Goal: Task Accomplishment & Management: Use online tool/utility

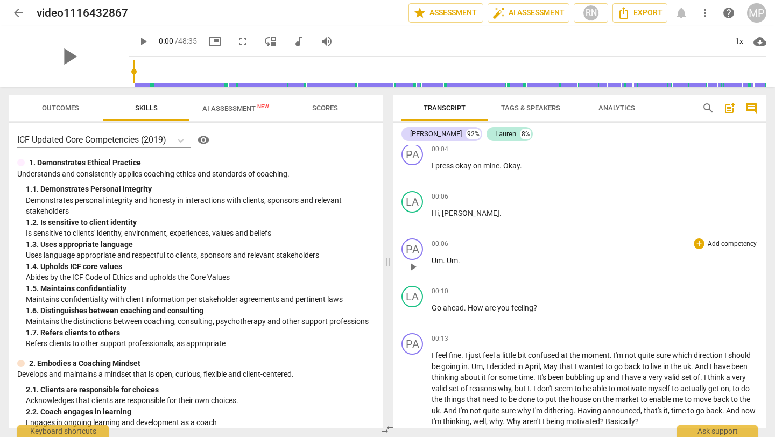
scroll to position [8, 0]
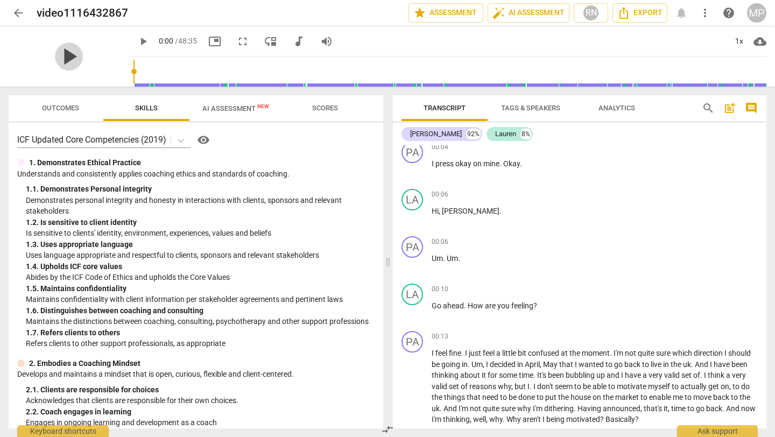
click at [62, 54] on span "play_arrow" at bounding box center [69, 57] width 28 height 28
click at [59, 62] on span "pause" at bounding box center [69, 57] width 28 height 28
click at [730, 38] on div "1x" at bounding box center [739, 41] width 20 height 17
click at [747, 83] on li "1.25x" at bounding box center [747, 84] width 36 height 20
click at [736, 40] on div "1.25x" at bounding box center [739, 41] width 20 height 17
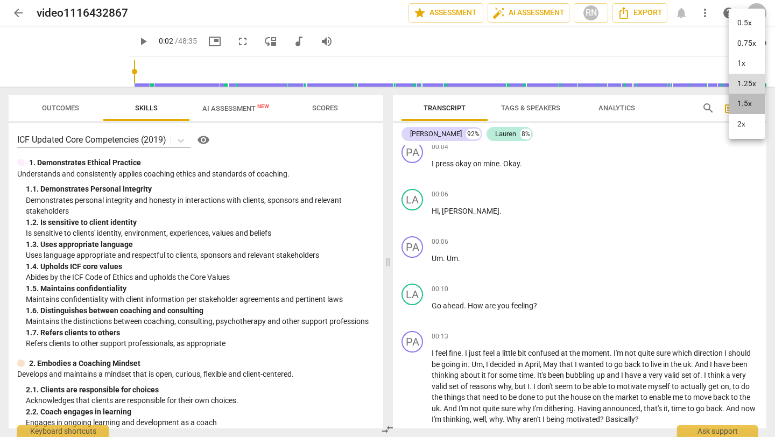
click at [745, 104] on li "1.5x" at bounding box center [747, 104] width 36 height 20
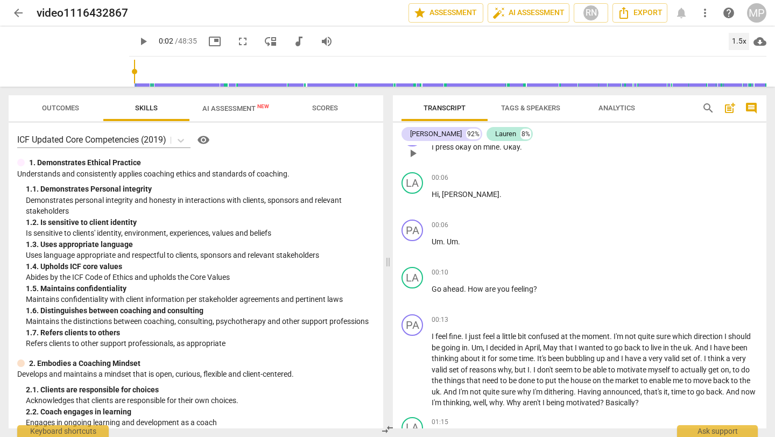
scroll to position [0, 0]
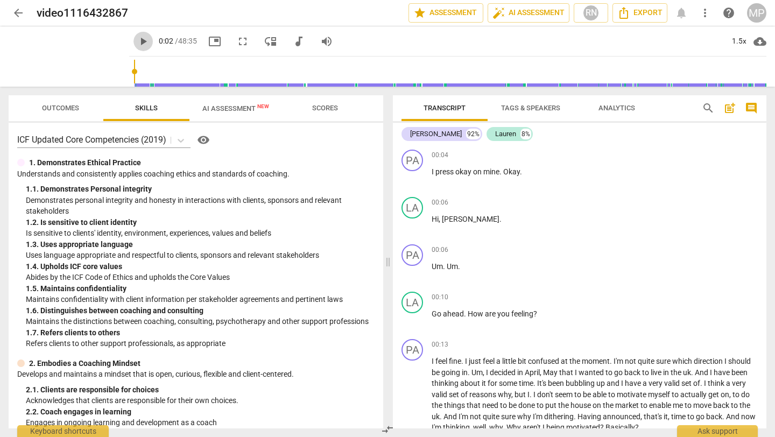
click at [133, 36] on span "play_arrow" at bounding box center [142, 41] width 19 height 13
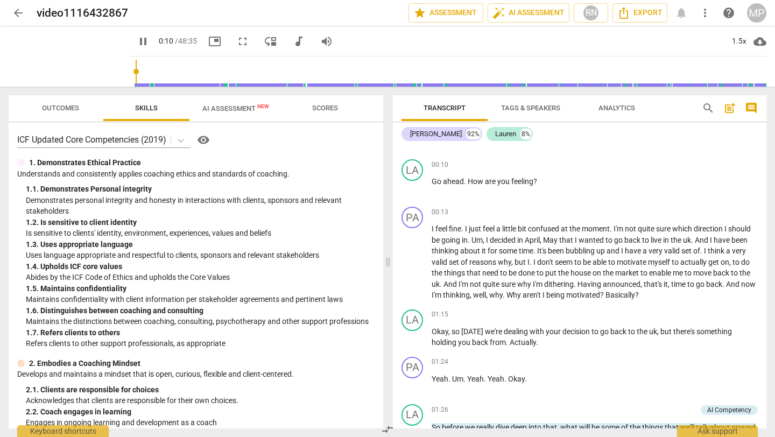
scroll to position [132, 0]
click at [420, 191] on span "pause" at bounding box center [412, 188] width 17 height 13
click at [419, 188] on span "play_arrow" at bounding box center [412, 188] width 13 height 13
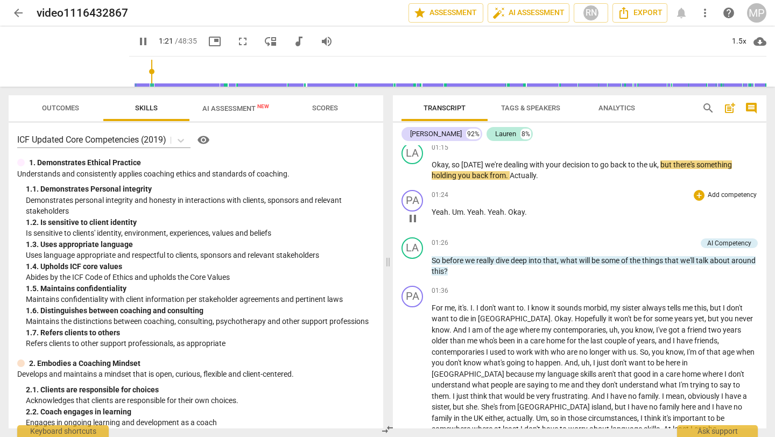
scroll to position [298, 0]
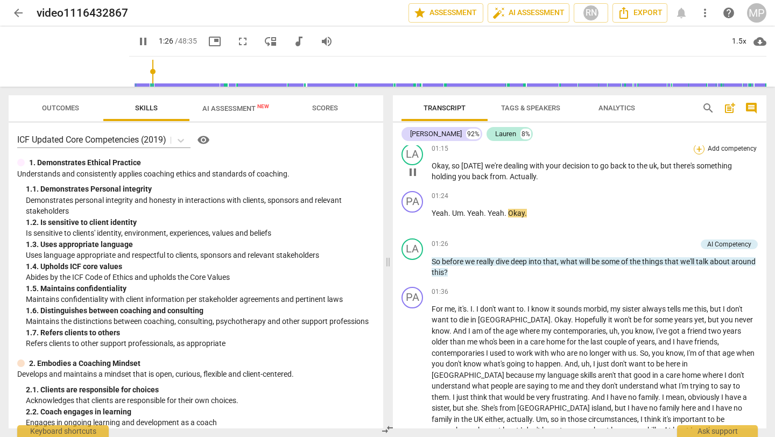
click at [698, 150] on div "+" at bounding box center [699, 149] width 11 height 11
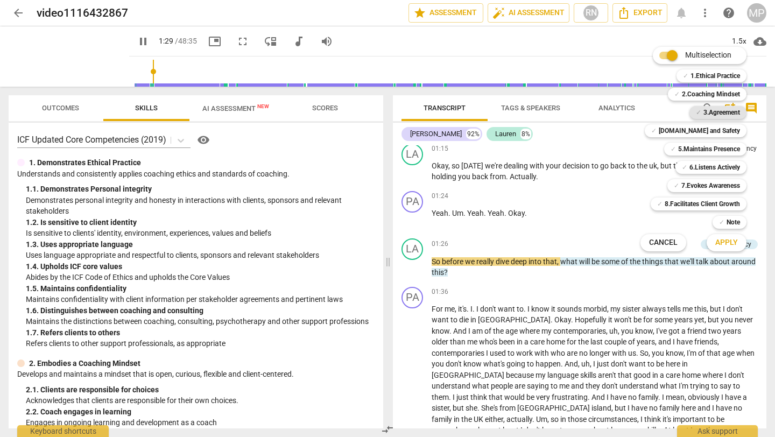
click at [713, 111] on b "3.Agreement" at bounding box center [721, 112] width 37 height 13
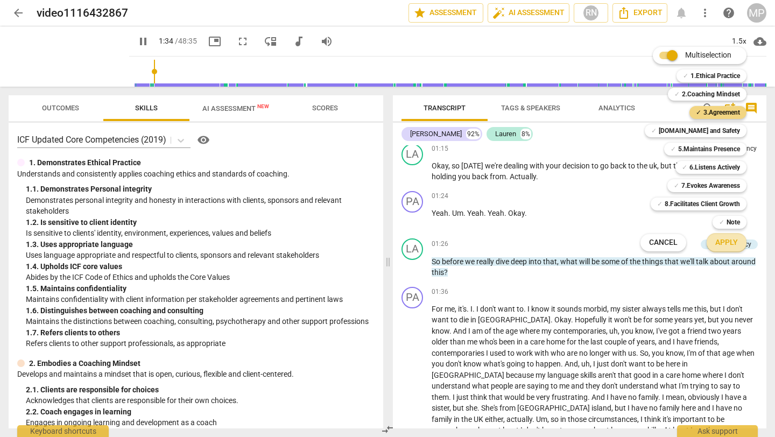
click at [724, 238] on span "Apply" at bounding box center [726, 242] width 23 height 11
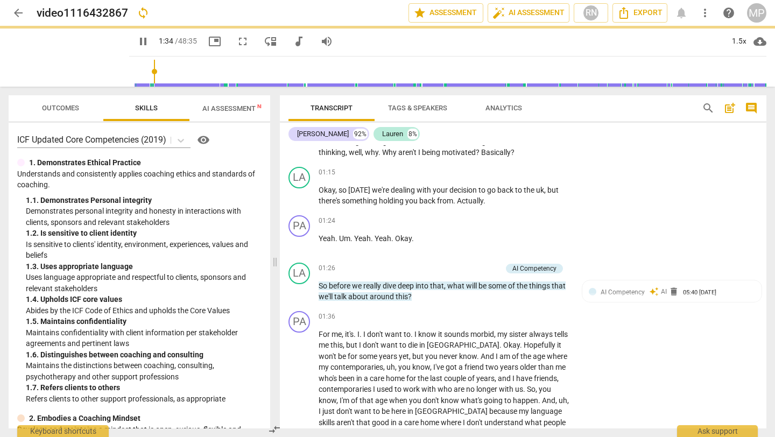
type input "95"
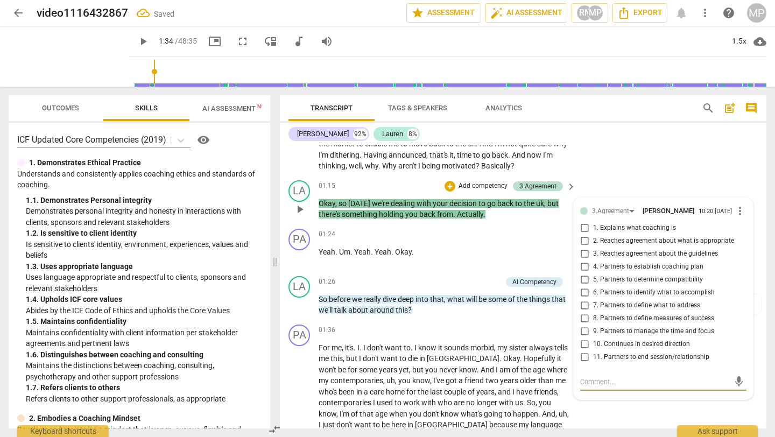
scroll to position [279, 0]
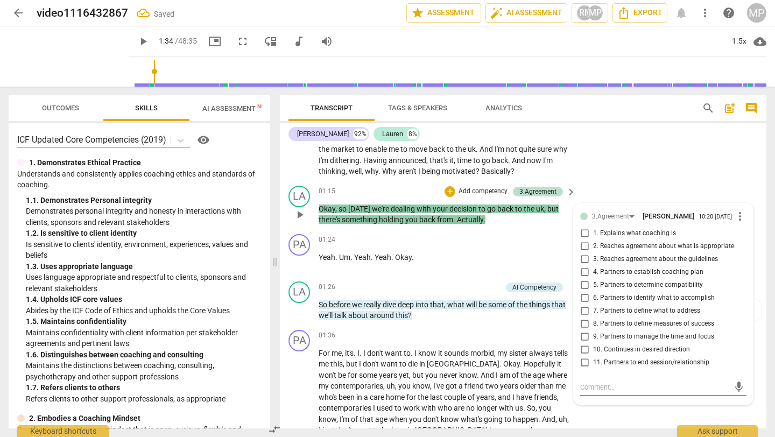
click at [581, 273] on input "4. Partners to establish coaching plan" at bounding box center [584, 272] width 17 height 13
checkbox input "true"
click at [620, 138] on div "[PERSON_NAME] 92% [PERSON_NAME] 8%" at bounding box center [522, 134] width 469 height 18
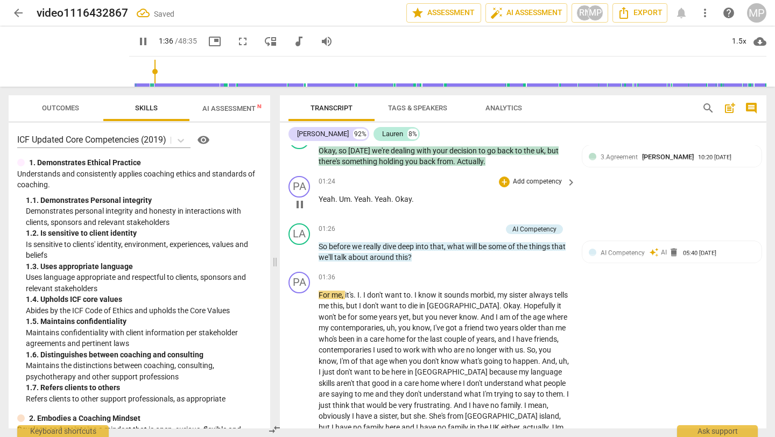
scroll to position [342, 0]
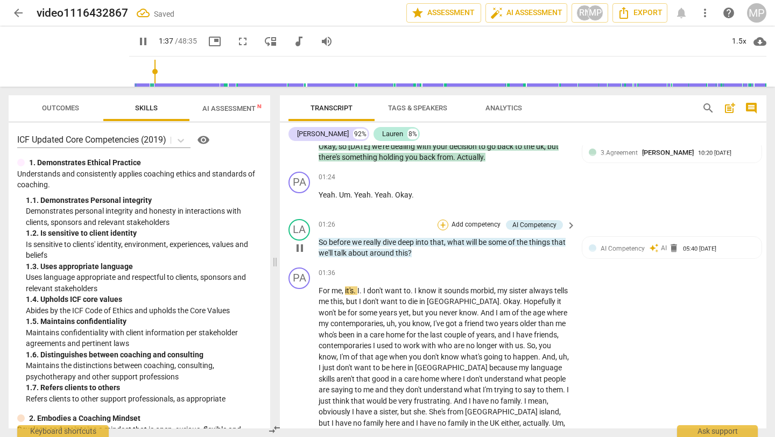
click at [439, 220] on div "+ Add competency" at bounding box center [470, 225] width 64 height 11
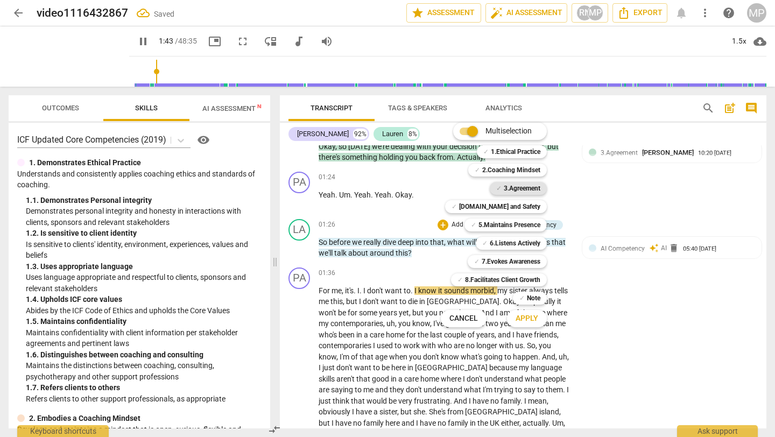
click at [523, 188] on b "3.Agreement" at bounding box center [522, 188] width 37 height 13
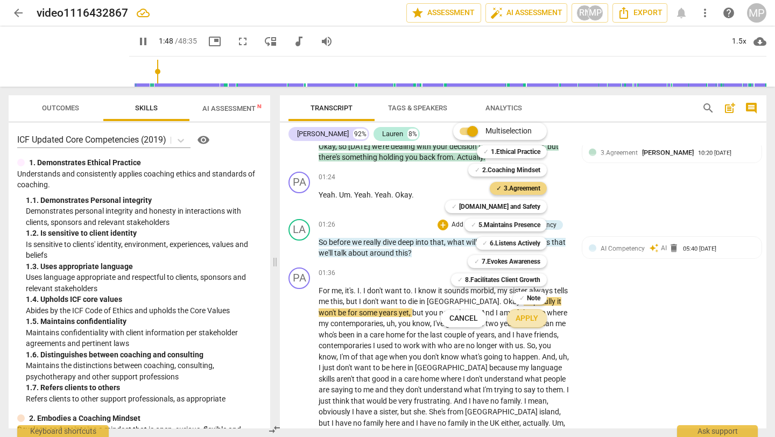
click at [518, 318] on span "Apply" at bounding box center [527, 318] width 23 height 11
type input "109"
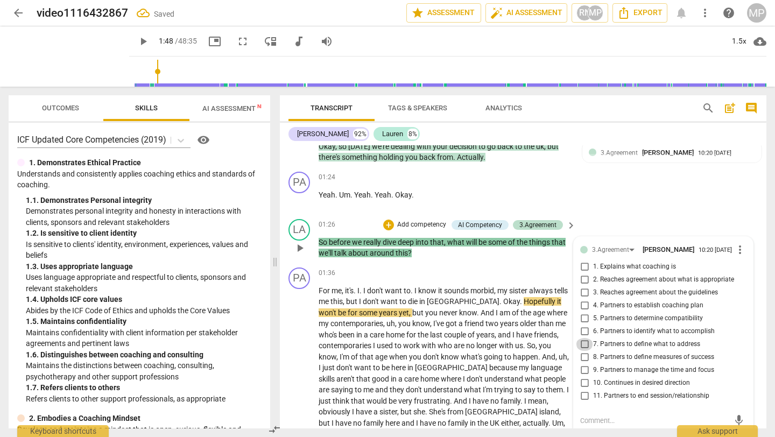
click at [584, 346] on input "7. Partners to define what to address" at bounding box center [584, 344] width 17 height 13
checkbox input "true"
click at [581, 306] on input "4. Partners to establish coaching plan" at bounding box center [584, 305] width 17 height 13
checkbox input "true"
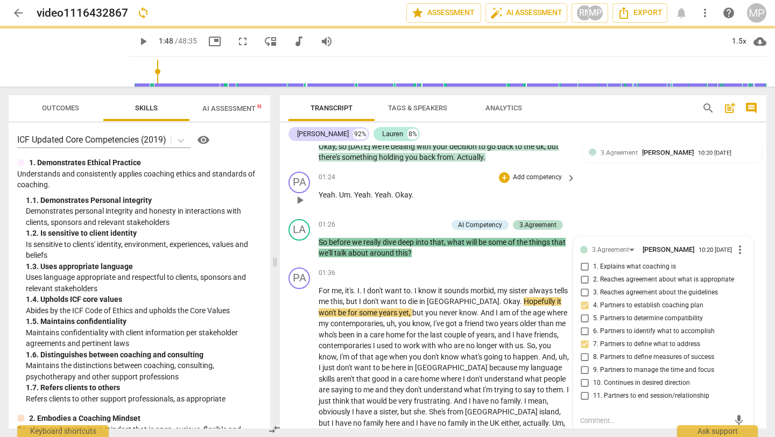
click at [667, 194] on div "PA play_arrow pause 01:24 + Add competency keyboard_arrow_right Yeah . Um . Yea…" at bounding box center [523, 190] width 487 height 47
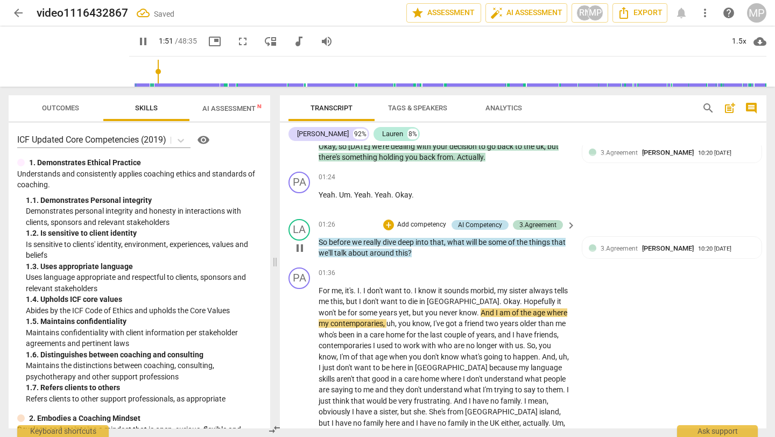
click at [496, 224] on div "AI Competency" at bounding box center [480, 225] width 44 height 10
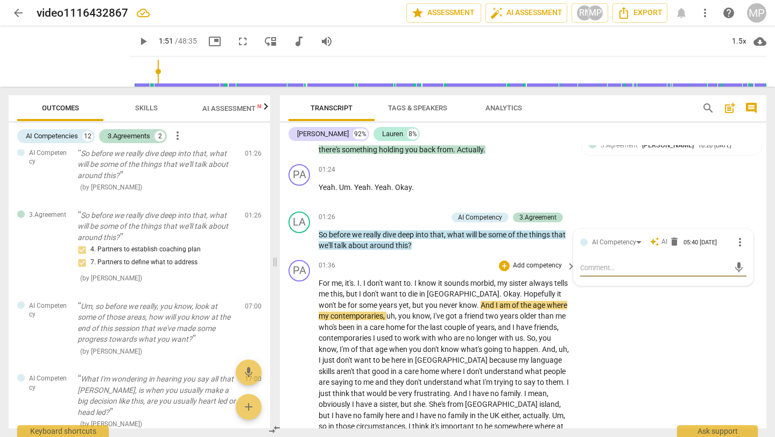
scroll to position [347, 0]
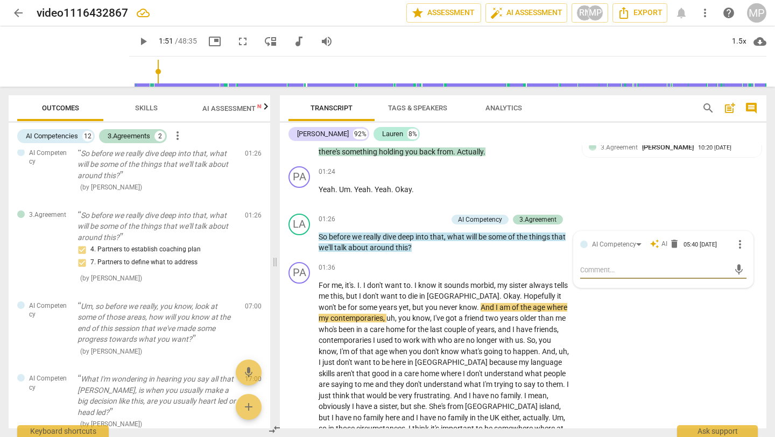
click at [137, 41] on span "play_arrow" at bounding box center [143, 41] width 13 height 13
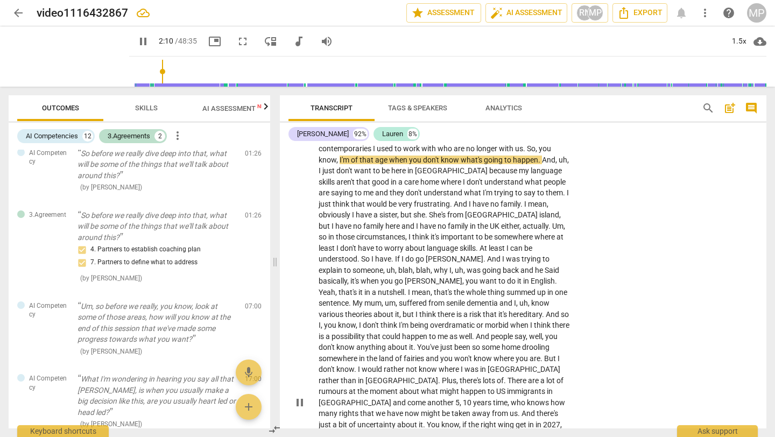
scroll to position [538, 0]
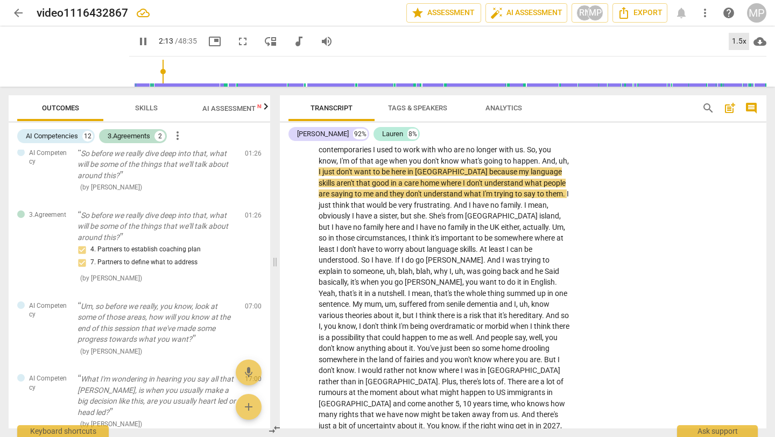
click at [736, 38] on div "1.5x" at bounding box center [739, 41] width 20 height 17
click at [743, 122] on li "2x" at bounding box center [747, 124] width 36 height 20
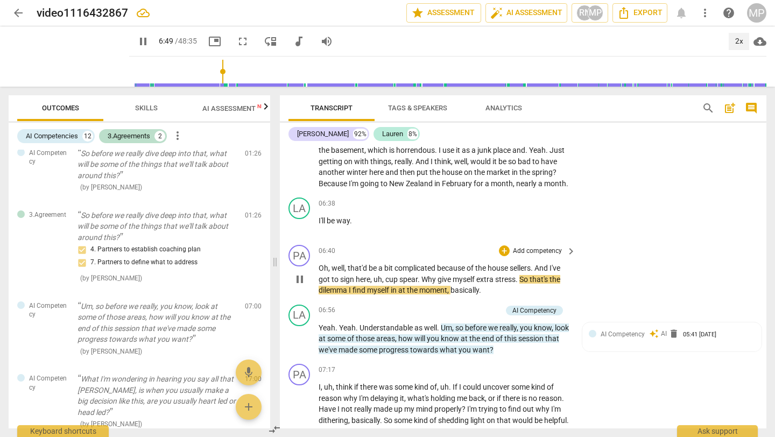
scroll to position [1066, 0]
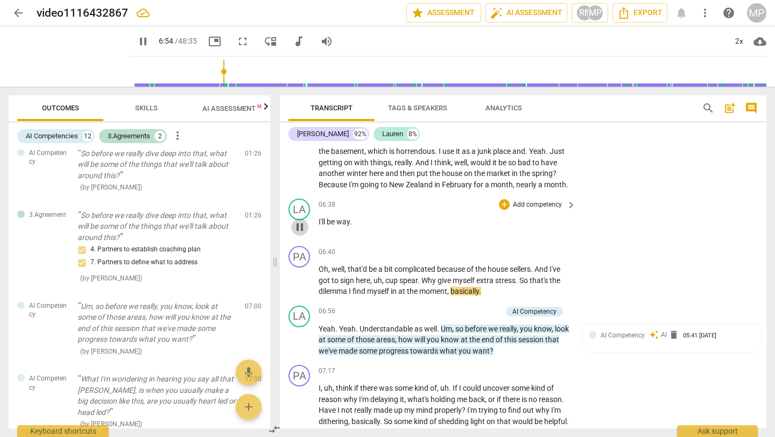
click at [303, 221] on span "pause" at bounding box center [299, 227] width 13 height 13
type input "414"
click at [544, 200] on p "Add competency" at bounding box center [537, 205] width 51 height 10
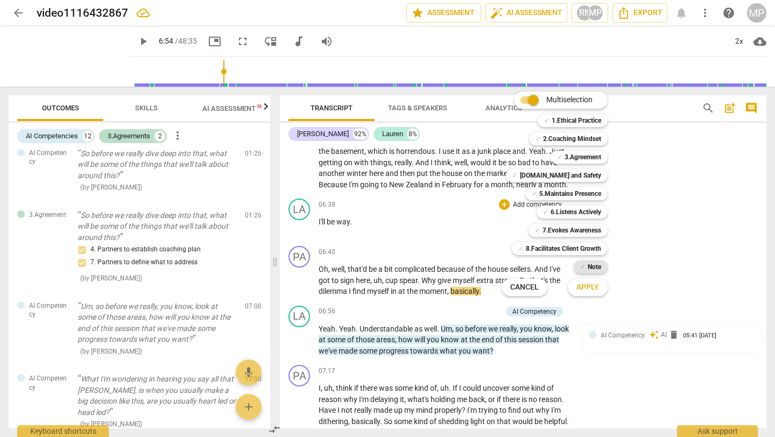
click at [591, 269] on b "Note" at bounding box center [594, 267] width 13 height 13
click at [592, 269] on b "Note" at bounding box center [594, 267] width 13 height 13
click at [592, 264] on b "Note" at bounding box center [594, 267] width 13 height 13
click at [592, 294] on button "Apply" at bounding box center [588, 287] width 40 height 19
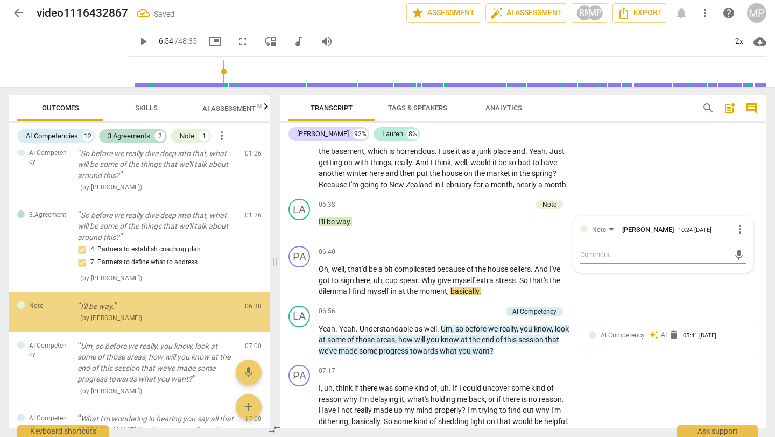
scroll to position [111, 0]
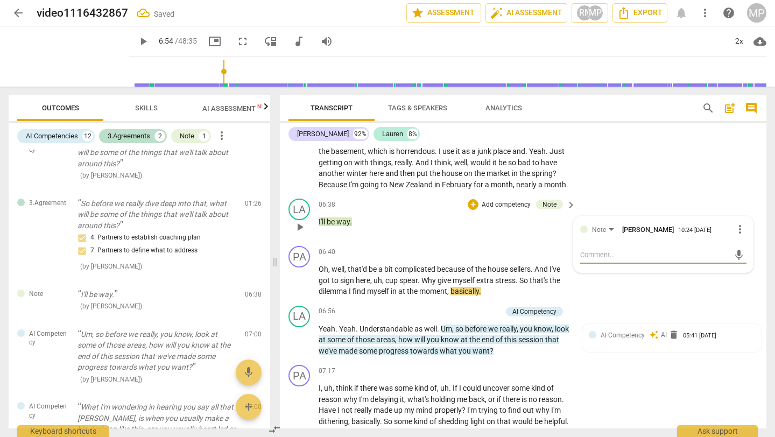
type textarea "E"
type textarea "Ed"
type textarea "Edt"
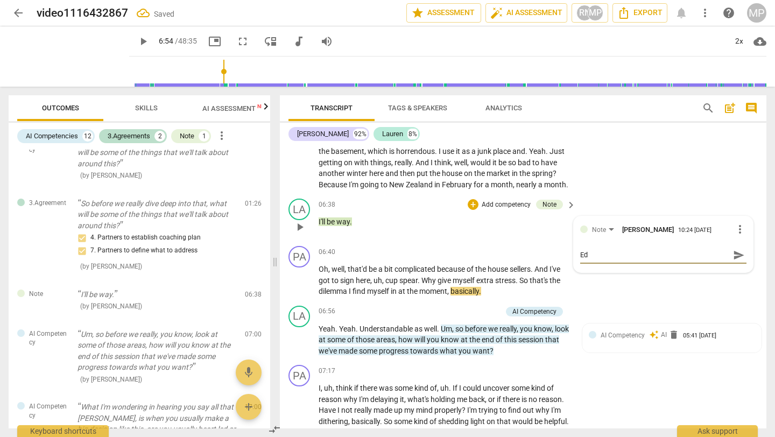
type textarea "Edt"
type textarea "Ed"
type textarea "Edi"
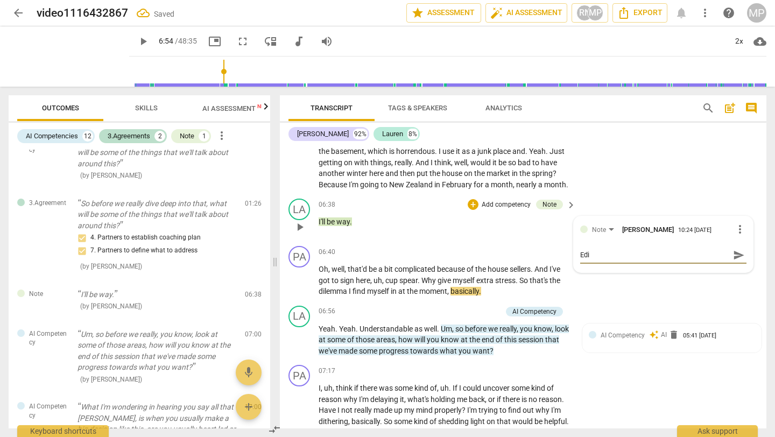
type textarea "Edit"
type textarea "Edit t"
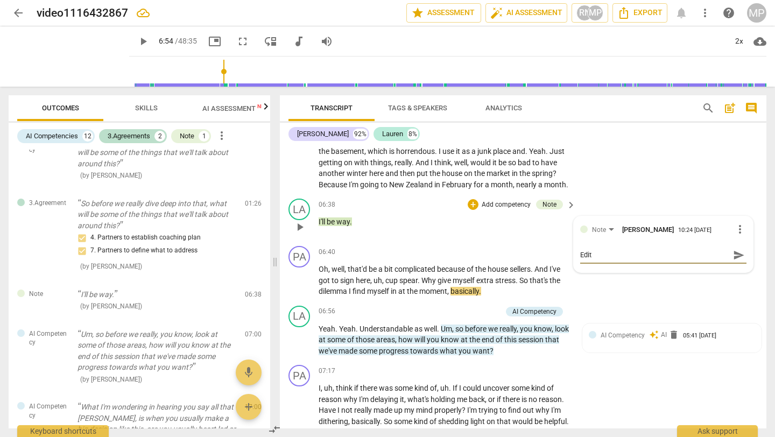
type textarea "Edit t"
type textarea "Edit tr"
type textarea "Edit tra"
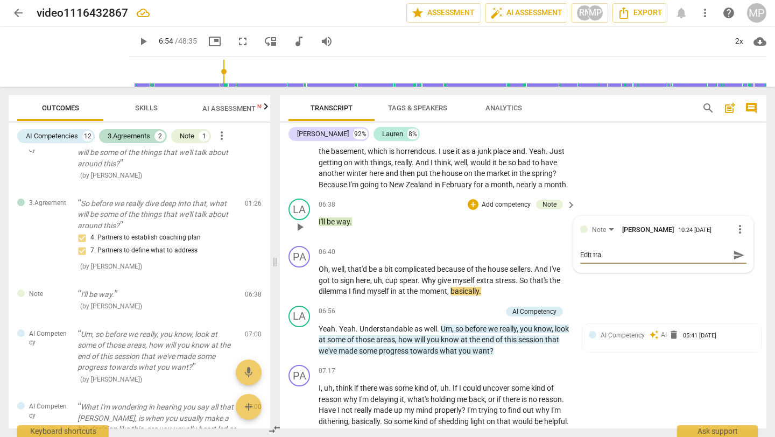
type textarea "Edit [PERSON_NAME]"
type textarea "Edit trans"
type textarea "Edit transc"
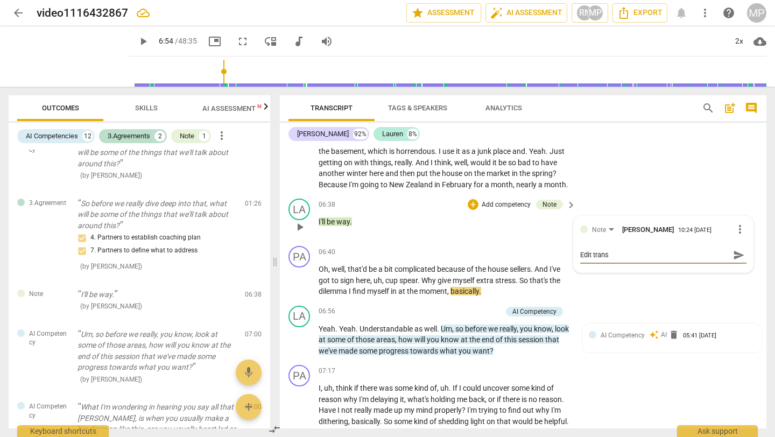
type textarea "Edit transc"
type textarea "Edit transcr"
type textarea "Edit transcri"
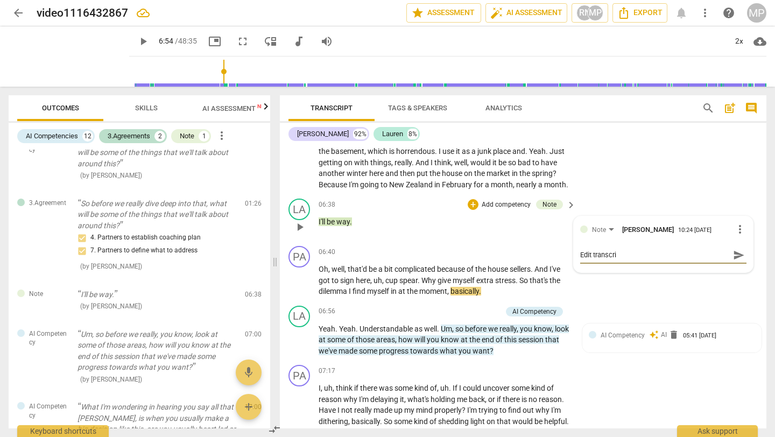
type textarea "Edit transcrip"
type textarea "Edit transcripr"
type textarea "Edit transcrip"
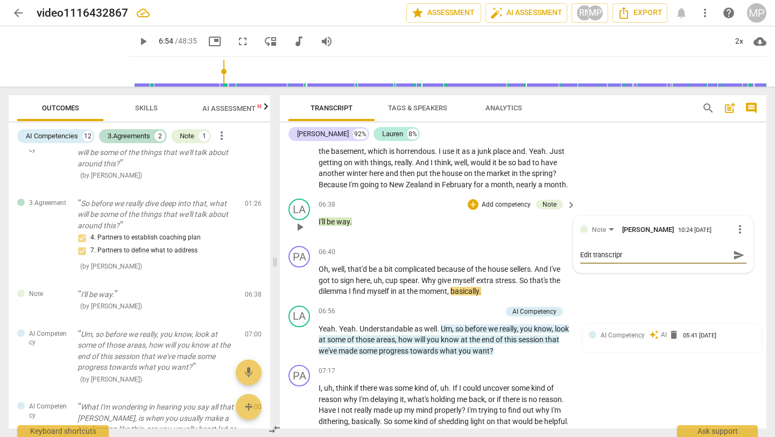
type textarea "Edit transcrip"
type textarea "Edit transcript"
click at [736, 249] on span "send" at bounding box center [739, 255] width 12 height 12
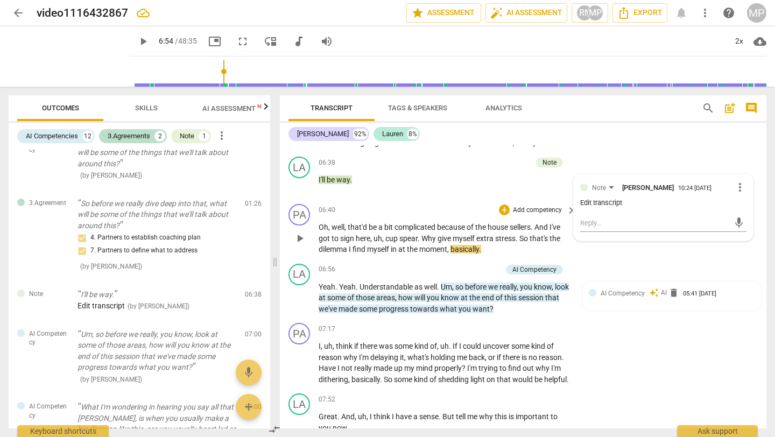
scroll to position [1108, 0]
click at [137, 36] on span "play_arrow" at bounding box center [143, 41] width 13 height 13
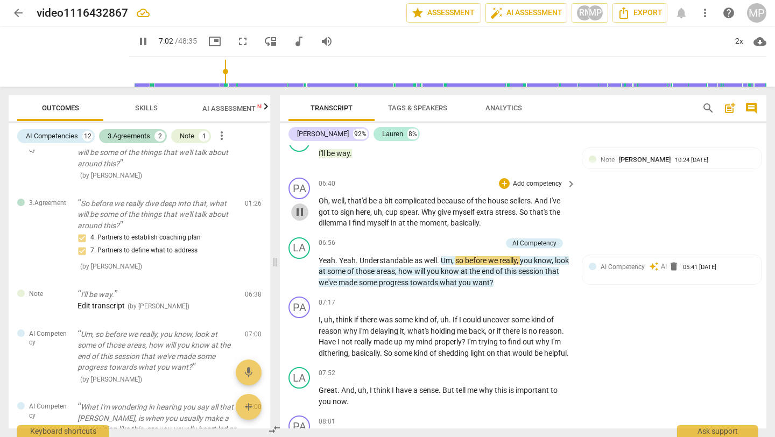
click at [306, 206] on span "pause" at bounding box center [299, 212] width 13 height 13
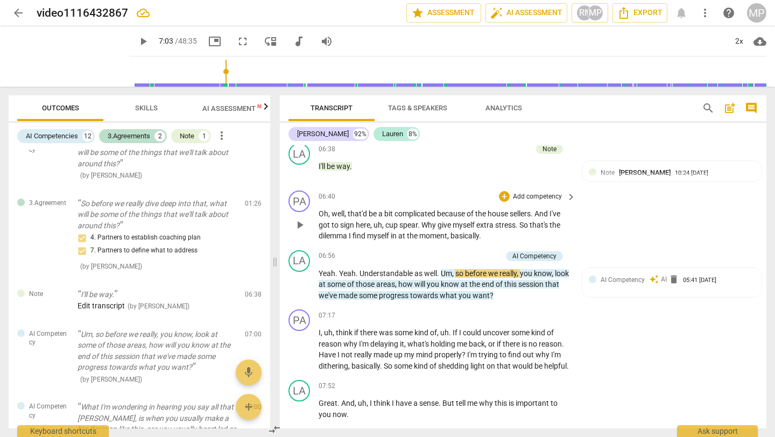
scroll to position [1088, 0]
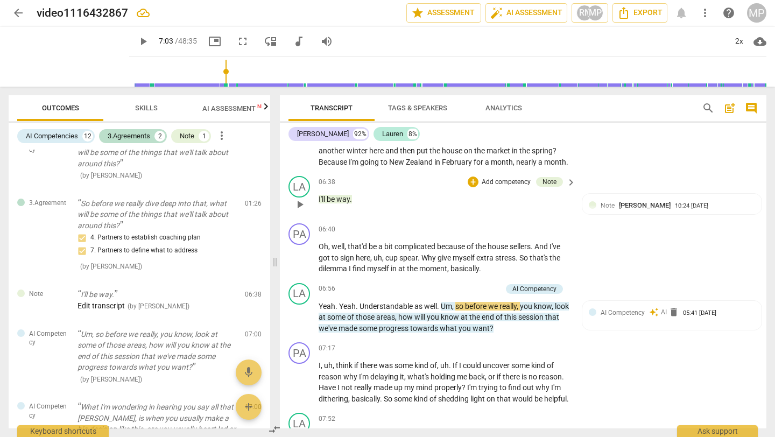
click at [304, 198] on span "play_arrow" at bounding box center [299, 204] width 13 height 13
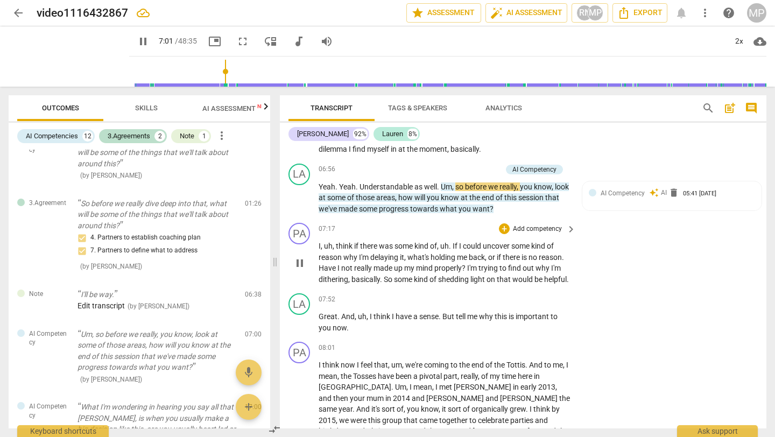
scroll to position [1216, 0]
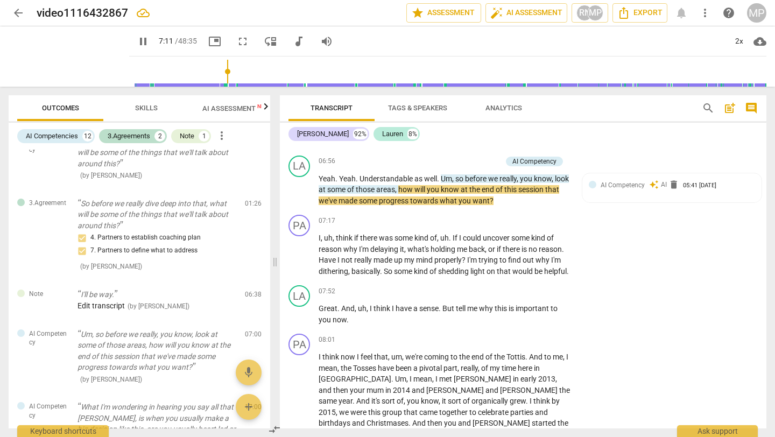
click at [444, 145] on div "[PERSON_NAME] 92% [PERSON_NAME] 8% PA play_arrow pause 00:04 + Add competency k…" at bounding box center [523, 276] width 487 height 306
click at [442, 156] on div "+" at bounding box center [443, 161] width 11 height 11
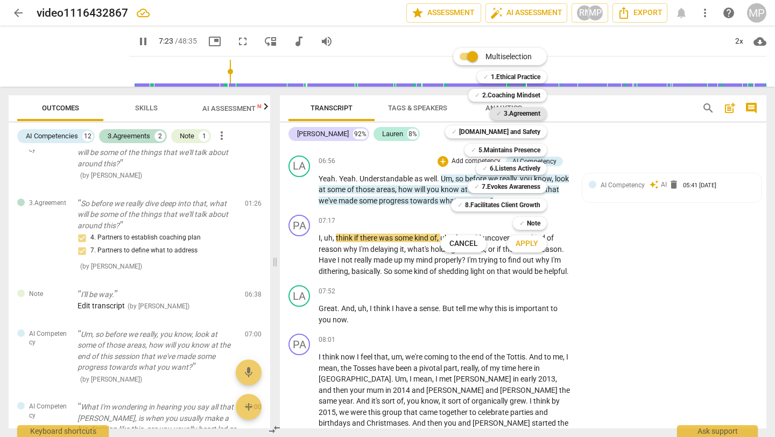
click at [527, 109] on b "3.Agreement" at bounding box center [522, 113] width 37 height 13
click at [527, 242] on span "Apply" at bounding box center [527, 243] width 23 height 11
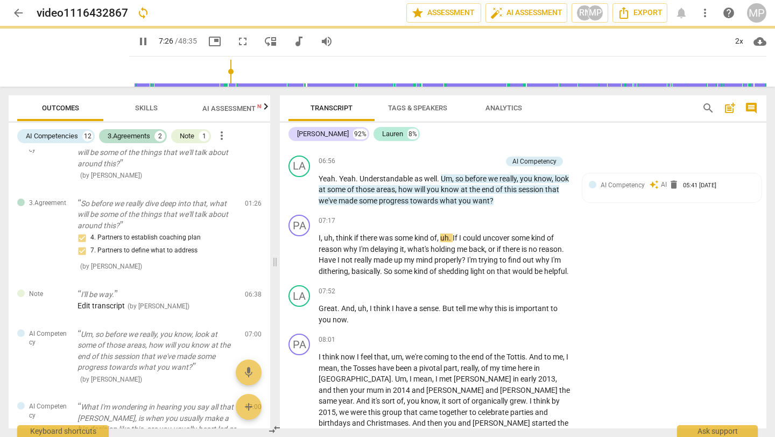
type input "447"
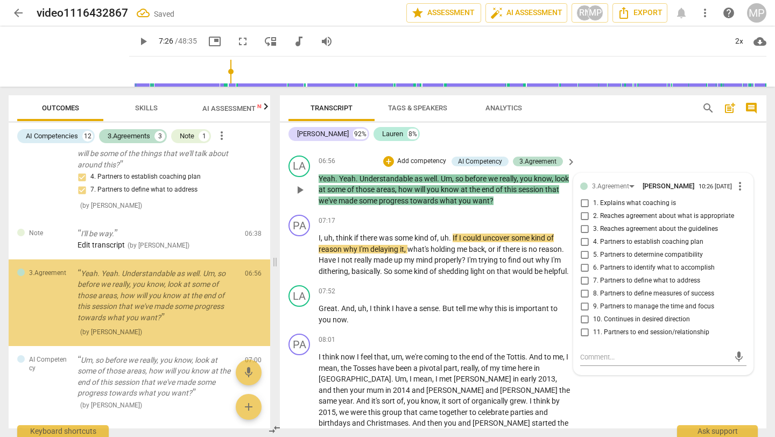
scroll to position [174, 0]
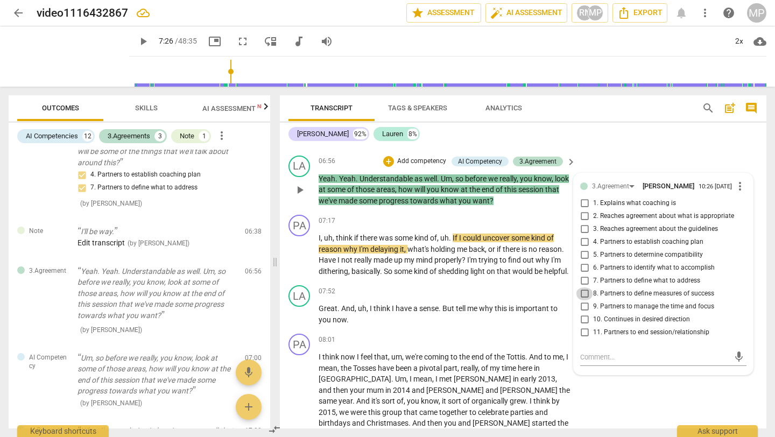
click at [585, 287] on input "8. Partners to define measures of success" at bounding box center [584, 293] width 17 height 13
checkbox input "true"
click at [583, 236] on input "4. Partners to establish coaching plan" at bounding box center [584, 242] width 17 height 13
checkbox input "true"
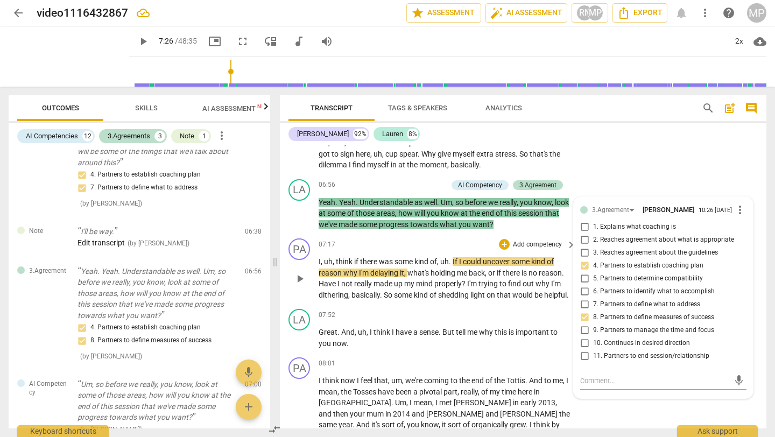
scroll to position [1186, 0]
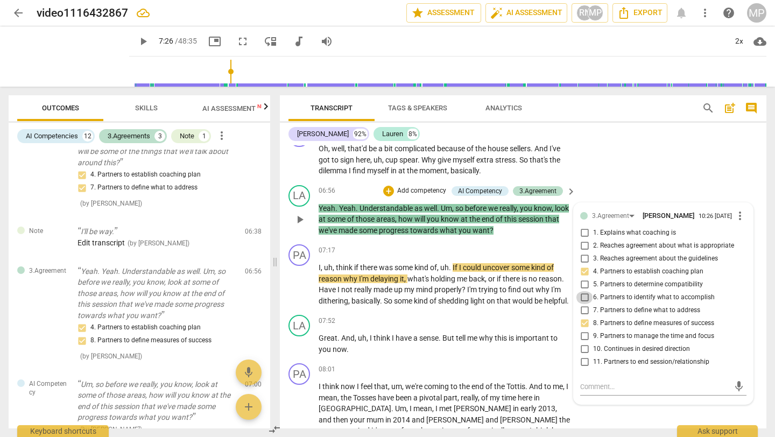
click at [585, 291] on input "6. Partners to identify what to accomplish" at bounding box center [584, 297] width 17 height 13
checkbox input "true"
click at [586, 304] on input "7. Partners to define what to address" at bounding box center [584, 310] width 17 height 13
checkbox input "true"
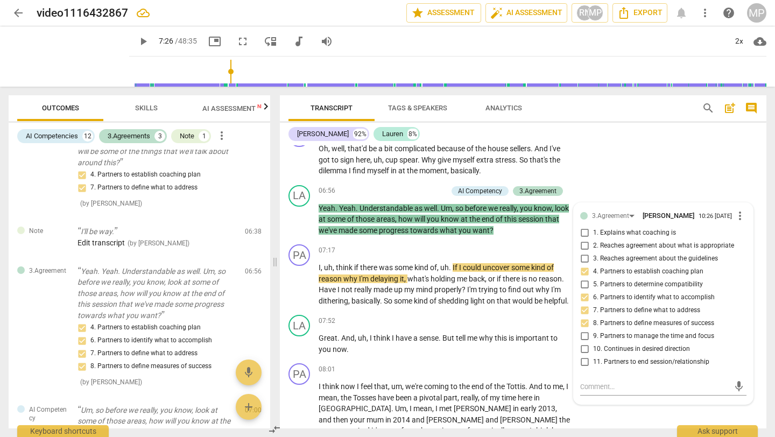
click at [137, 41] on span "play_arrow" at bounding box center [143, 41] width 13 height 13
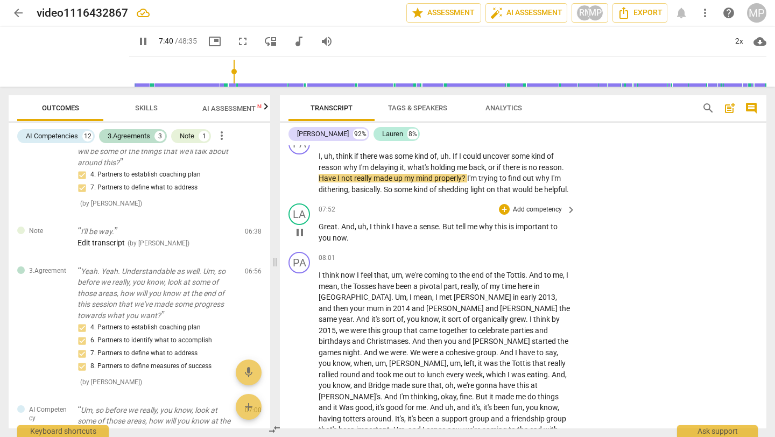
scroll to position [1298, 0]
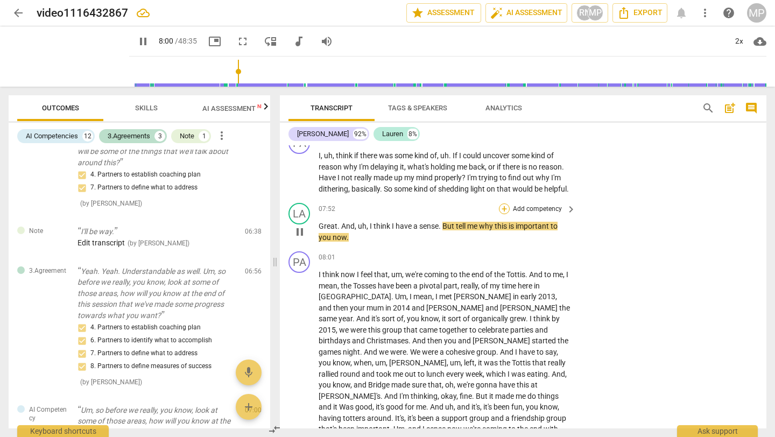
click at [503, 209] on div "+" at bounding box center [504, 208] width 11 height 11
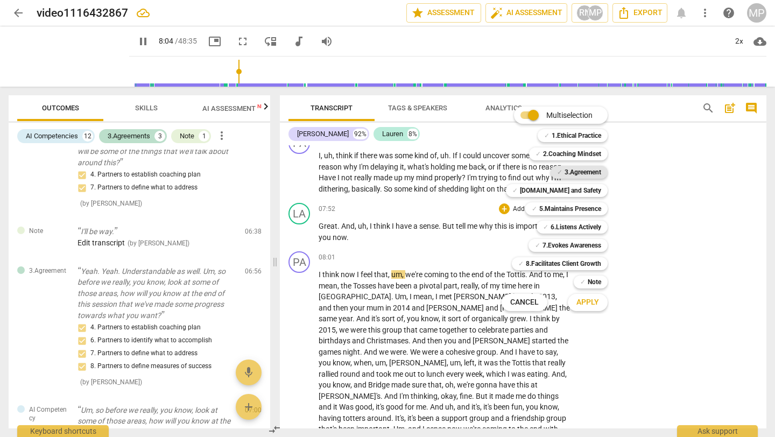
click at [591, 171] on b "3.Agreement" at bounding box center [583, 172] width 37 height 13
click at [577, 302] on span "Apply" at bounding box center [587, 302] width 23 height 11
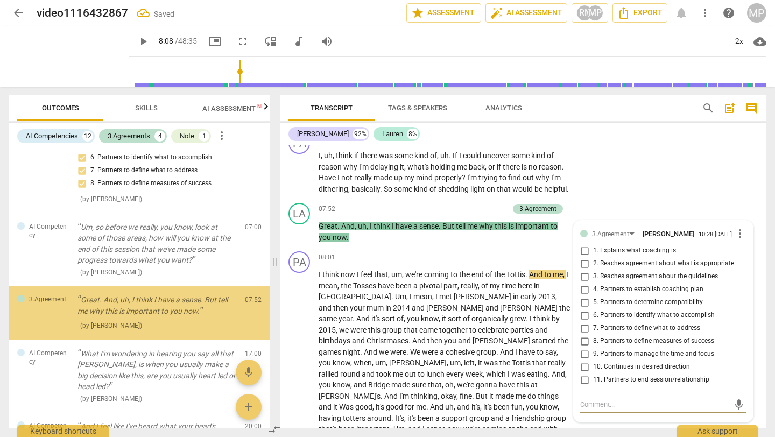
scroll to position [370, 0]
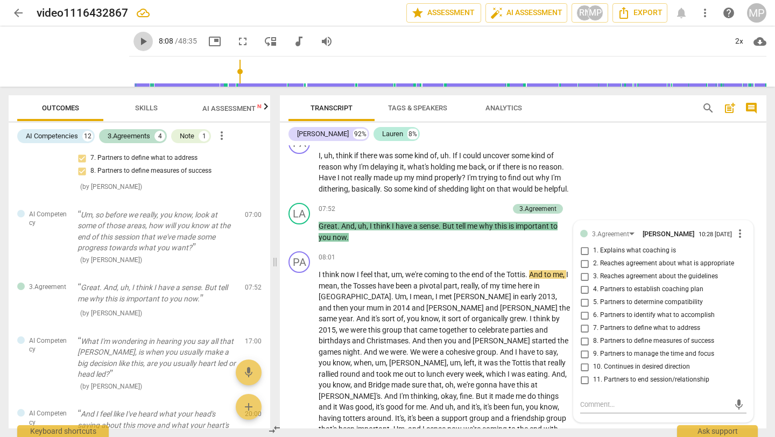
click at [137, 40] on span "play_arrow" at bounding box center [143, 41] width 13 height 13
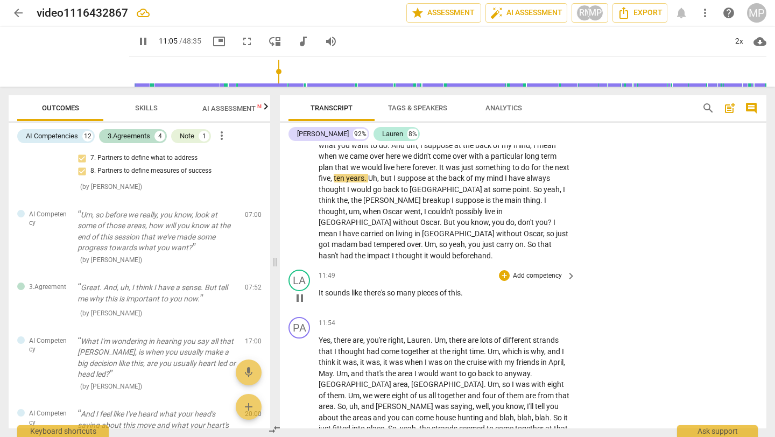
scroll to position [1771, 0]
click at [297, 291] on span "pause" at bounding box center [299, 297] width 13 height 13
type input "685"
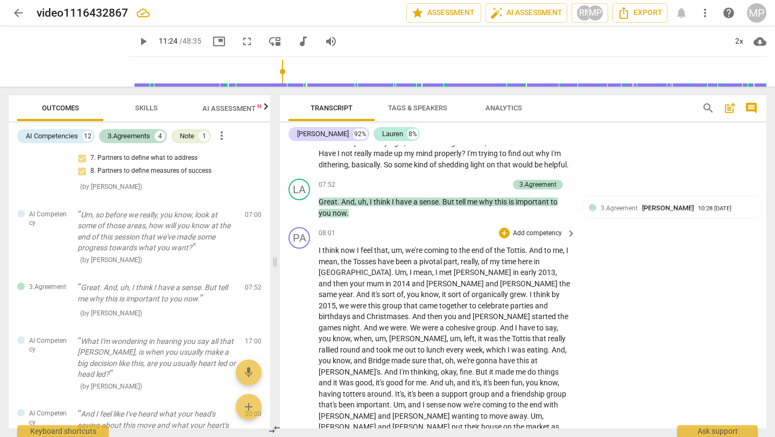
scroll to position [1332, 0]
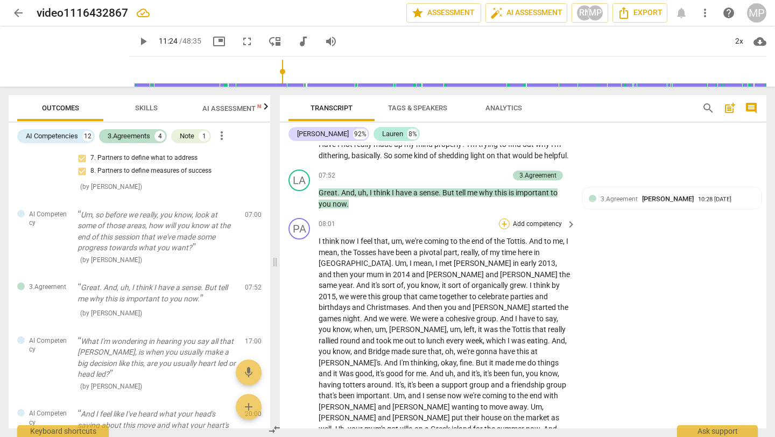
click at [502, 224] on div "+" at bounding box center [504, 224] width 11 height 11
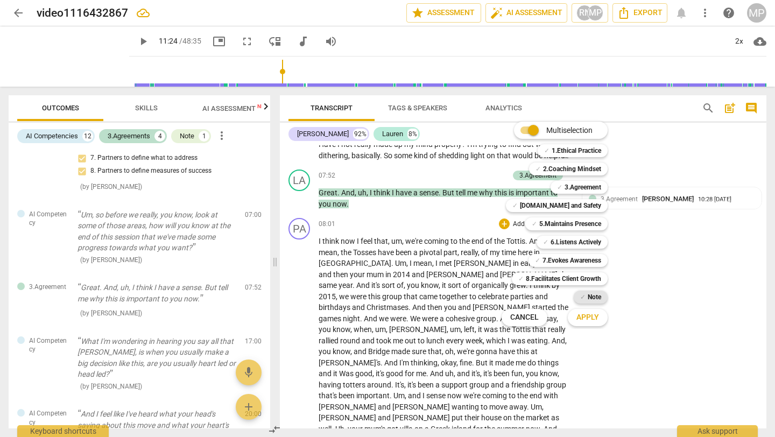
click at [589, 295] on b "Note" at bounding box center [594, 297] width 13 height 13
click at [586, 316] on span "Apply" at bounding box center [587, 317] width 23 height 11
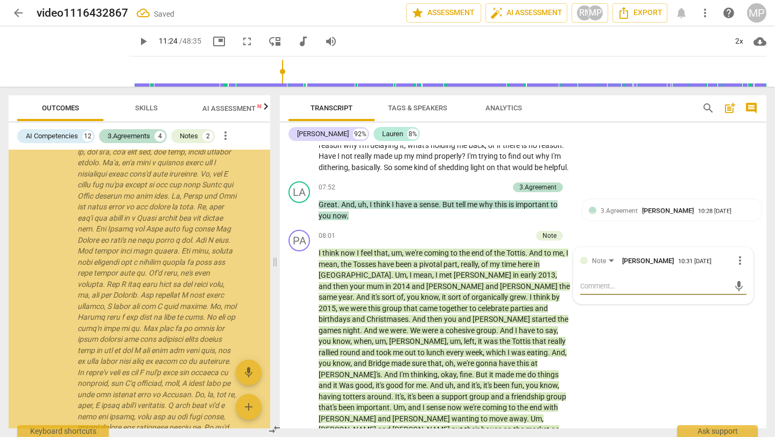
scroll to position [758, 0]
type textarea "Y"
type textarea "Yo"
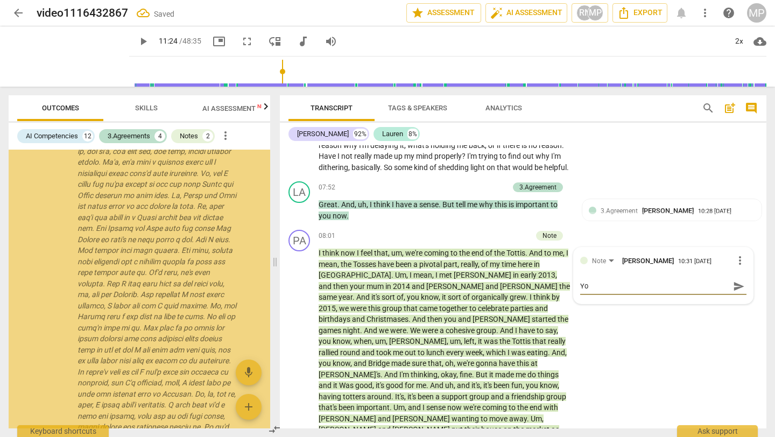
type textarea "You"
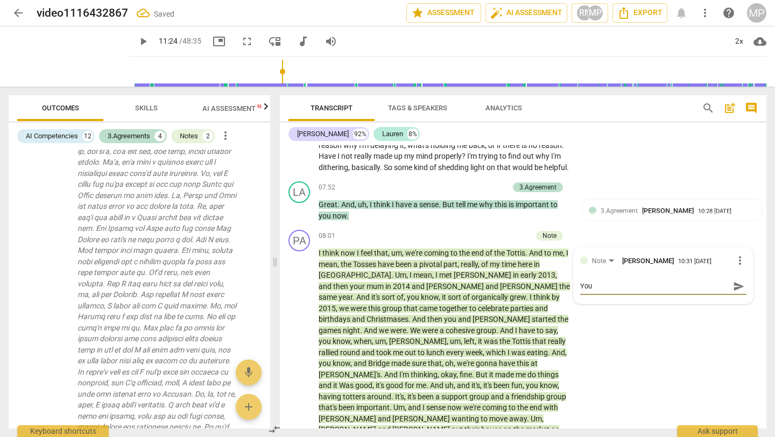
type textarea "You h"
type textarea "You ha"
type textarea "You hav"
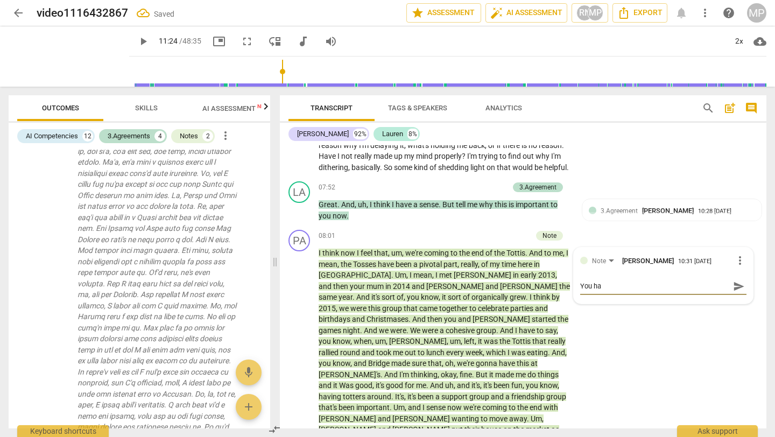
type textarea "You hav"
type textarea "You have"
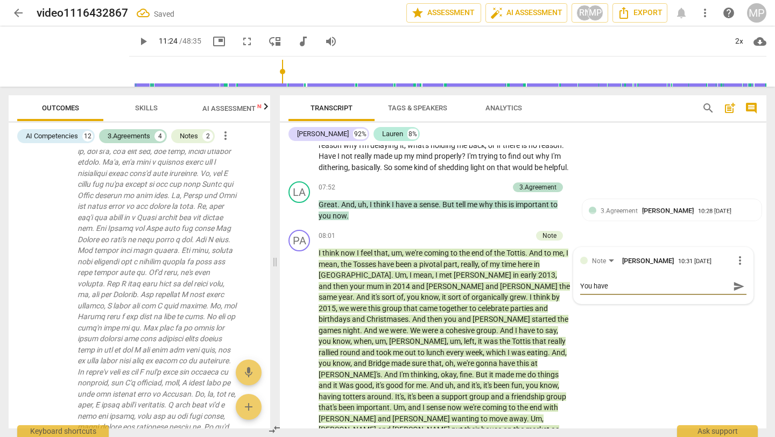
type textarea "You have a"
type textarea "You have an"
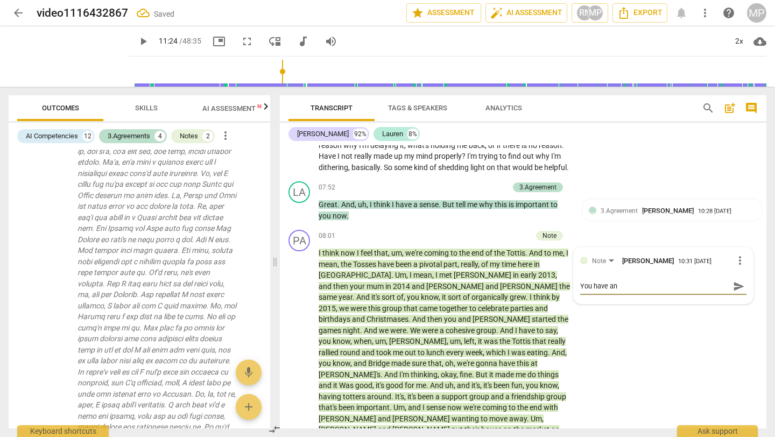
type textarea "You have an"
type textarea "You have an a"
type textarea "You have an ar"
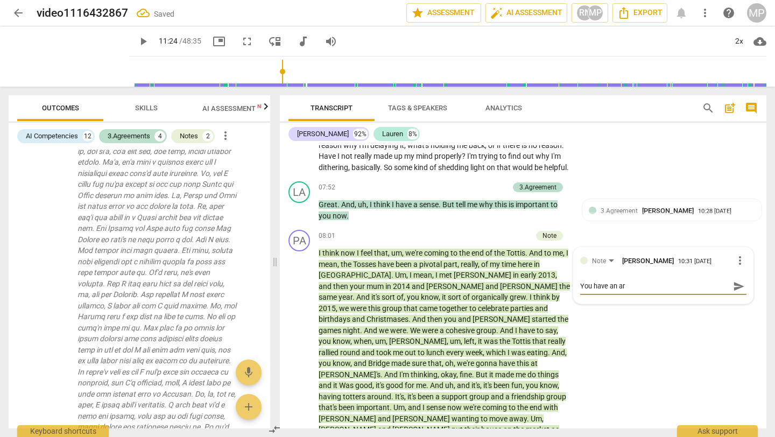
type textarea "You have an art"
type textarea "You have an arti"
type textarea "You have an artic"
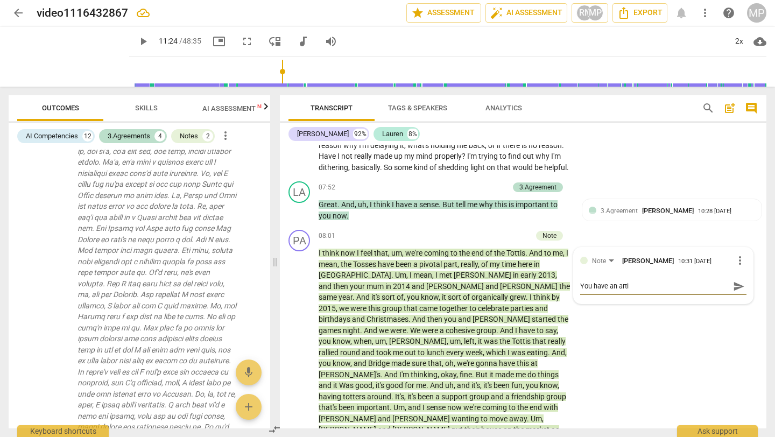
type textarea "You have an artic"
type textarea "You have an articu"
type textarea "You have an articul"
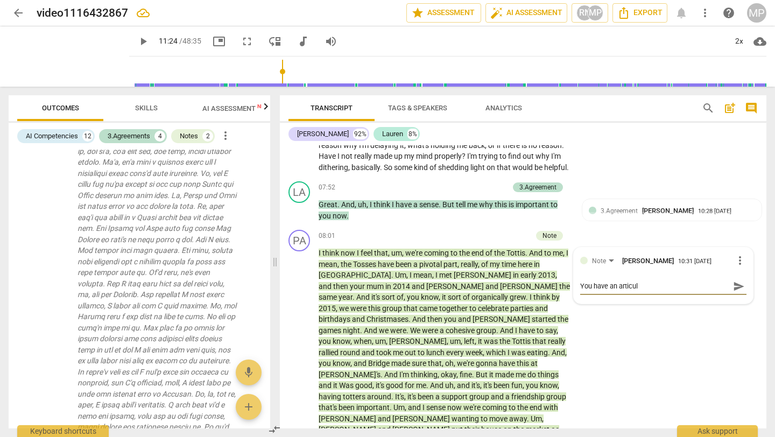
type textarea "You have an articula"
type textarea "You have an articulat"
type textarea "You have an articulati"
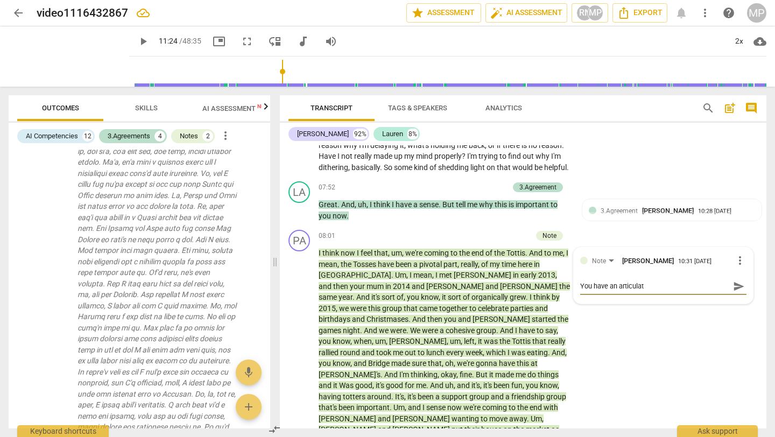
type textarea "You have an articulati"
type textarea "You have an articulatio"
type textarea "You have an articulatioo"
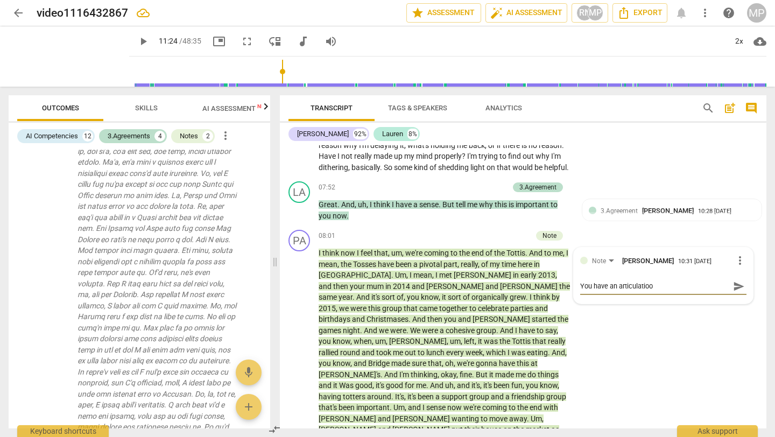
type textarea "You have an articulatioon"
type textarea "You have an articulatioo"
type textarea "You have an articulatio"
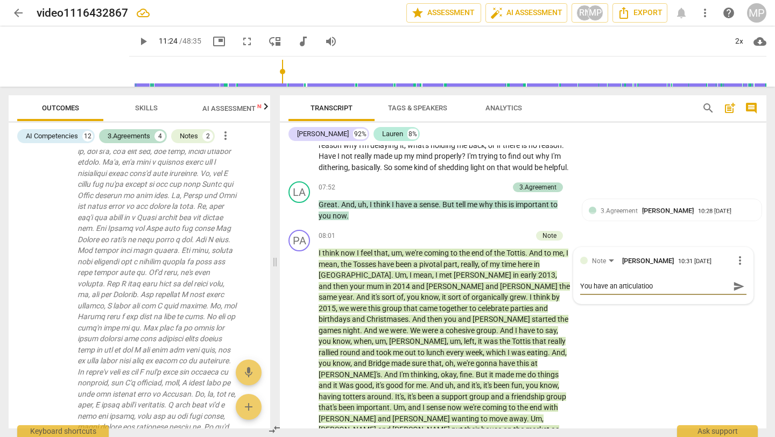
type textarea "You have an articulatio"
type textarea "You have an articulation"
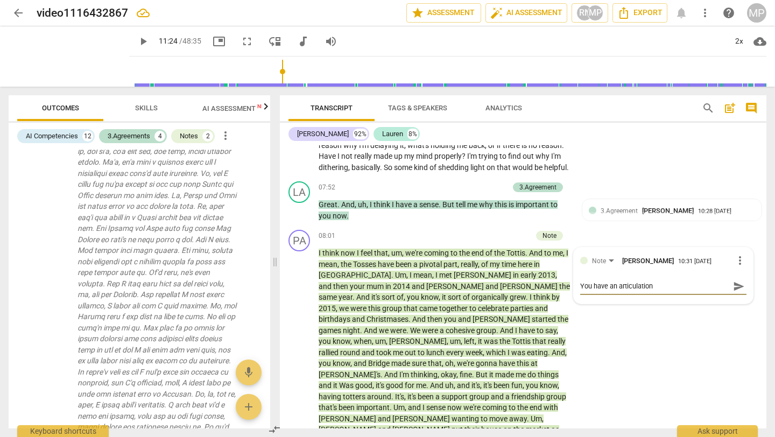
type textarea "You have an articulation i"
type textarea "You have an articulation in"
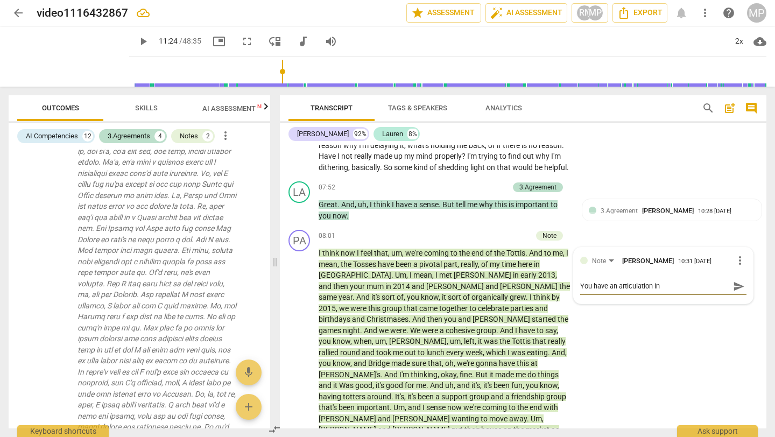
type textarea "You have an articulation in"
type textarea "You have an articulation in t"
type textarea "You have an articulation in th"
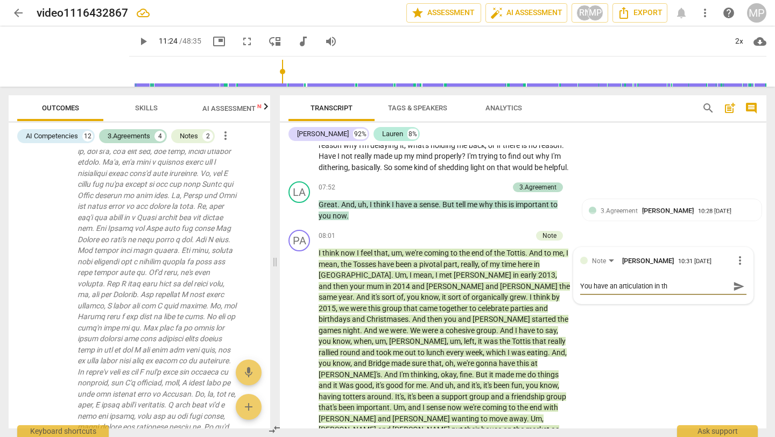
type textarea "You have an articulation in thi"
type textarea "You have an articulation in this"
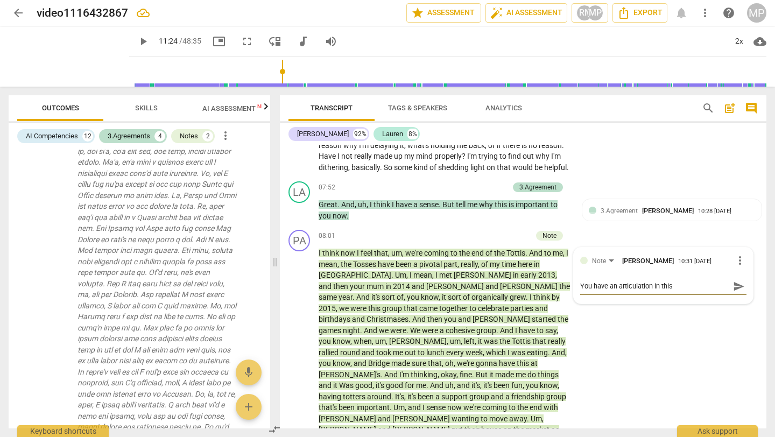
type textarea "You have an articulation in this"
type textarea "You have an articulation in this g"
type textarea "You have an articulation in this gi"
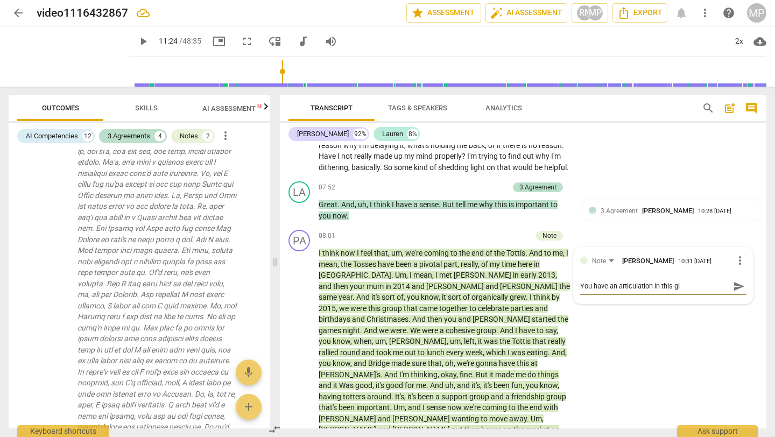
type textarea "You have an articulation in this gia"
type textarea "You have an articulation in this gian"
type textarea "You have an articulation in this giant"
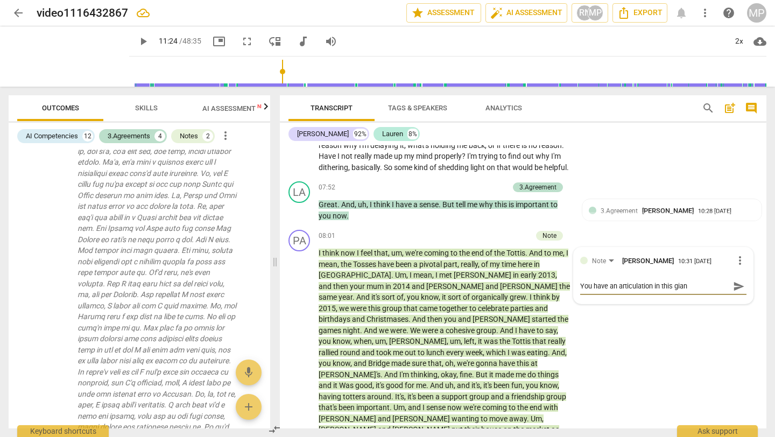
type textarea "You have an articulation in this giant"
type textarea "You have an articulation in this giant p"
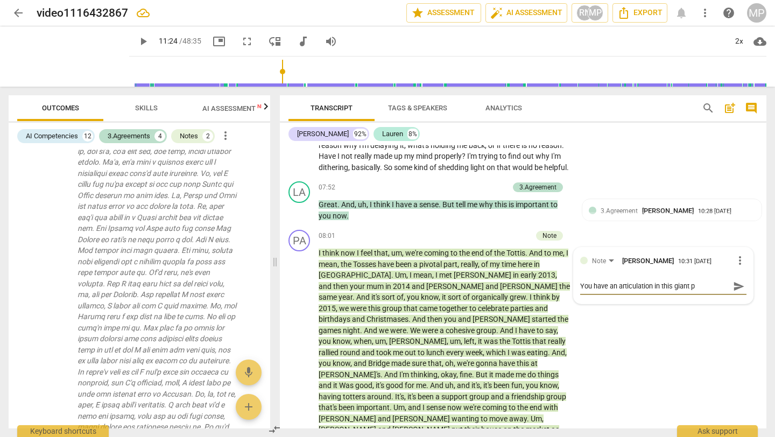
type textarea "You have an articulation in this giant pa"
type textarea "You have an articulation in this giant par"
type textarea "You have an articulation in this giant para"
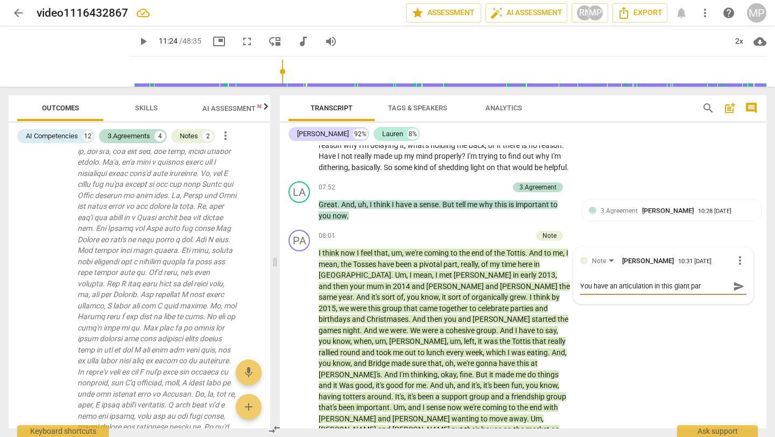
type textarea "You have an articulation in this giant para"
type textarea "You have an articulation in this giant [PERSON_NAME]"
type textarea "You have an articulation in this giant paragr"
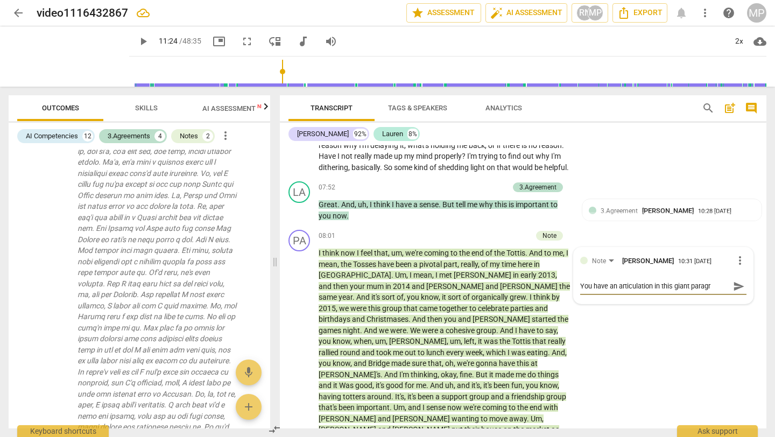
type textarea "You have an articulation in this giant paragra"
type textarea "You have an articulation in this giant paragrah"
type textarea "You have an articulation in this giant paragrahp"
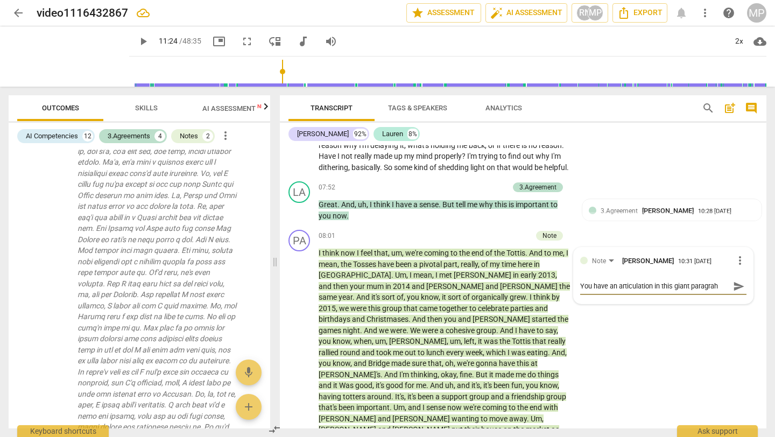
type textarea "You have an articulation in this giant paragrahp"
type textarea "You have an articulation in this giant paragrah"
type textarea "You have an articulation in this giant paragra"
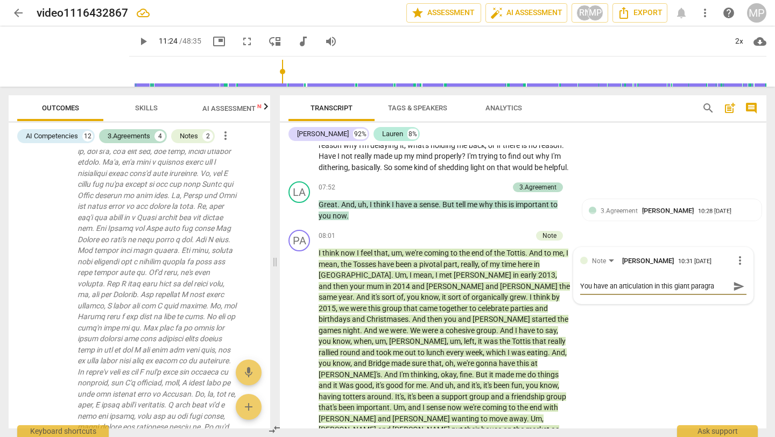
type textarea "You have an articulation in this giant paragrap"
type textarea "You have an articulation in this giant paragraph"
type textarea "You have an articulation in this giant paragraph."
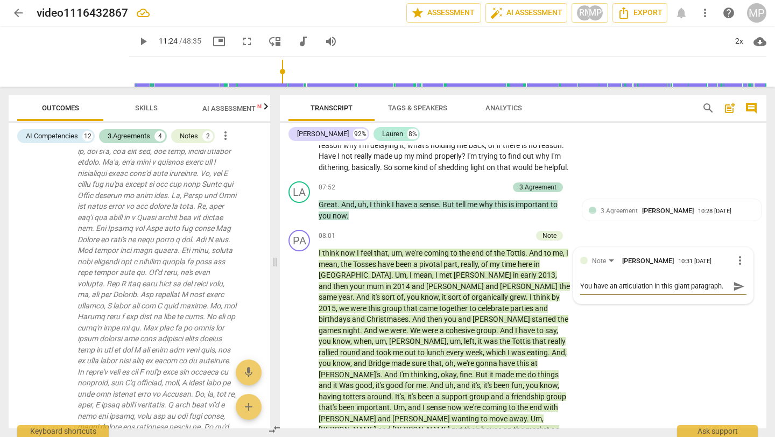
type textarea "You have an articulation in this giant paragraph."
type textarea "You have an articulation in this giant paragraph. A"
type textarea "You have an articulation in this giant paragraph. Ad"
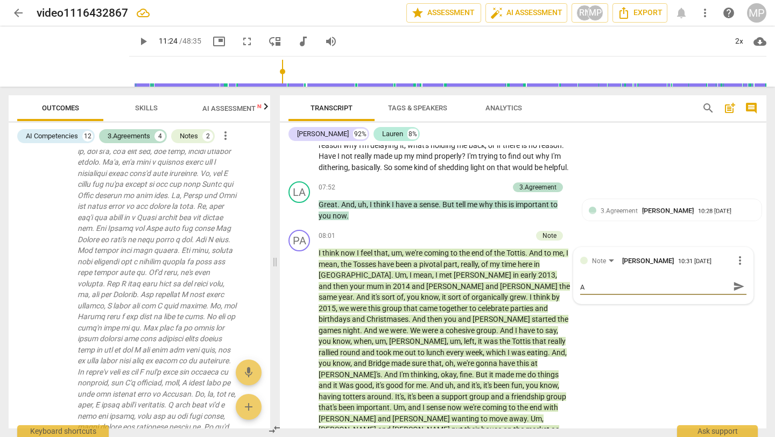
type textarea "You have an articulation in this giant paragraph. Ad"
type textarea "You have an articulation in this giant paragraph. Add"
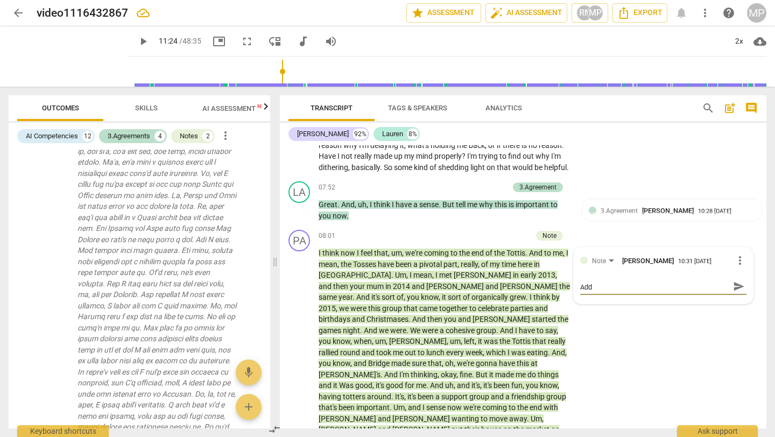
type textarea "You have an articulation in this giant paragraph. Add i"
type textarea "You have an articulation in this giant paragraph. Add it"
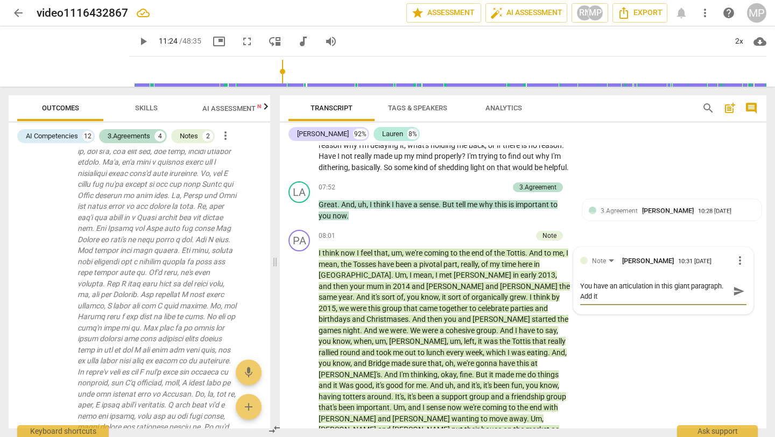
type textarea "You have an articulation in this giant paragraph. Add it"
type textarea "You have an articulation in this giant paragraph. Add it t"
type textarea "You have an articulation in this giant paragraph. Add it to"
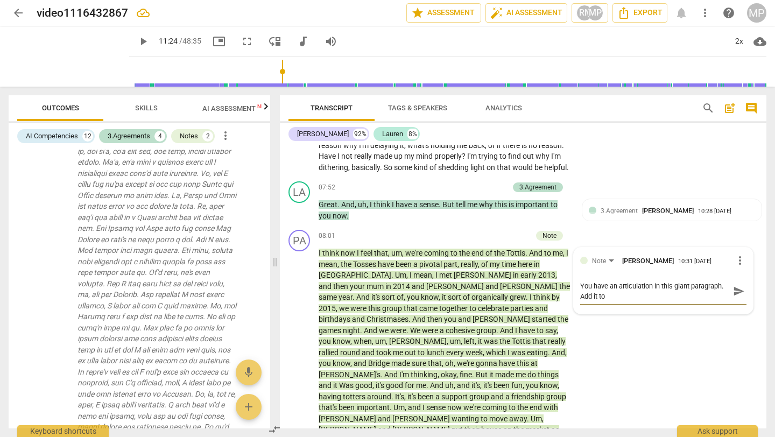
type textarea "You have an articulation in this giant paragraph. Add it to"
type textarea "You have an articulation in this giant paragraph. Add it to t"
type textarea "You have an articulation in this giant paragraph. Add it to th"
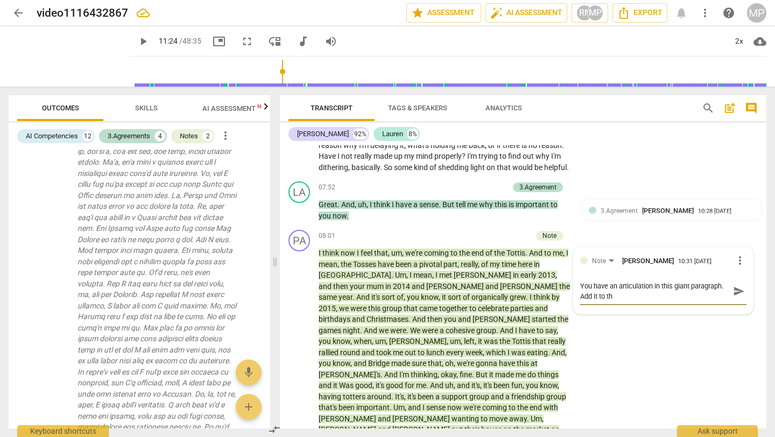
type textarea "You have an articulation in this giant paragraph. Add it to the"
type textarea "You have an articulation in this giant paragraph. Add it to the t"
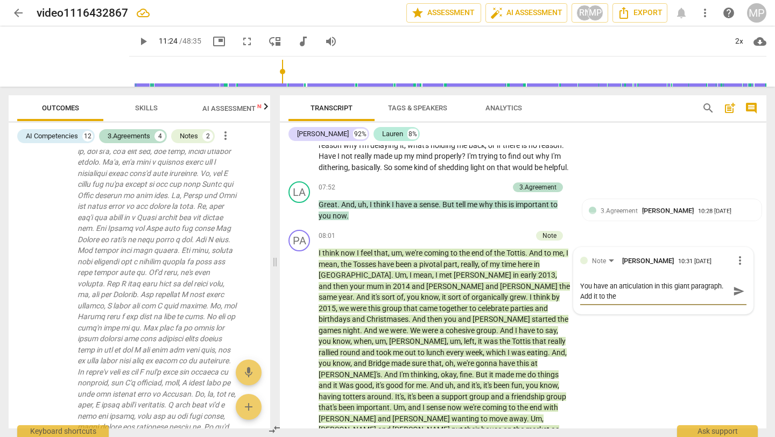
type textarea "You have an articulation in this giant paragraph. Add it to the t"
type textarea "You have an articulation in this giant paragraph. Add it to the tr"
type textarea "You have an articulation in this giant paragraph. Add it to the tra"
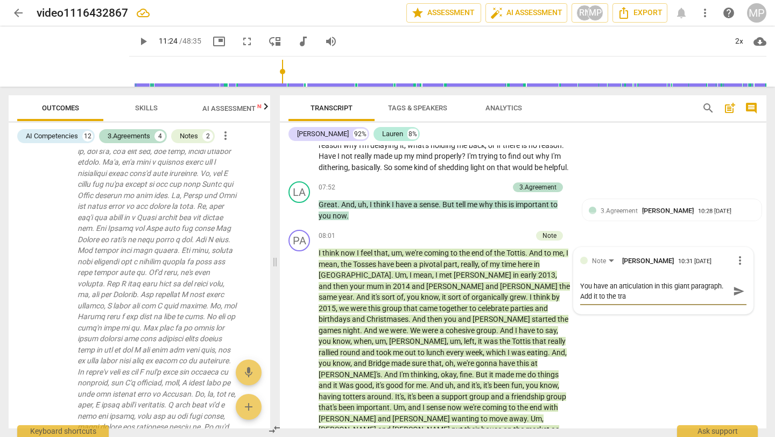
type textarea "You have an articulation in this giant paragraph. Add it to the [PERSON_NAME]"
click at [744, 300] on div "Note [PERSON_NAME] 10:31 [DATE] more_vert You have an articulation in this gian…" at bounding box center [663, 281] width 179 height 66
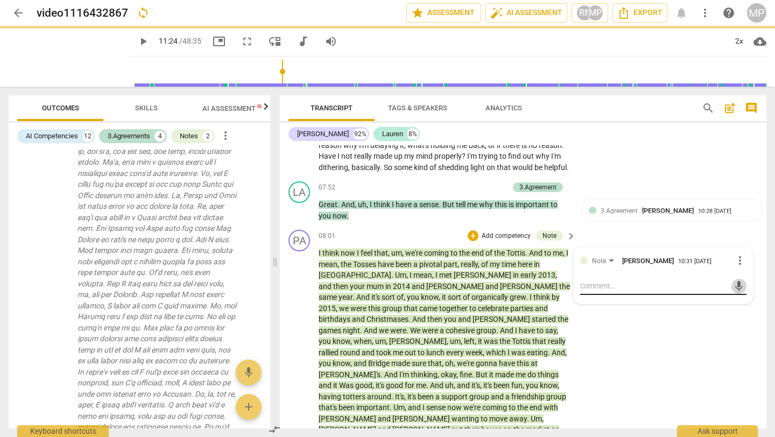
click at [738, 292] on span "mic" at bounding box center [739, 286] width 13 height 13
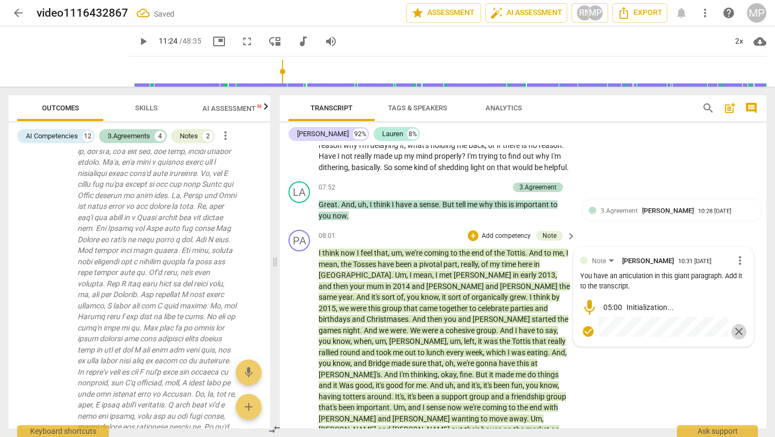
click at [736, 333] on span "close" at bounding box center [739, 331] width 13 height 13
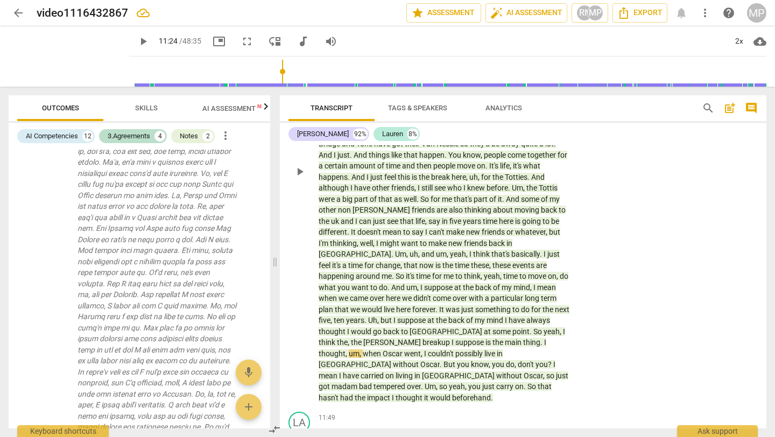
scroll to position [1609, 0]
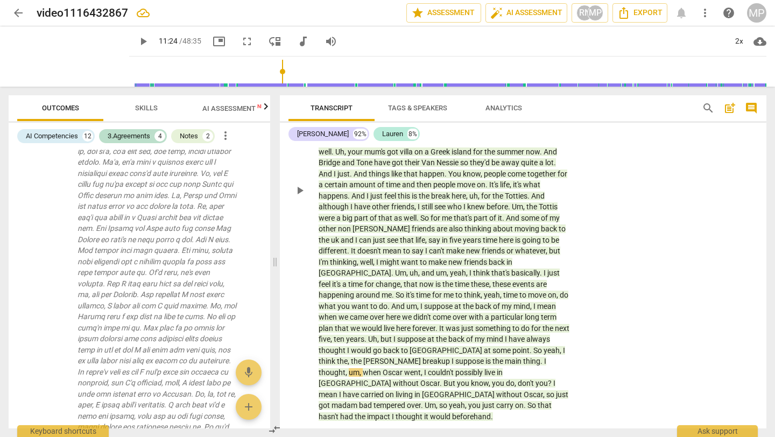
click at [297, 184] on span "play_arrow" at bounding box center [299, 190] width 13 height 13
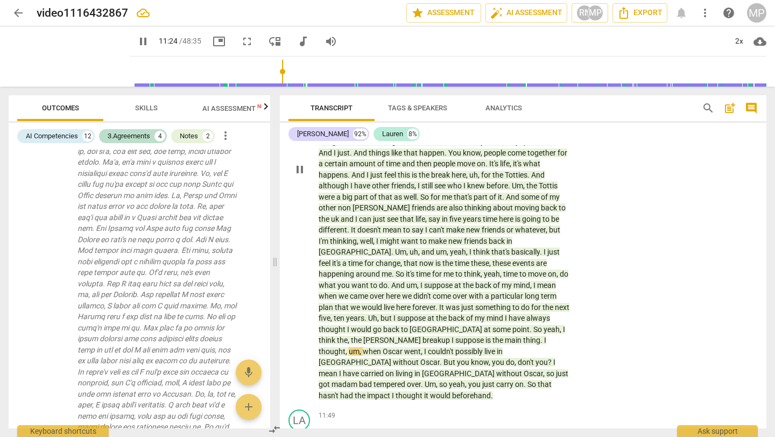
scroll to position [1643, 0]
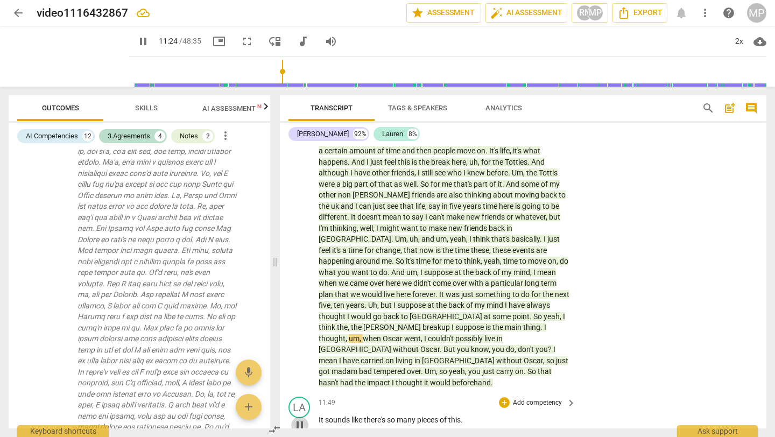
click at [298, 419] on span "pause" at bounding box center [299, 425] width 13 height 13
click at [298, 419] on span "play_arrow" at bounding box center [299, 425] width 13 height 13
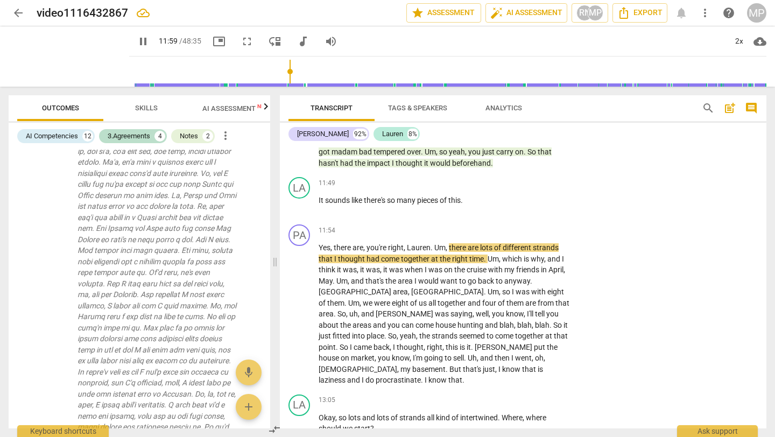
scroll to position [1866, 0]
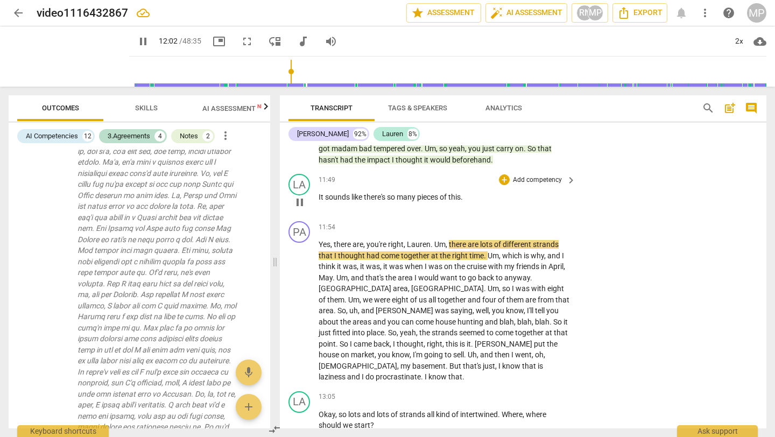
click at [294, 196] on span "pause" at bounding box center [299, 202] width 13 height 13
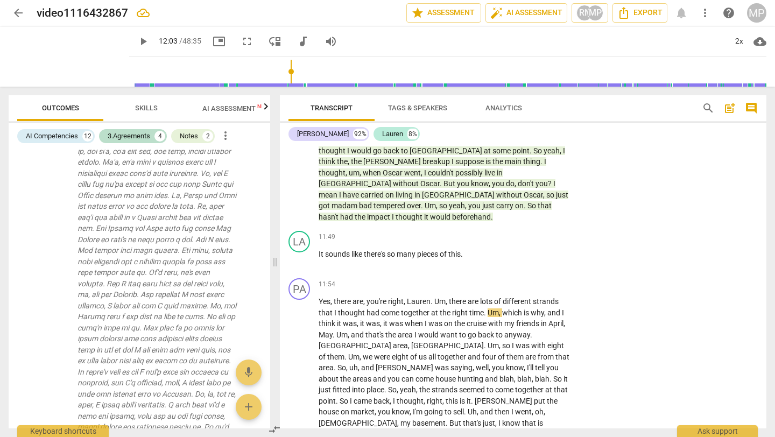
scroll to position [1811, 0]
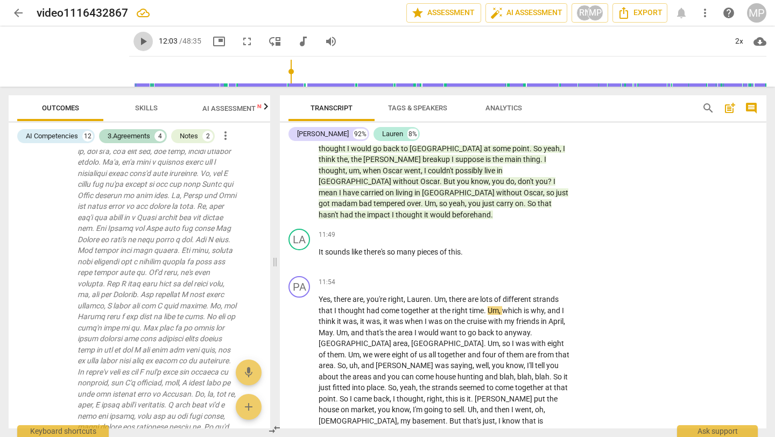
click at [137, 38] on span "play_arrow" at bounding box center [143, 41] width 13 height 13
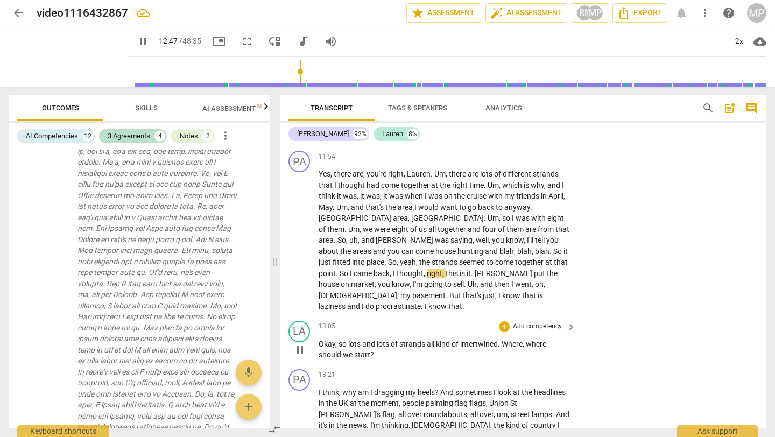
scroll to position [1941, 0]
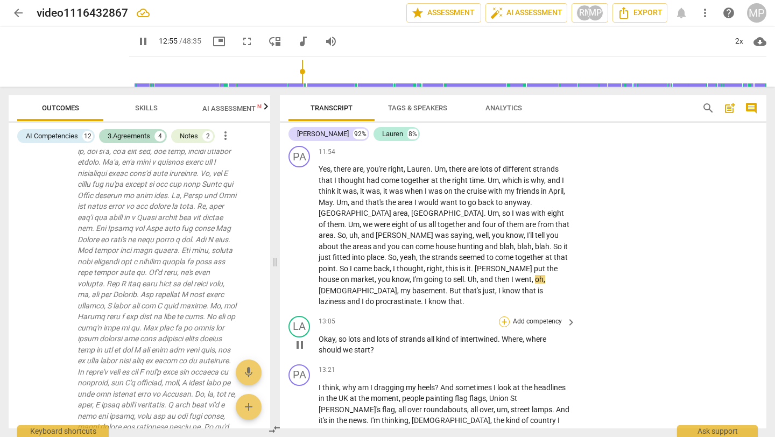
click at [501, 316] on div "+" at bounding box center [504, 321] width 11 height 11
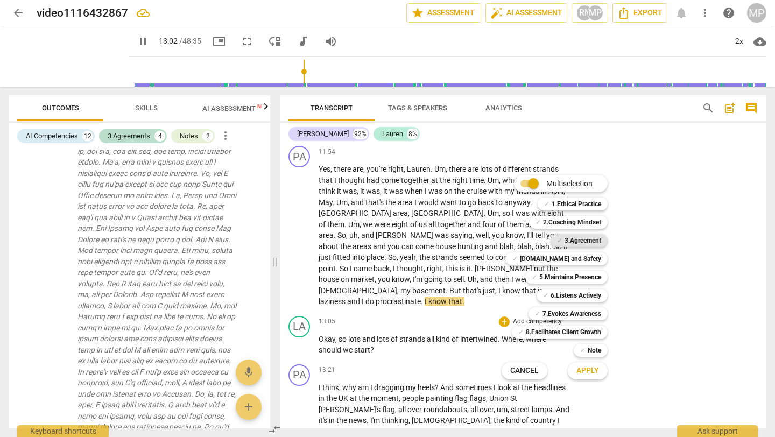
click at [583, 241] on b "3.Agreement" at bounding box center [583, 240] width 37 height 13
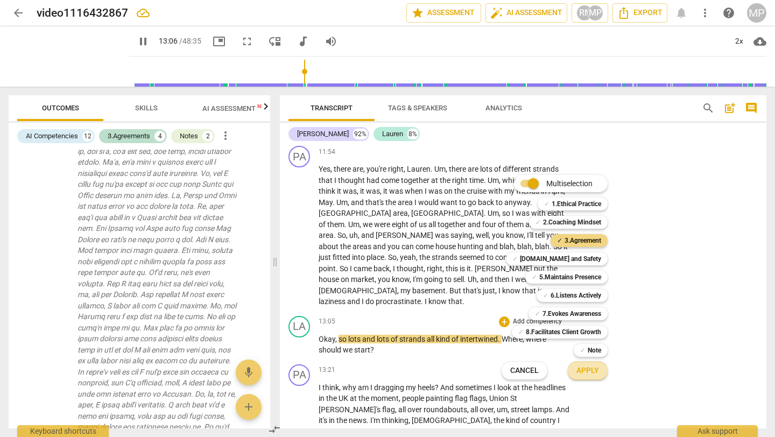
click at [588, 367] on span "Apply" at bounding box center [587, 370] width 23 height 11
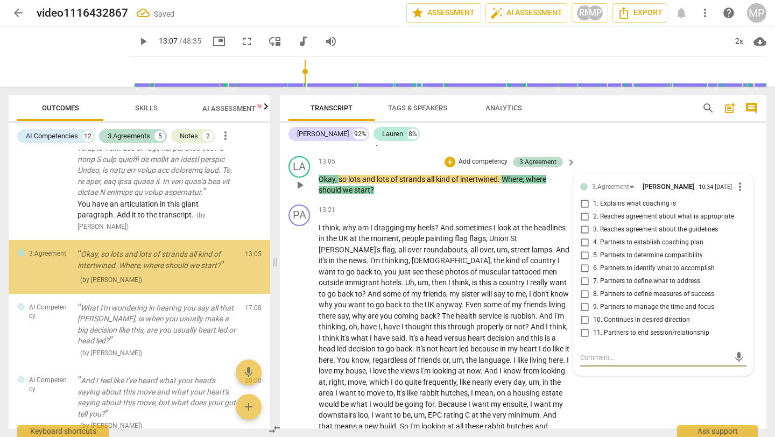
scroll to position [2103, 0]
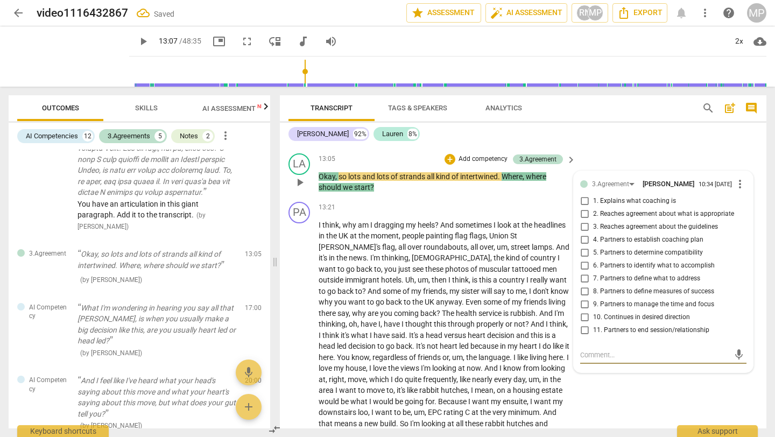
click at [587, 311] on input "10. Continues in desired direction" at bounding box center [584, 317] width 17 height 13
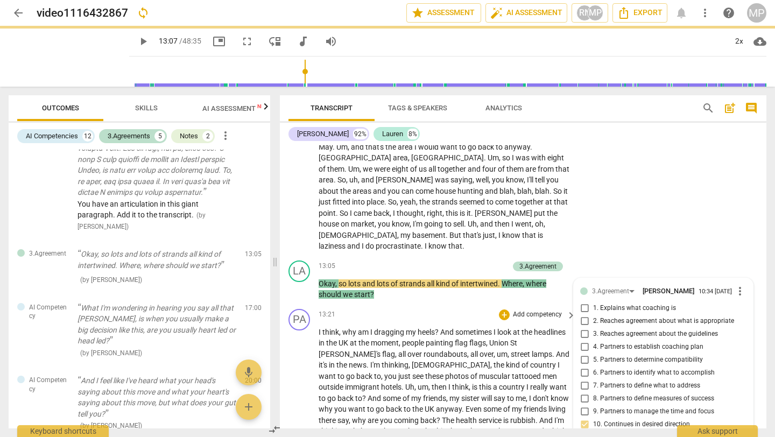
scroll to position [1996, 0]
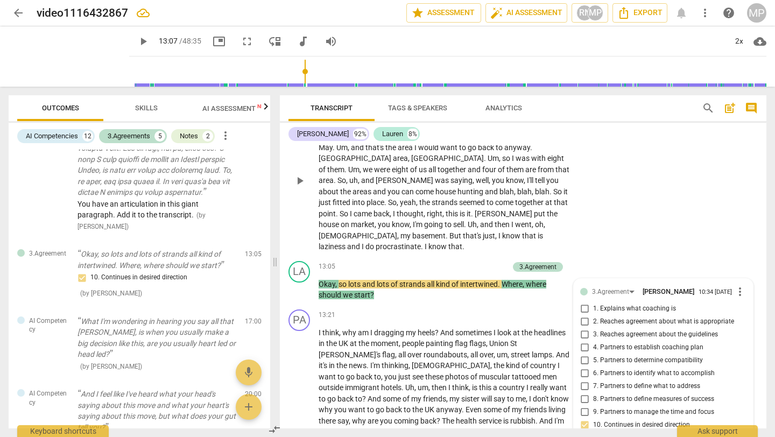
click at [664, 193] on div "PA play_arrow pause 11:54 + Add competency keyboard_arrow_right Yes , there are…" at bounding box center [523, 172] width 487 height 170
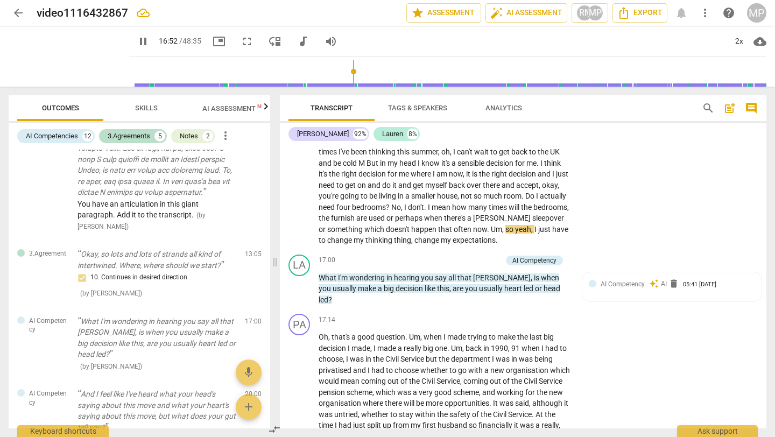
scroll to position [2454, 0]
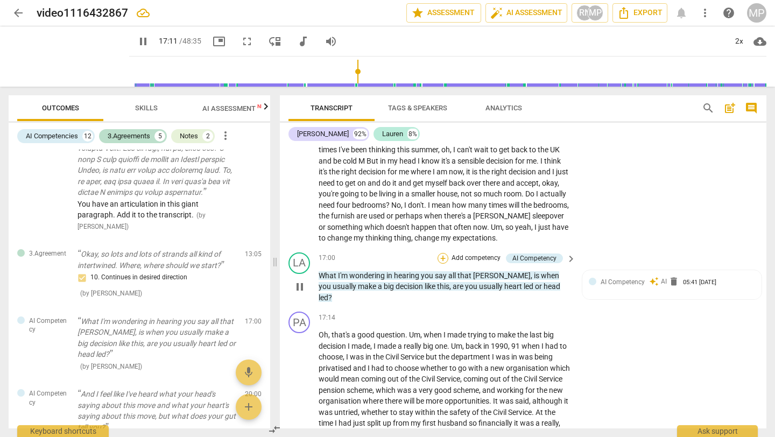
click at [442, 253] on div "+" at bounding box center [443, 258] width 11 height 11
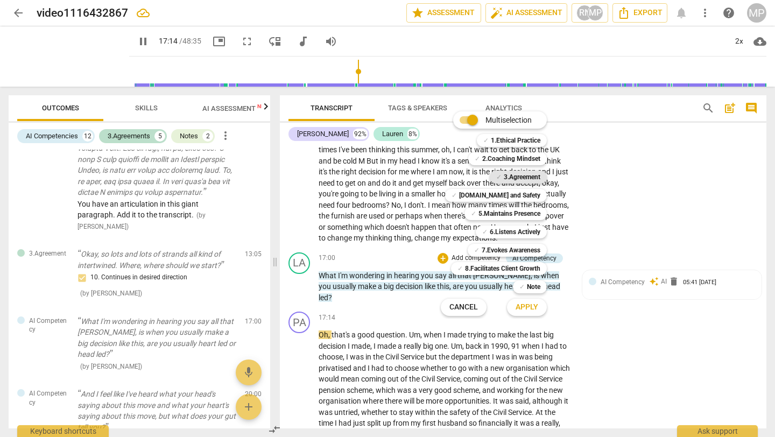
click at [524, 178] on b "3.Agreement" at bounding box center [522, 177] width 37 height 13
click at [513, 178] on b "3.Agreement" at bounding box center [522, 177] width 37 height 13
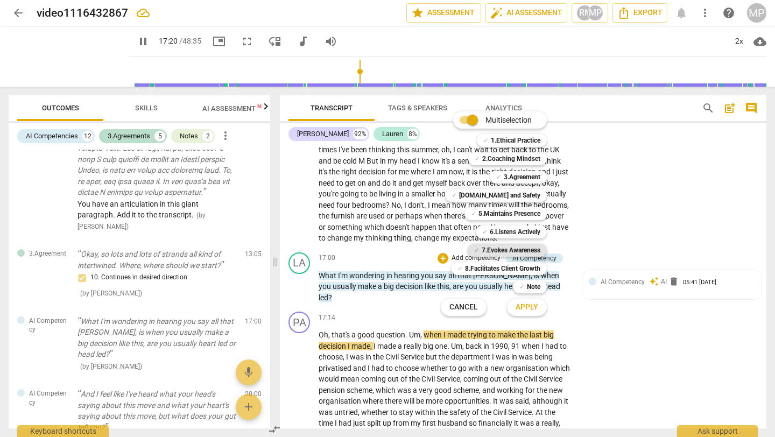
click at [480, 251] on div "✓ 7.Evokes Awareness" at bounding box center [507, 250] width 79 height 13
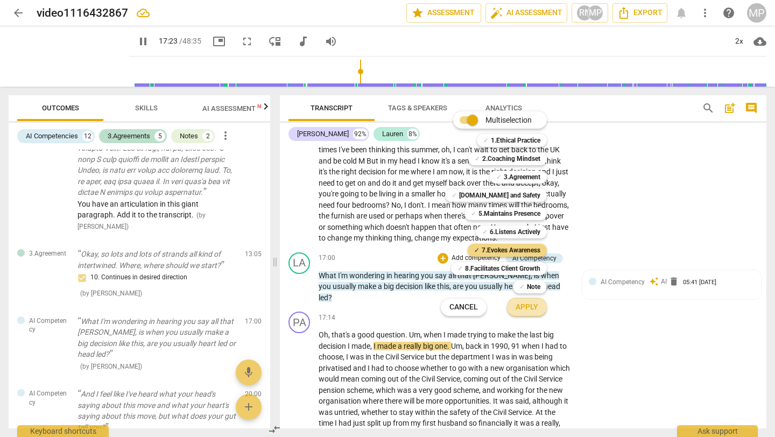
click at [530, 308] on span "Apply" at bounding box center [527, 307] width 23 height 11
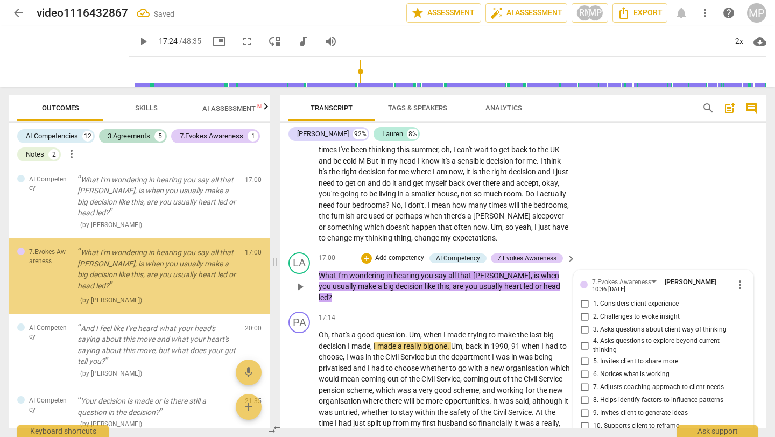
scroll to position [1329, 0]
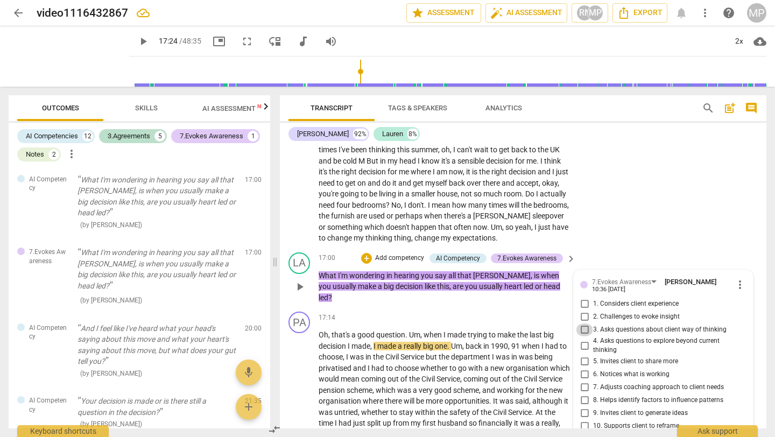
click at [581, 323] on input "3. Asks questions about client way of thinking" at bounding box center [584, 329] width 17 height 13
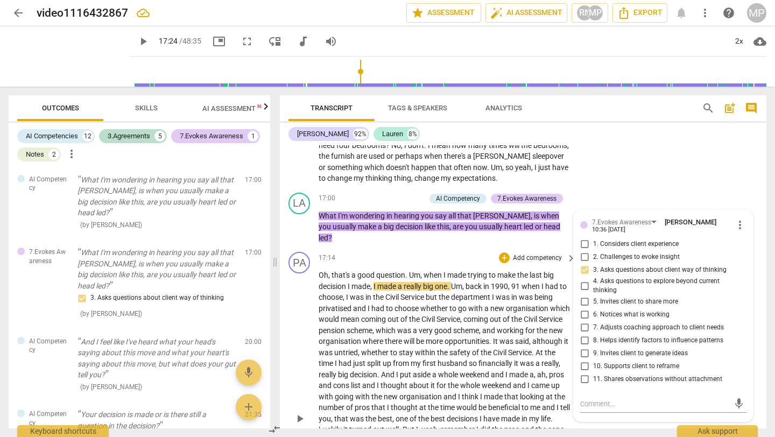
scroll to position [2516, 0]
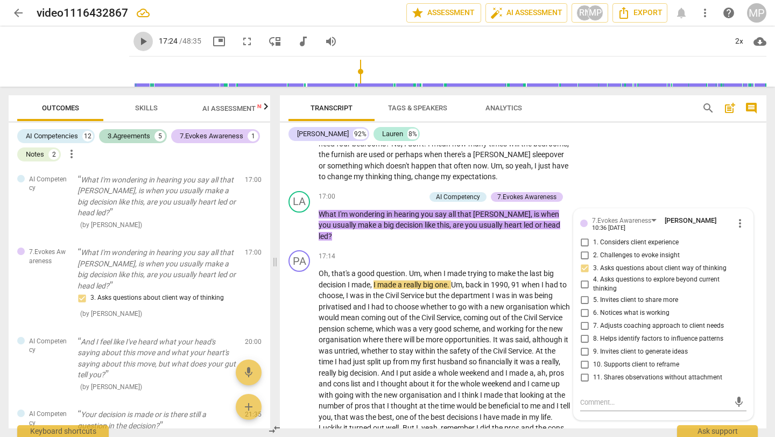
click at [137, 36] on span "play_arrow" at bounding box center [143, 41] width 13 height 13
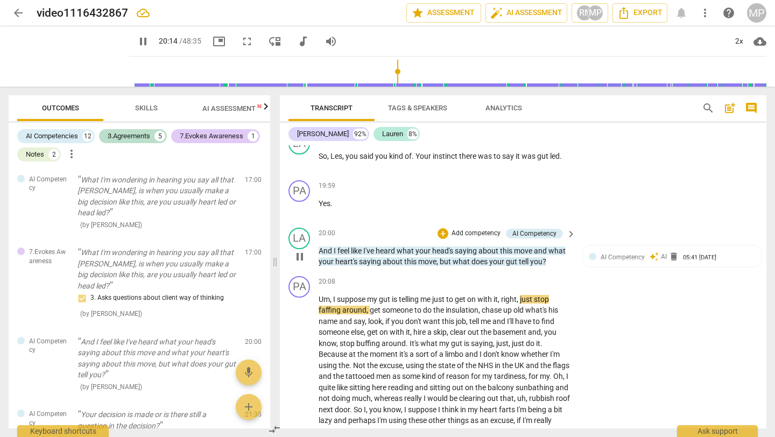
scroll to position [2947, 0]
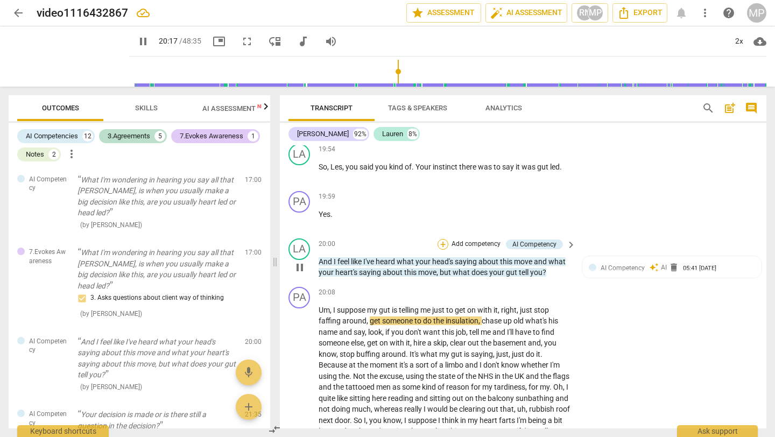
click at [443, 239] on div "+" at bounding box center [443, 244] width 11 height 11
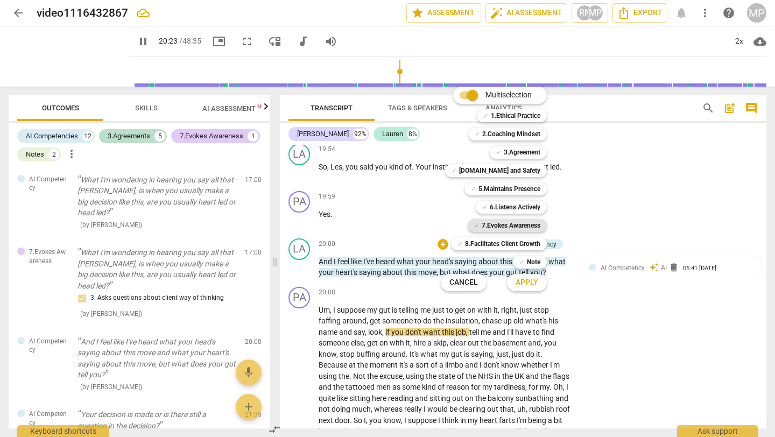
click at [509, 226] on b "7.Evokes Awareness" at bounding box center [511, 225] width 59 height 13
click at [524, 285] on span "Apply" at bounding box center [527, 282] width 23 height 11
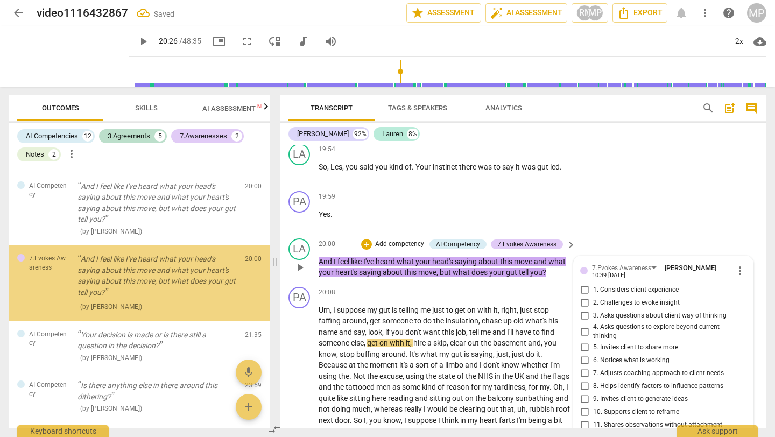
scroll to position [1491, 0]
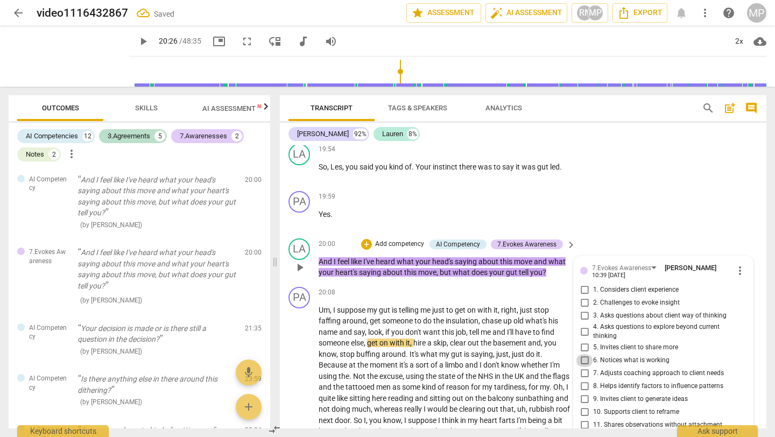
click at [583, 354] on input "6. Notices what is working" at bounding box center [584, 360] width 17 height 13
click at [583, 341] on input "5. Invites client to share more" at bounding box center [584, 347] width 17 height 13
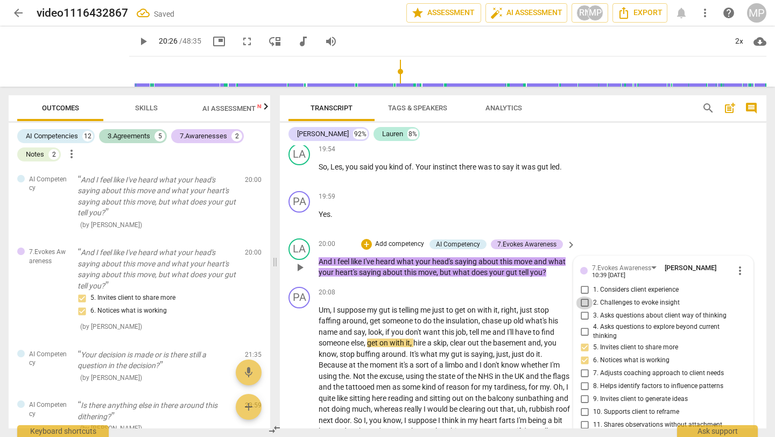
click at [586, 297] on input "2. Challenges to evoke insight" at bounding box center [584, 303] width 17 height 13
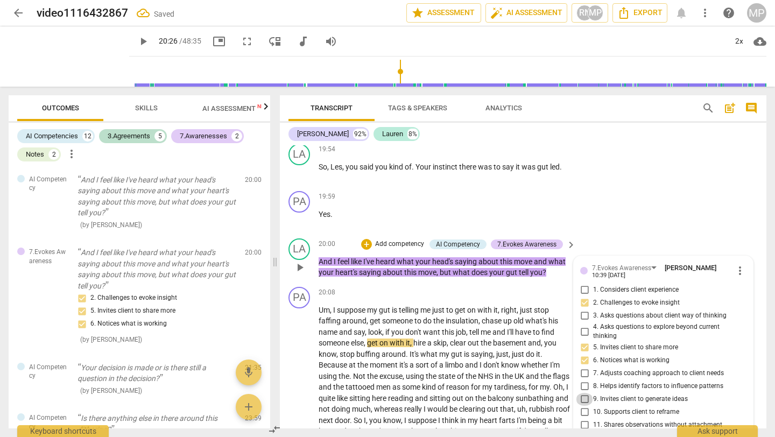
click at [583, 393] on input "9. Invites client to generate ideas" at bounding box center [584, 399] width 17 height 13
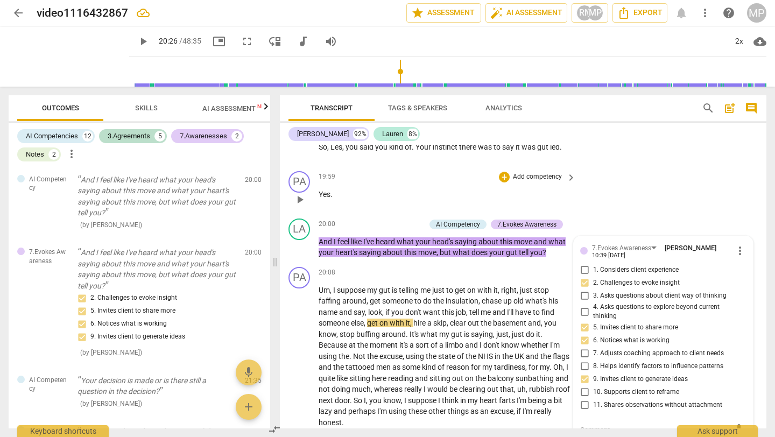
scroll to position [2976, 0]
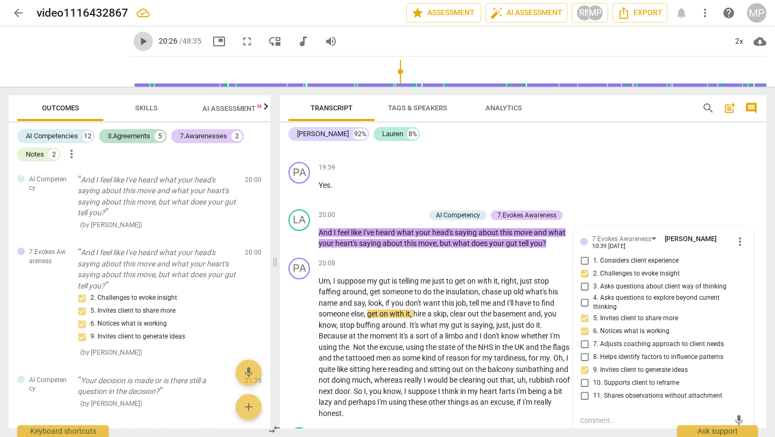
click at [137, 39] on span "play_arrow" at bounding box center [143, 41] width 13 height 13
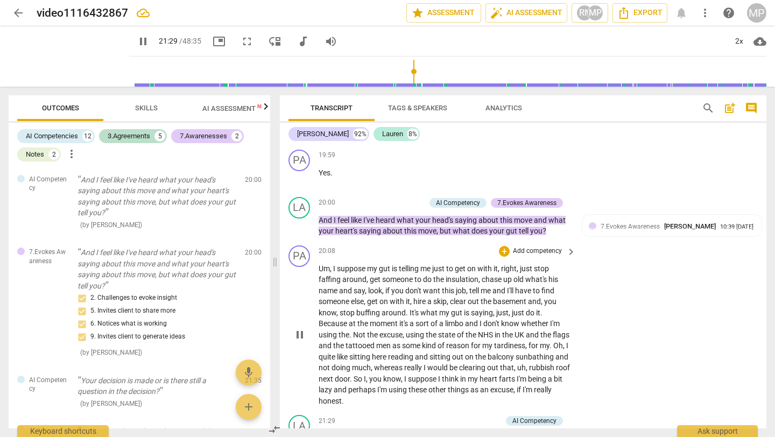
scroll to position [2987, 0]
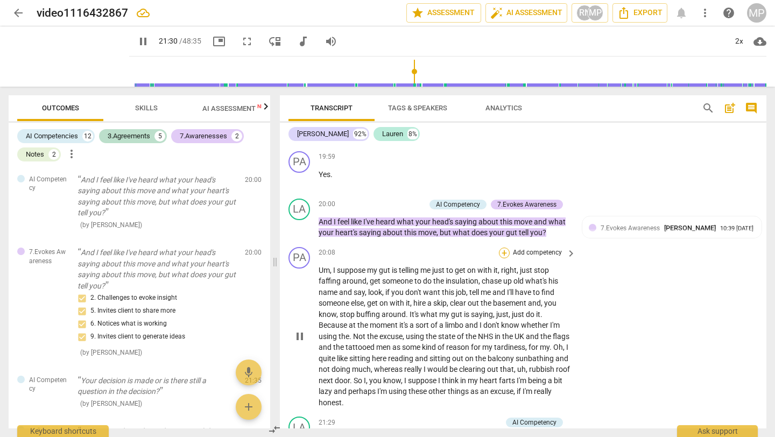
click at [505, 248] on div "+" at bounding box center [504, 253] width 11 height 11
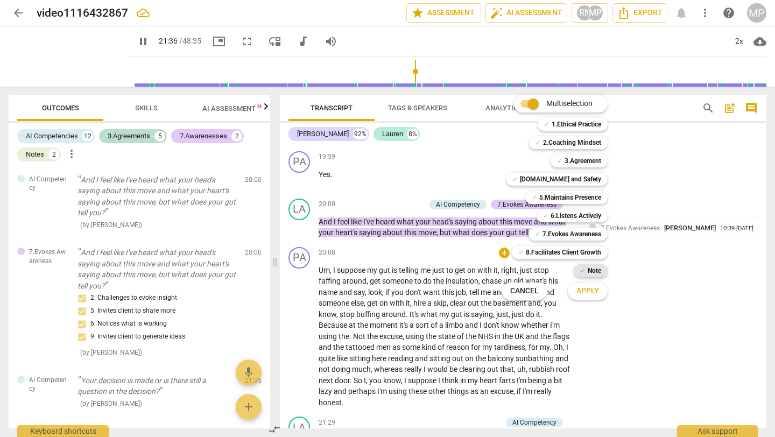
click at [583, 265] on span "✓" at bounding box center [582, 270] width 5 height 13
click at [587, 286] on span "Apply" at bounding box center [587, 291] width 23 height 11
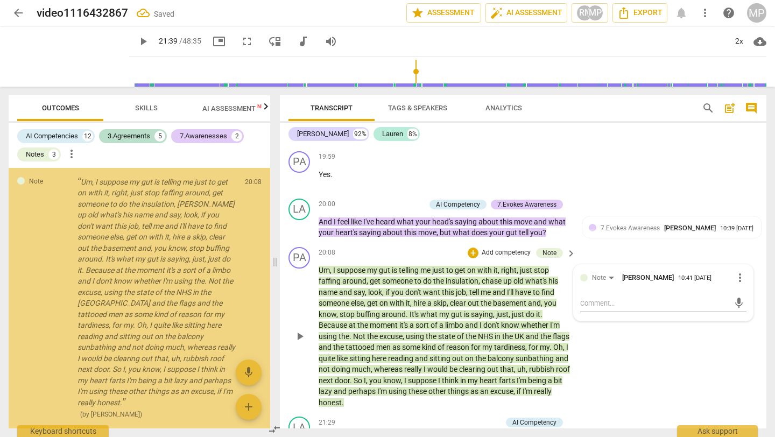
scroll to position [1706, 0]
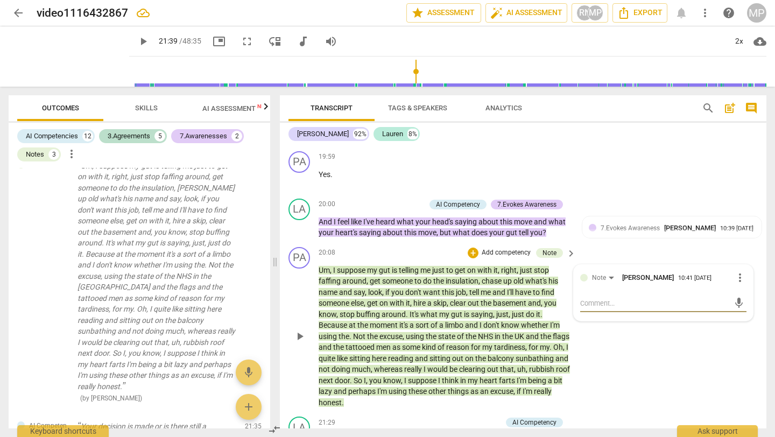
click at [587, 298] on textarea at bounding box center [654, 303] width 149 height 10
click at [733, 297] on span "send" at bounding box center [739, 303] width 12 height 12
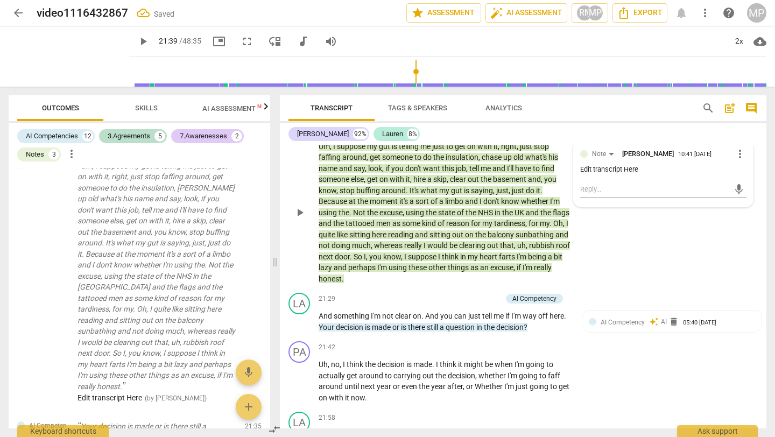
scroll to position [3126, 0]
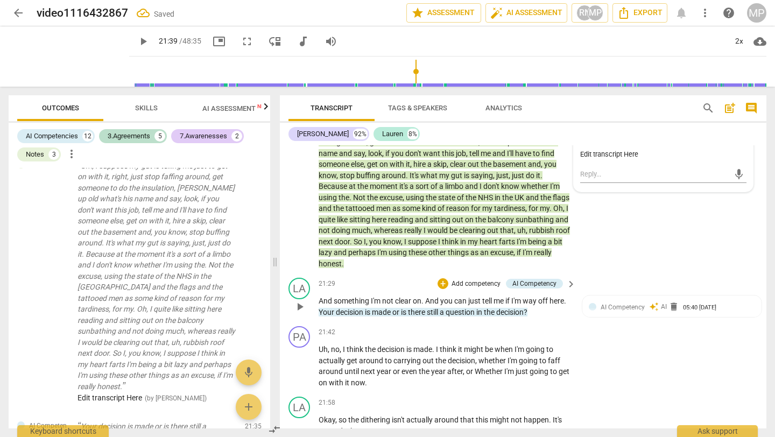
click at [293, 300] on span "play_arrow" at bounding box center [299, 306] width 17 height 13
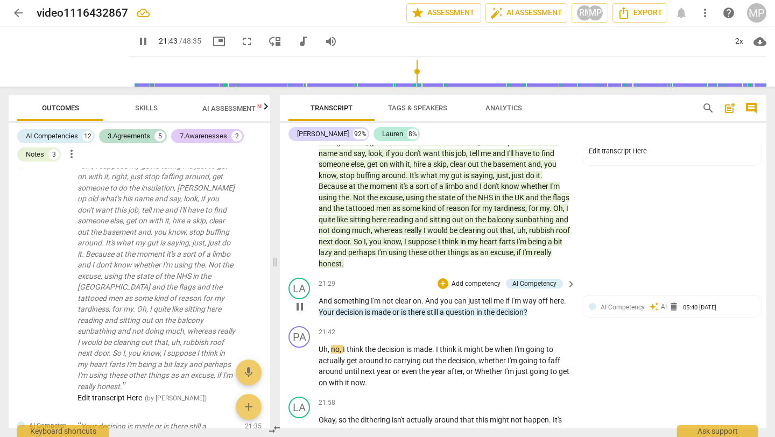
click at [322, 297] on span "And" at bounding box center [326, 301] width 15 height 9
click at [319, 297] on span "And" at bounding box center [326, 301] width 15 height 9
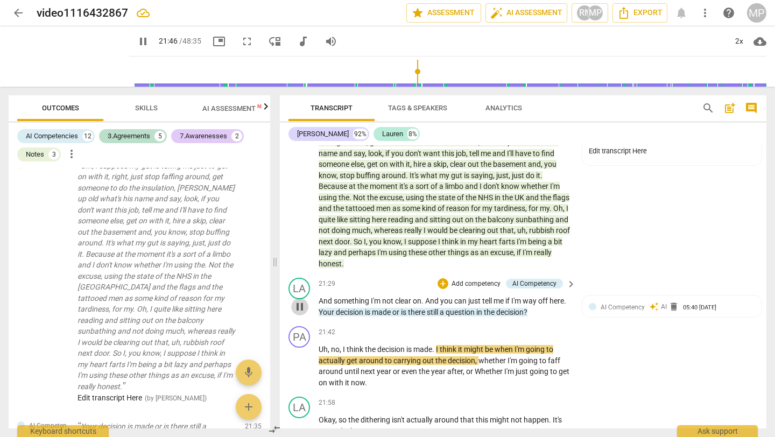
click at [300, 300] on span "pause" at bounding box center [299, 306] width 13 height 13
click at [304, 300] on span "play_arrow" at bounding box center [299, 306] width 13 height 13
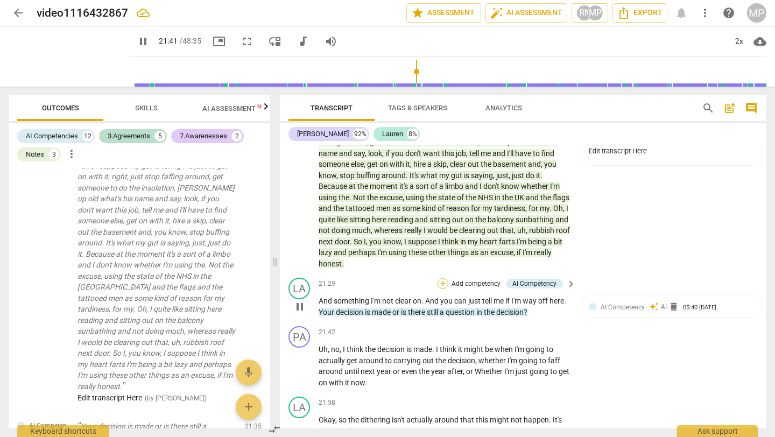
click at [438, 278] on div "+" at bounding box center [443, 283] width 11 height 11
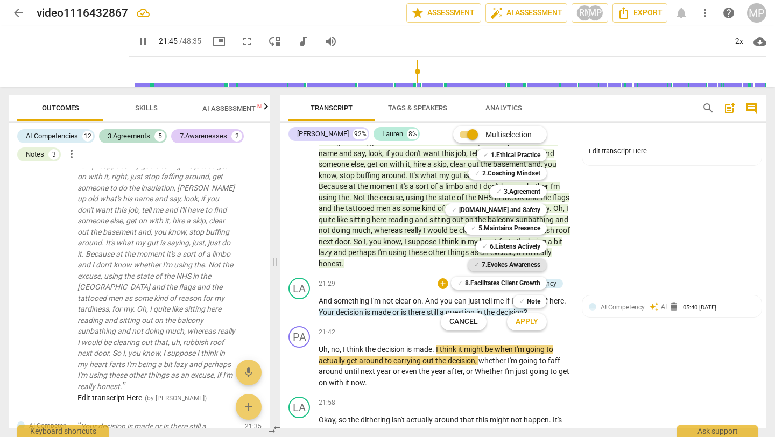
click at [510, 264] on b "7.Evokes Awareness" at bounding box center [511, 264] width 59 height 13
click at [532, 325] on span "Apply" at bounding box center [527, 321] width 23 height 11
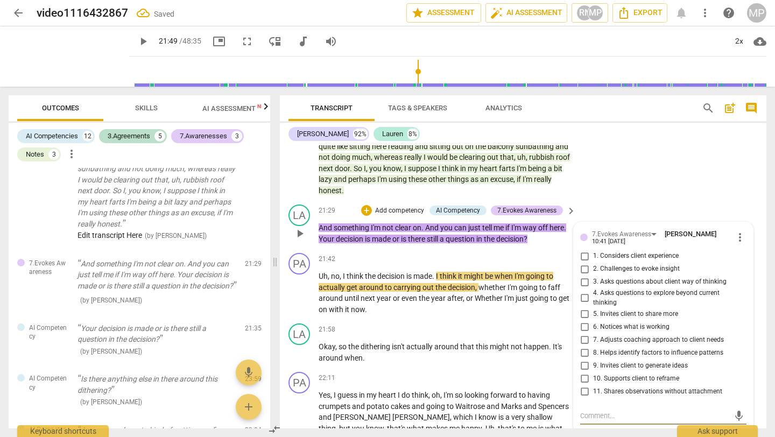
scroll to position [3201, 0]
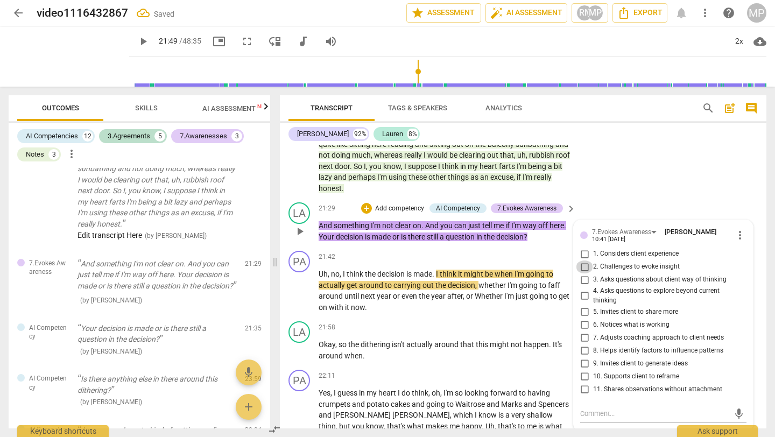
click at [577, 261] on input "2. Challenges to evoke insight" at bounding box center [584, 267] width 17 height 13
click at [585, 273] on input "3. Asks questions about client way of thinking" at bounding box center [584, 279] width 17 height 13
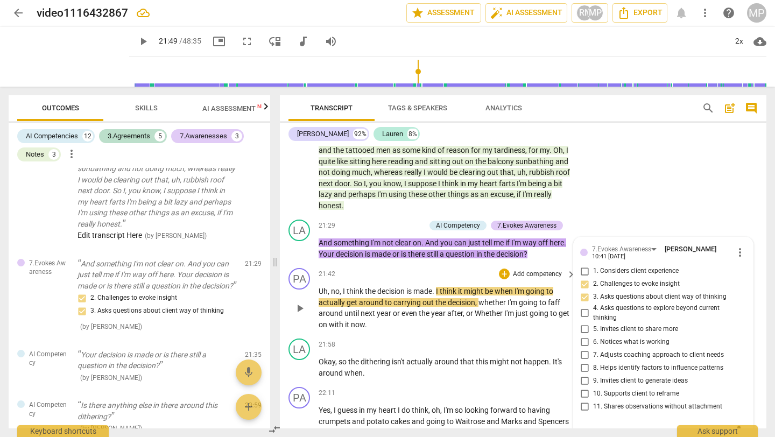
scroll to position [3166, 0]
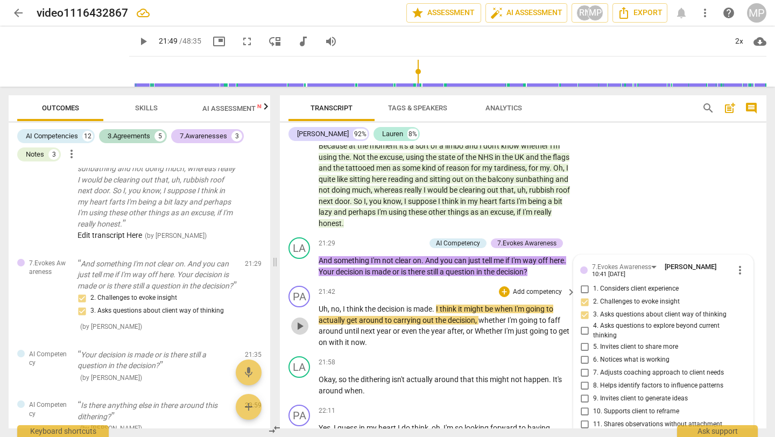
click at [298, 320] on span "play_arrow" at bounding box center [299, 326] width 13 height 13
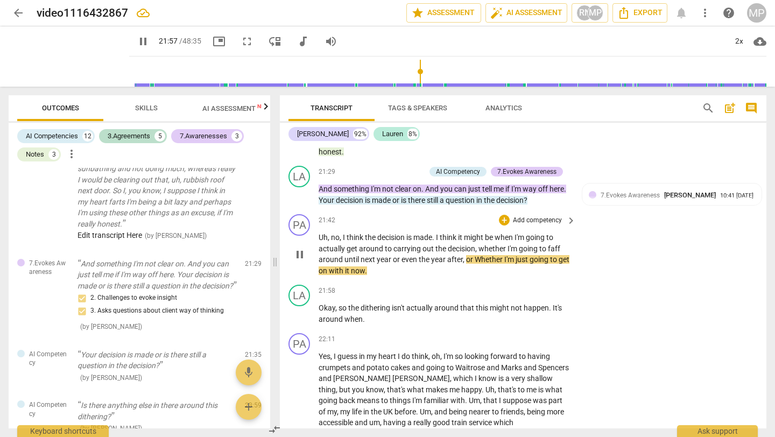
scroll to position [3243, 0]
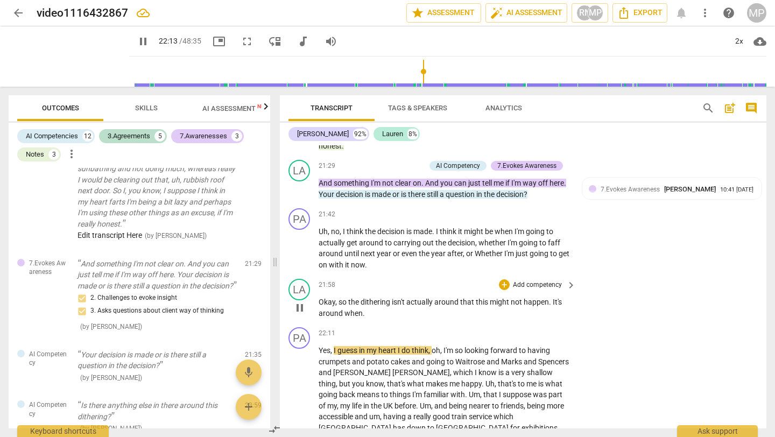
click at [300, 301] on span "pause" at bounding box center [299, 307] width 13 height 13
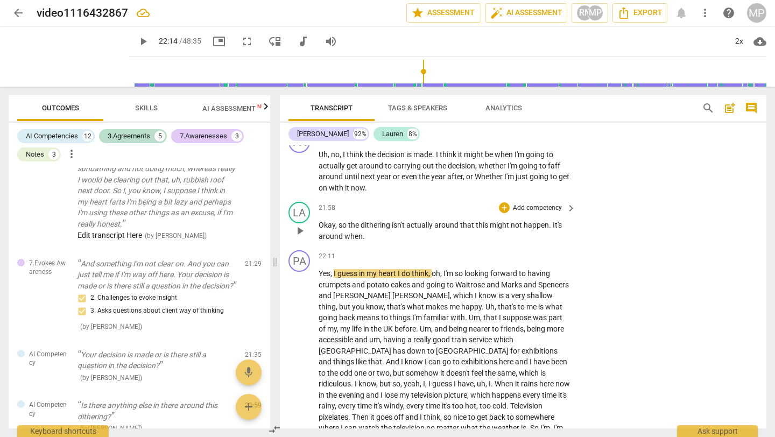
scroll to position [3321, 0]
click at [504, 201] on div "21:58 + Add competency keyboard_arrow_right Okay , so the dithering isn't actua…" at bounding box center [448, 221] width 258 height 40
click at [504, 202] on div "+" at bounding box center [504, 207] width 11 height 11
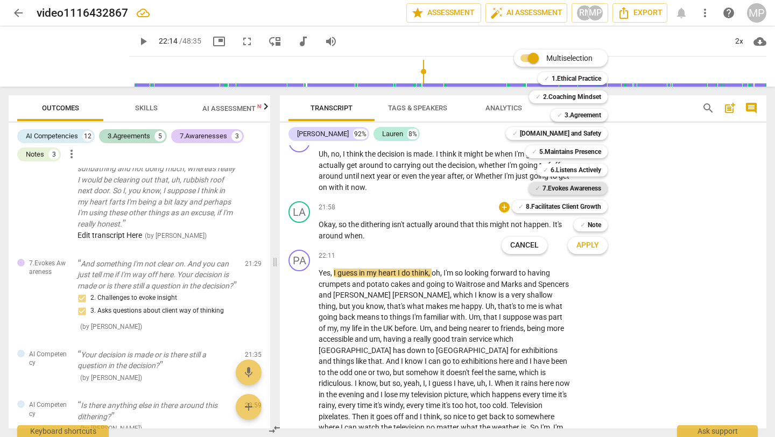
click at [590, 194] on b "7.Evokes Awareness" at bounding box center [572, 188] width 59 height 13
click at [592, 250] on span "Apply" at bounding box center [587, 245] width 23 height 11
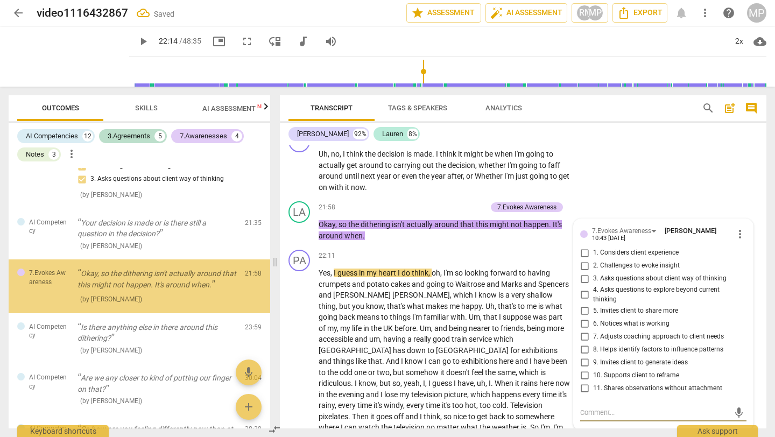
scroll to position [2011, 0]
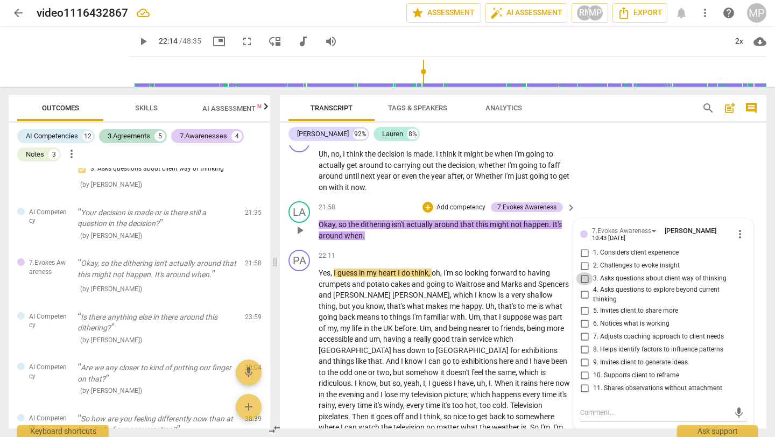
click at [580, 272] on input "3. Asks questions about client way of thinking" at bounding box center [584, 278] width 17 height 13
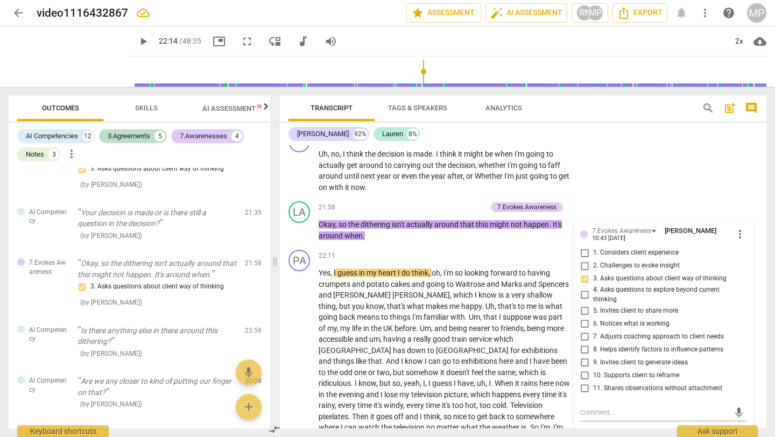
click at [137, 38] on span "play_arrow" at bounding box center [143, 41] width 13 height 13
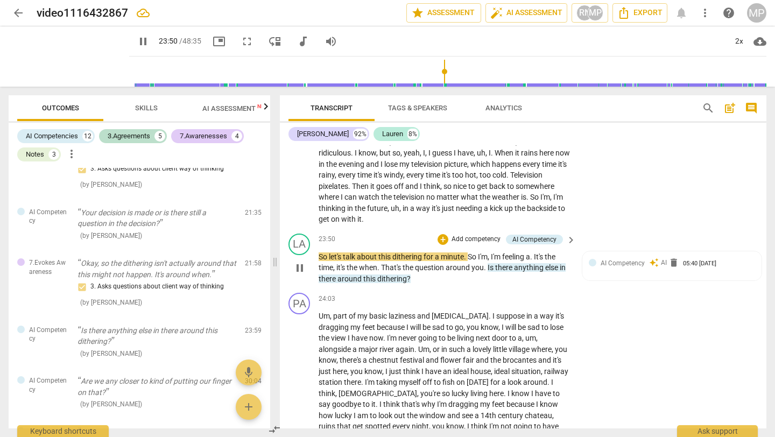
scroll to position [3553, 0]
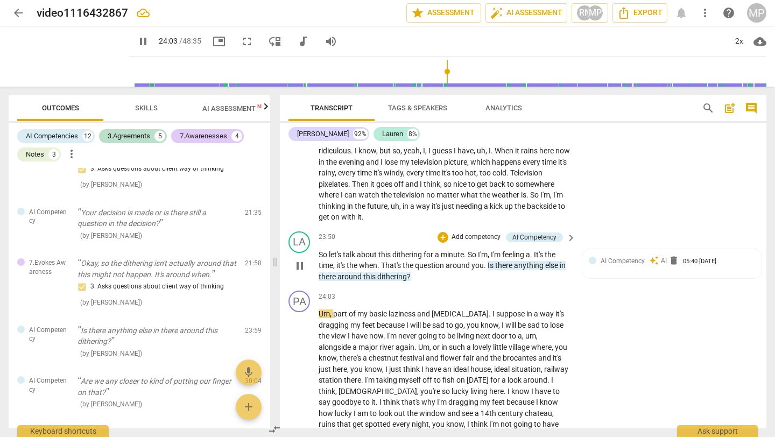
click at [301, 259] on span "pause" at bounding box center [299, 265] width 13 height 13
click at [470, 233] on p "Add competency" at bounding box center [476, 238] width 51 height 10
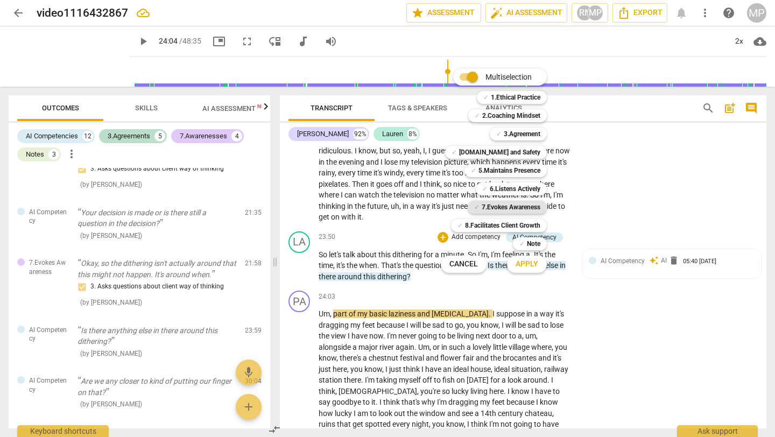
click at [526, 209] on b "7.Evokes Awareness" at bounding box center [511, 207] width 59 height 13
click at [529, 263] on span "Apply" at bounding box center [527, 264] width 23 height 11
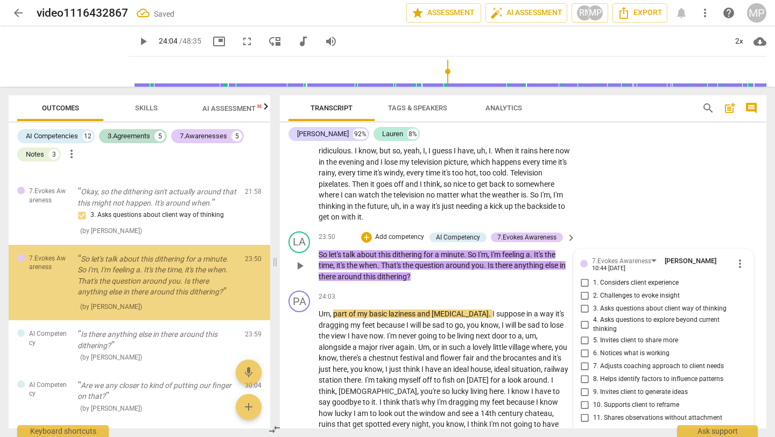
scroll to position [2089, 0]
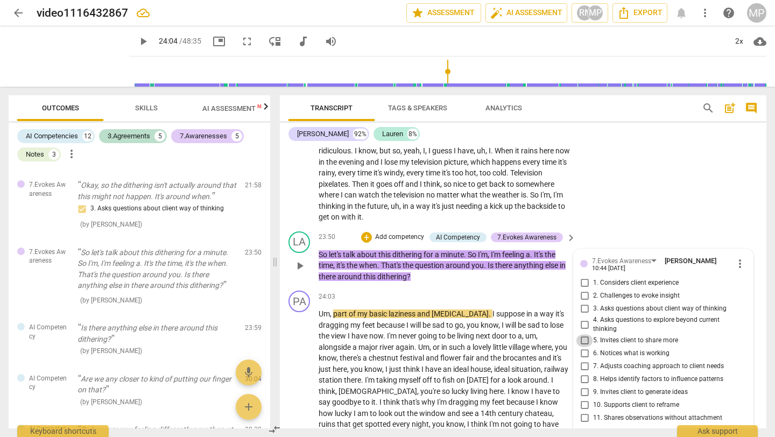
click at [583, 334] on input "5. Invites client to share more" at bounding box center [584, 340] width 17 height 13
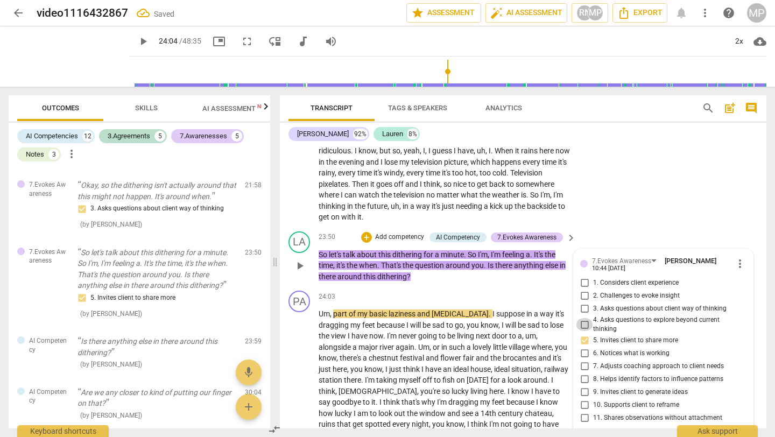
click at [584, 318] on input "4. Asks questions to explore beyond current thinking" at bounding box center [584, 324] width 17 height 13
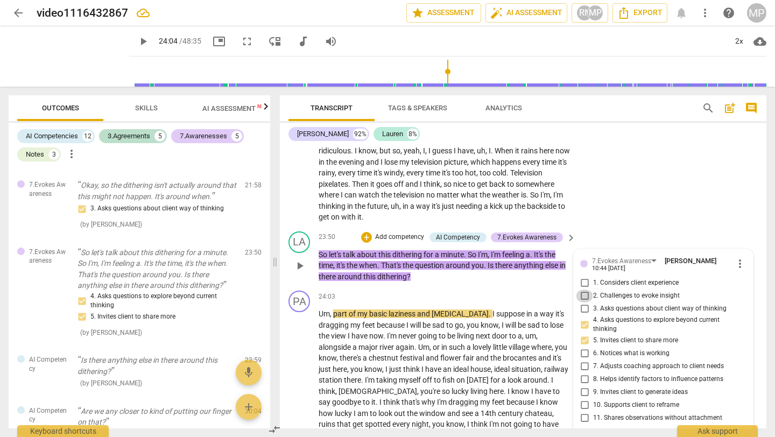
click at [581, 290] on input "2. Challenges to evoke insight" at bounding box center [584, 296] width 17 height 13
click at [582, 277] on input "1. Considers client experience" at bounding box center [584, 283] width 17 height 13
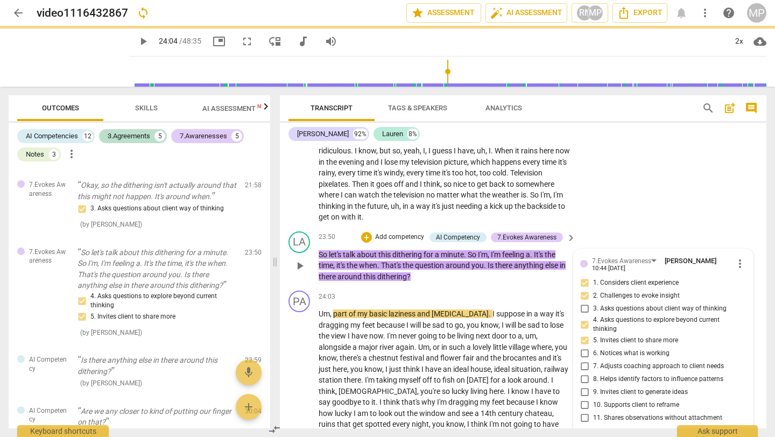
click at [587, 386] on input "9. Invites client to generate ideas" at bounding box center [584, 392] width 17 height 13
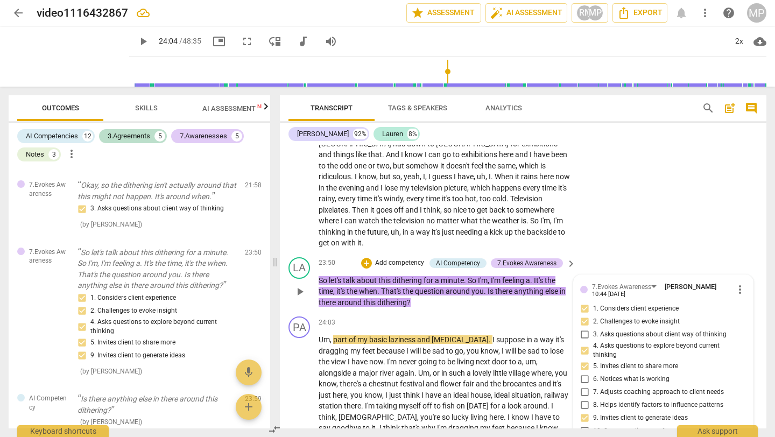
scroll to position [3532, 0]
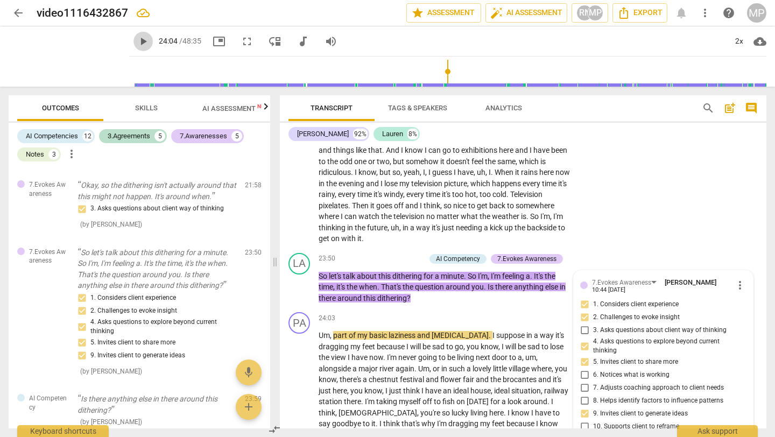
click at [137, 41] on span "play_arrow" at bounding box center [143, 41] width 13 height 13
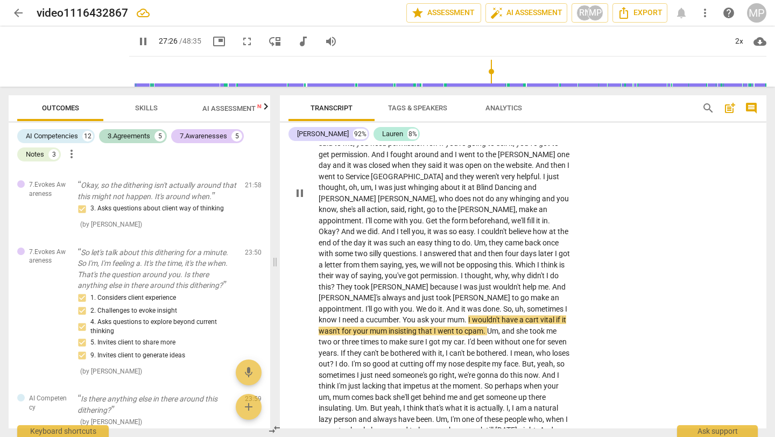
scroll to position [3945, 0]
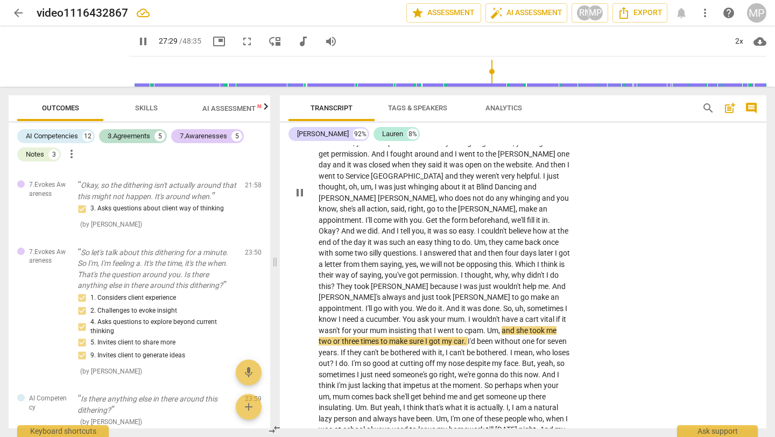
click at [417, 315] on span "You" at bounding box center [410, 319] width 15 height 9
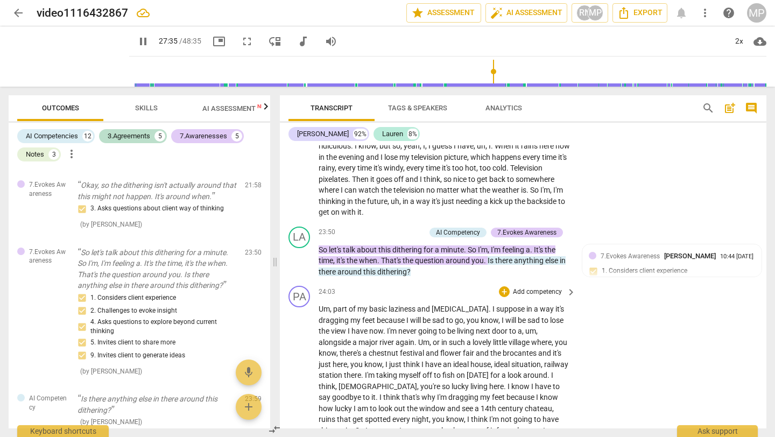
scroll to position [3550, 0]
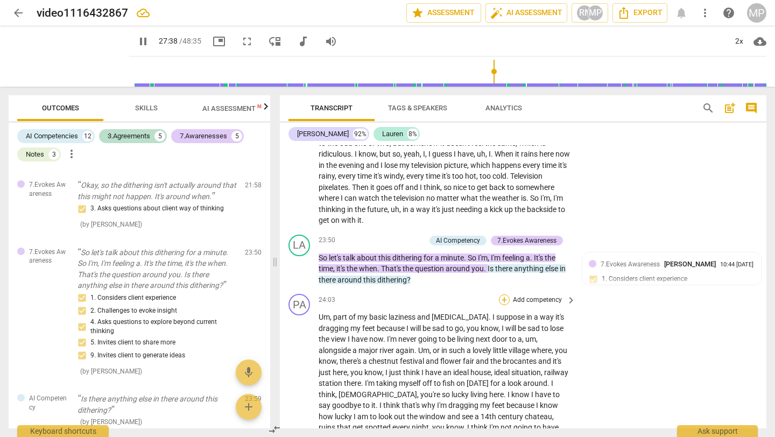
click at [499, 294] on div "+" at bounding box center [504, 299] width 11 height 11
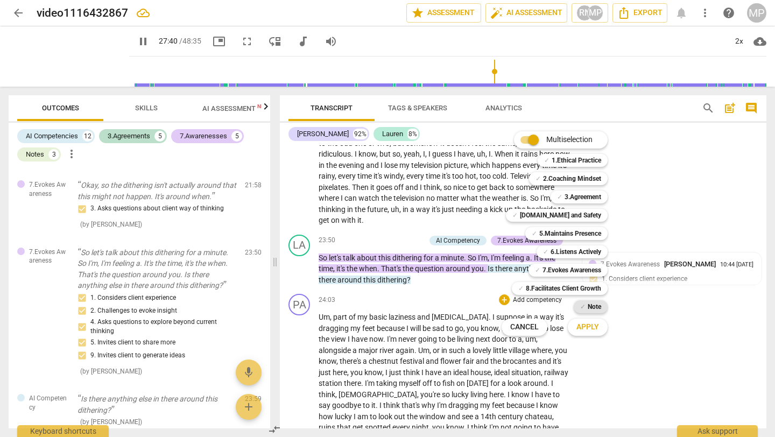
click at [590, 307] on b "Note" at bounding box center [594, 306] width 13 height 13
click at [584, 332] on button "Apply" at bounding box center [588, 327] width 40 height 19
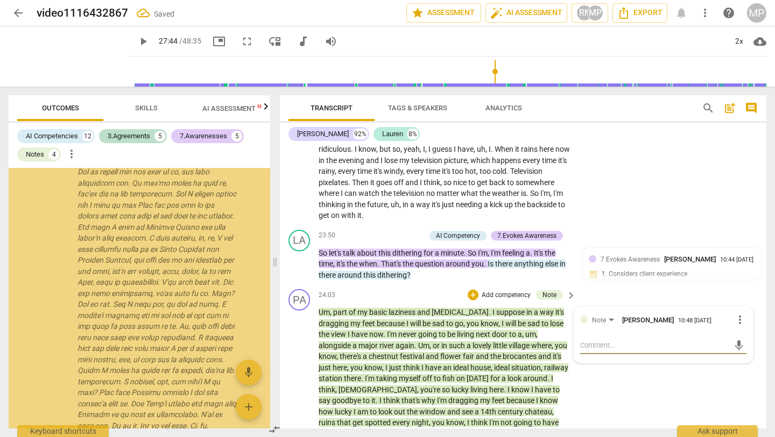
scroll to position [2709, 0]
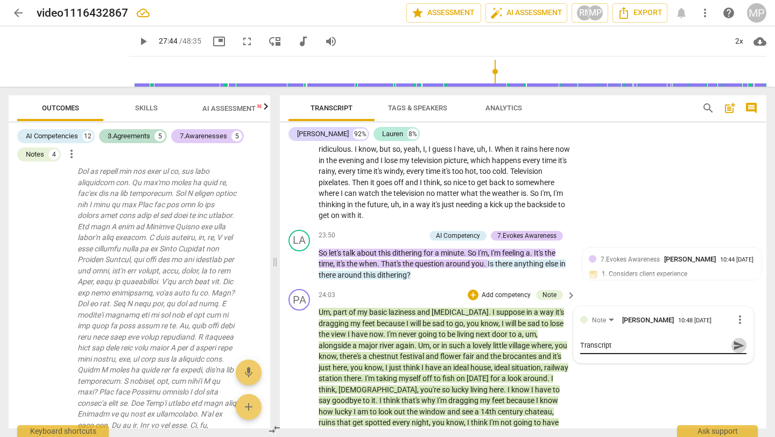
click at [734, 340] on span "send" at bounding box center [739, 346] width 12 height 12
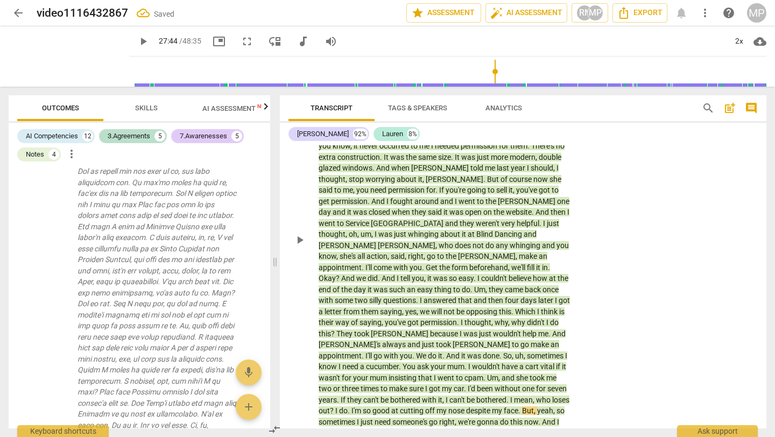
scroll to position [3900, 0]
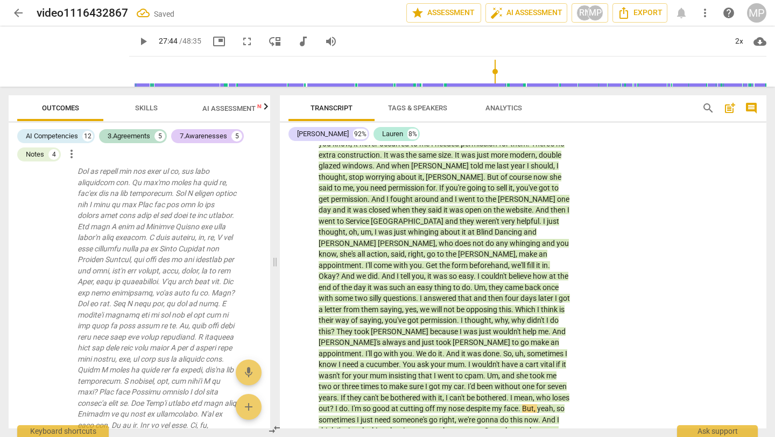
click at [137, 37] on span "play_arrow" at bounding box center [143, 41] width 13 height 13
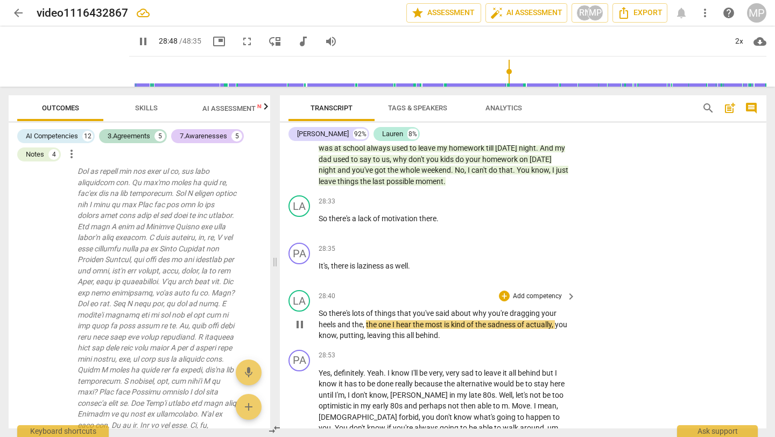
scroll to position [4231, 0]
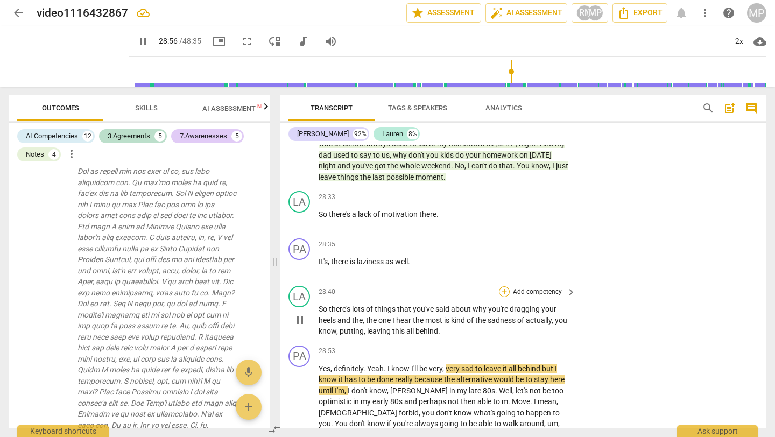
click at [508, 286] on div "+" at bounding box center [504, 291] width 11 height 11
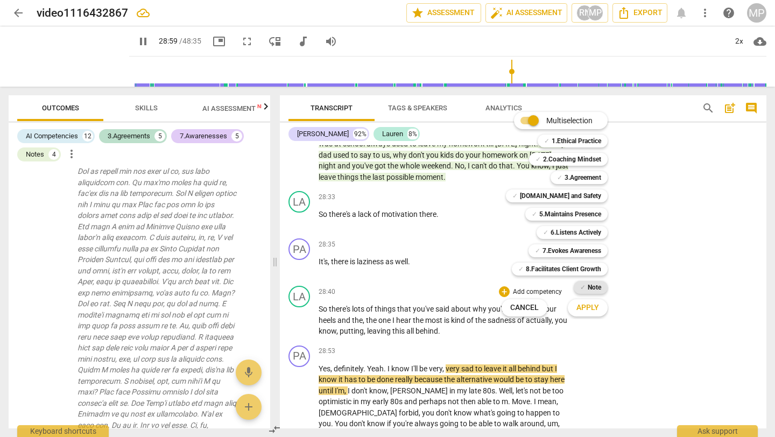
click at [597, 290] on b "Note" at bounding box center [594, 287] width 13 height 13
click at [602, 309] on button "Apply" at bounding box center [588, 307] width 40 height 19
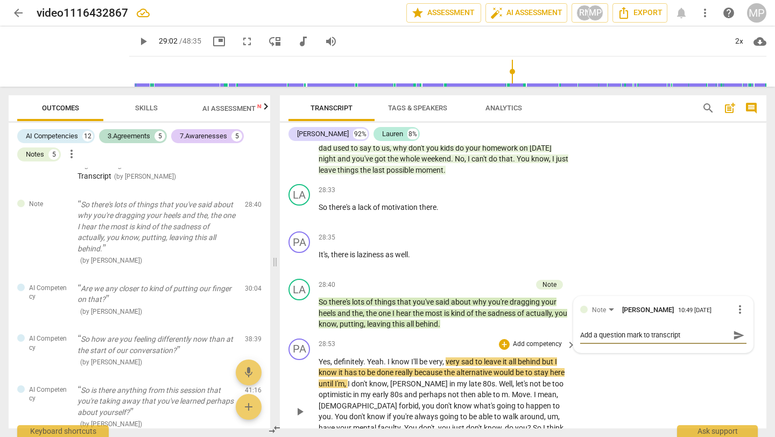
scroll to position [4242, 0]
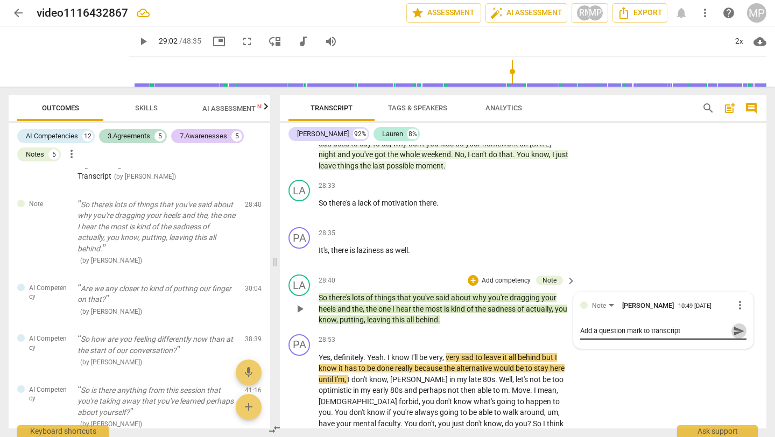
click at [734, 325] on span "send" at bounding box center [739, 331] width 12 height 12
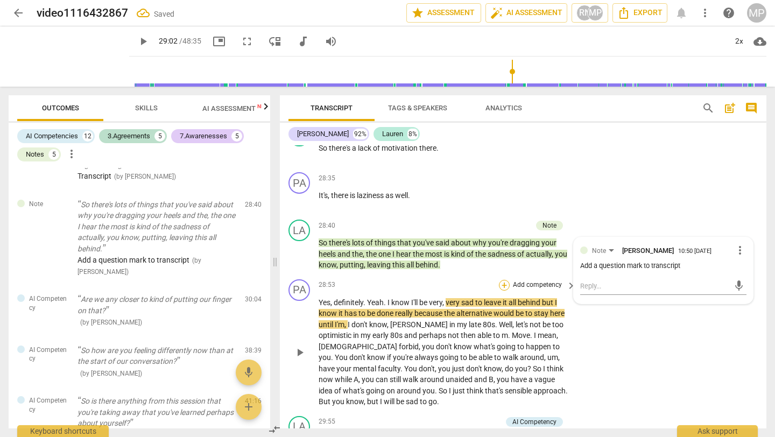
scroll to position [4314, 0]
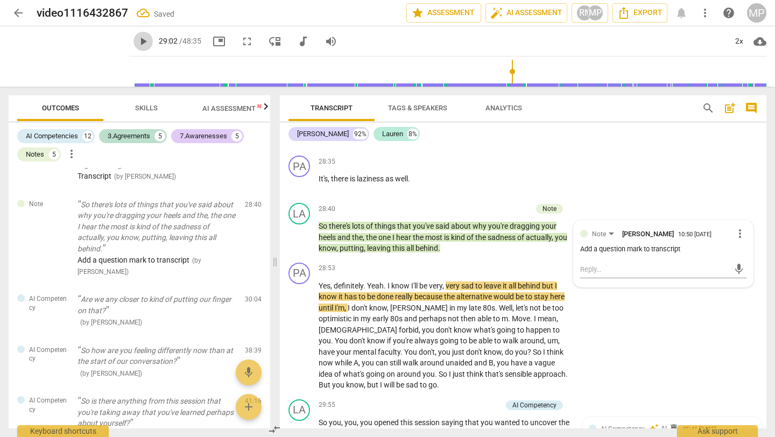
click at [137, 40] on span "play_arrow" at bounding box center [143, 41] width 13 height 13
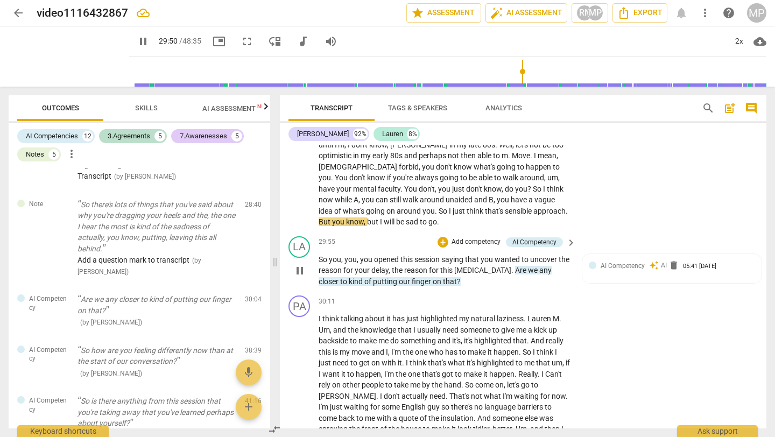
scroll to position [4481, 0]
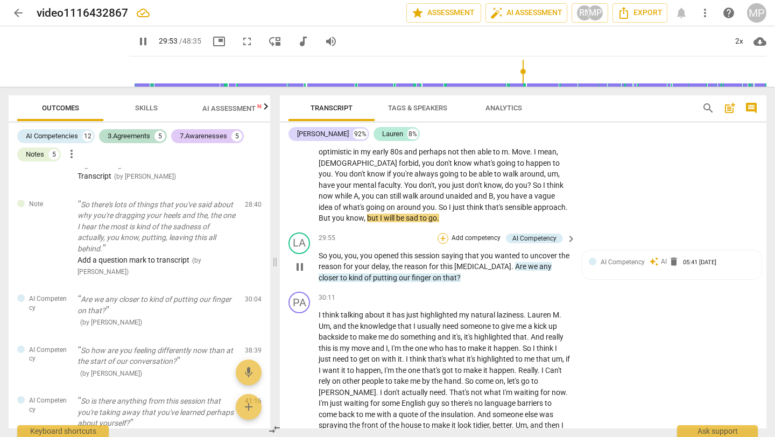
click at [442, 233] on div "+" at bounding box center [443, 238] width 11 height 11
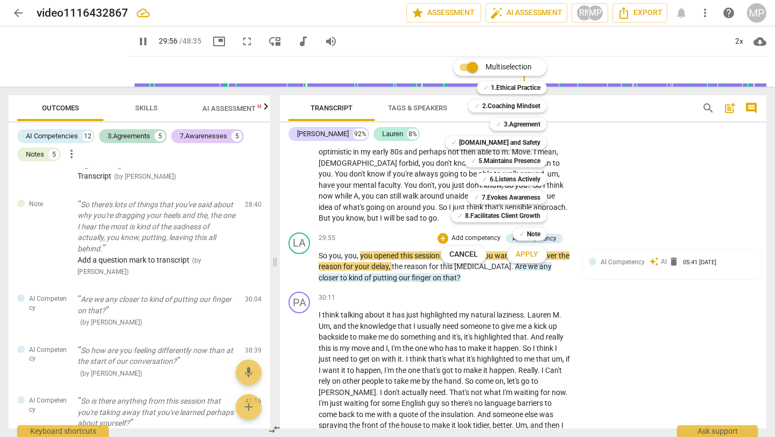
click at [529, 117] on div "✓ 3.Agreement 3" at bounding box center [524, 124] width 78 height 18
click at [527, 122] on b "3.Agreement" at bounding box center [522, 124] width 37 height 13
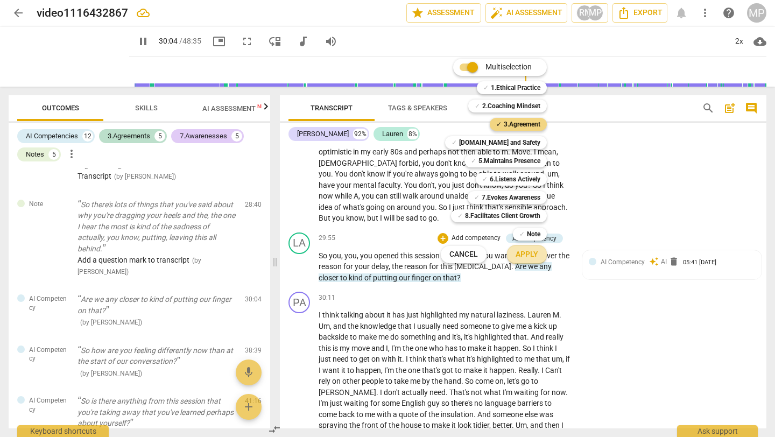
click at [527, 248] on button "Apply" at bounding box center [527, 254] width 40 height 19
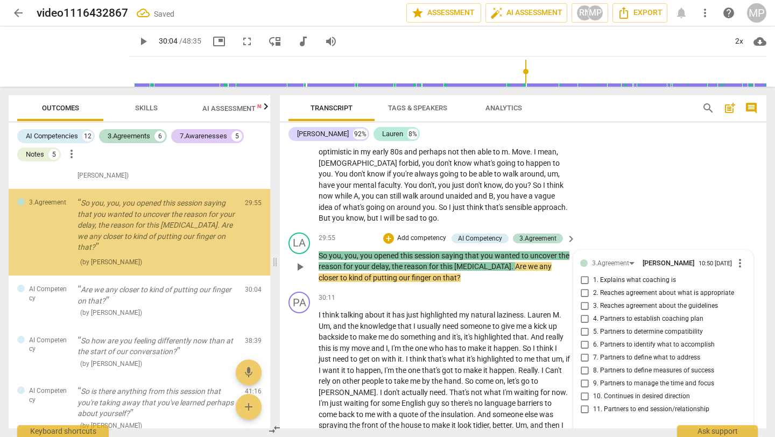
scroll to position [3309, 0]
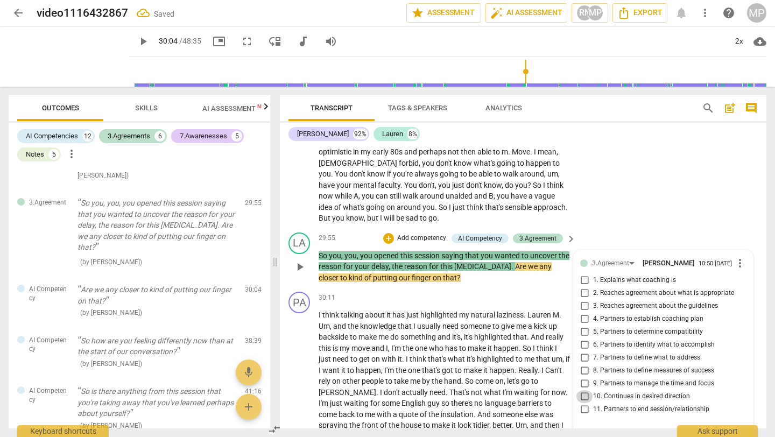
click at [587, 390] on input "10. Continues in desired direction" at bounding box center [584, 396] width 17 height 13
click at [583, 377] on input "9. Partners to manage the time and focus" at bounding box center [584, 383] width 17 height 13
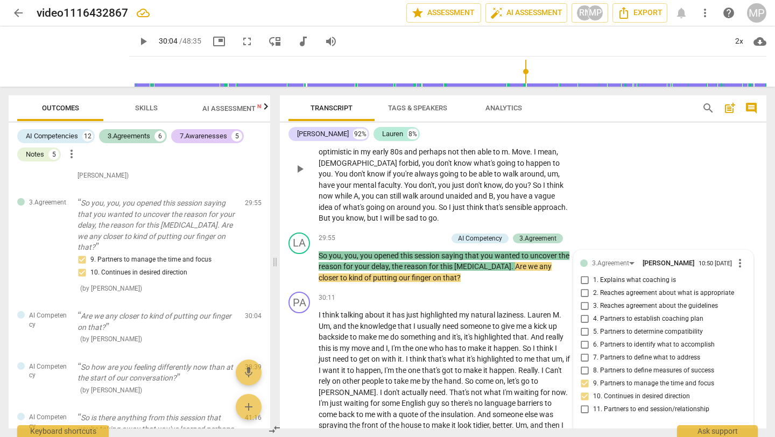
click at [601, 145] on div "PA play_arrow pause 28:53 + Add competency keyboard_arrow_right Yes , definitel…" at bounding box center [523, 160] width 487 height 137
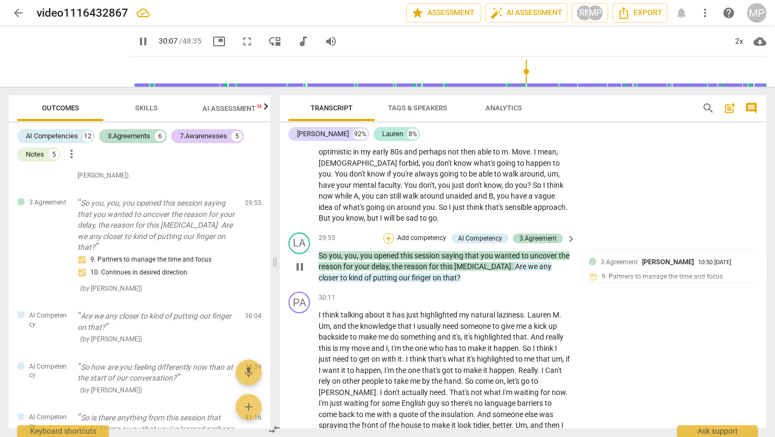
click at [388, 233] on div "+" at bounding box center [388, 238] width 11 height 11
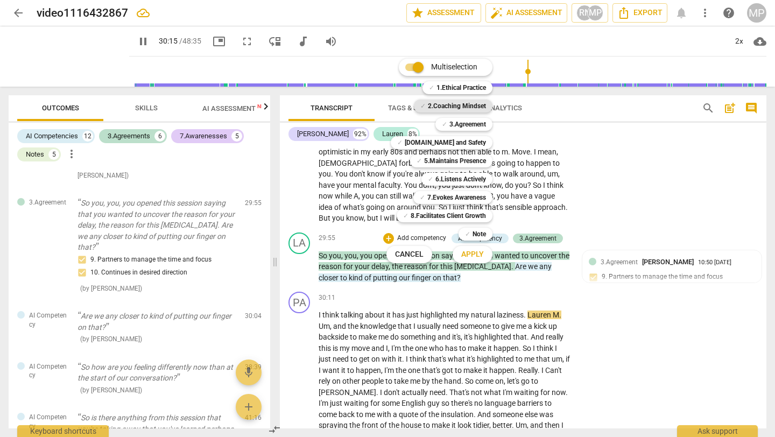
click at [480, 104] on b "2.Coaching Mindset" at bounding box center [457, 106] width 58 height 13
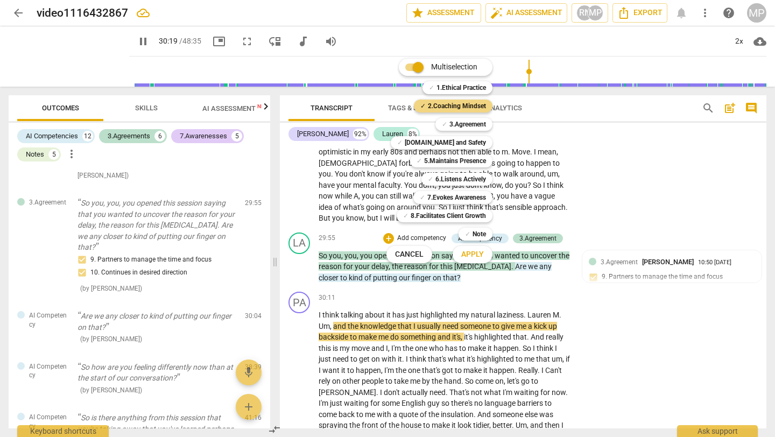
click at [470, 257] on span "Apply" at bounding box center [472, 254] width 23 height 11
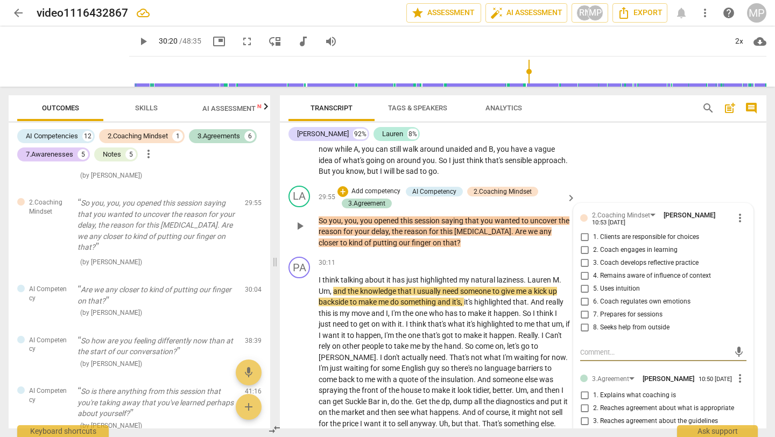
scroll to position [4529, 0]
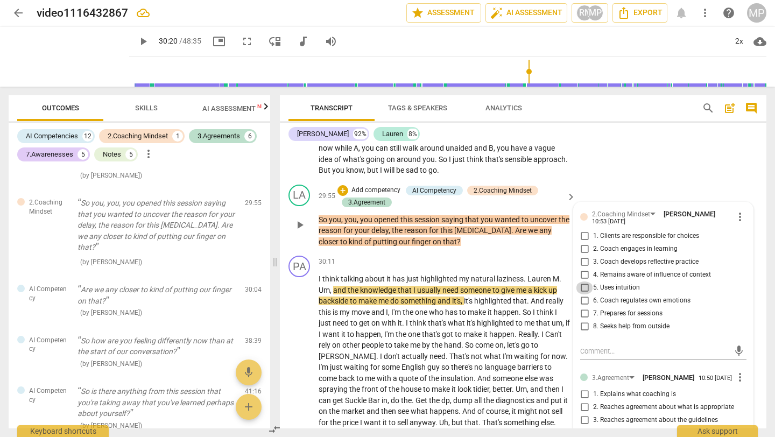
click at [586, 281] on input "5. Uses intuition" at bounding box center [584, 287] width 17 height 13
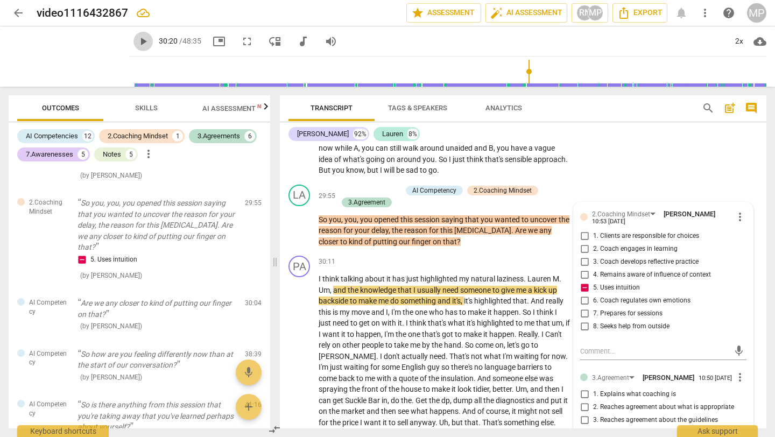
click at [137, 39] on span "play_arrow" at bounding box center [143, 41] width 13 height 13
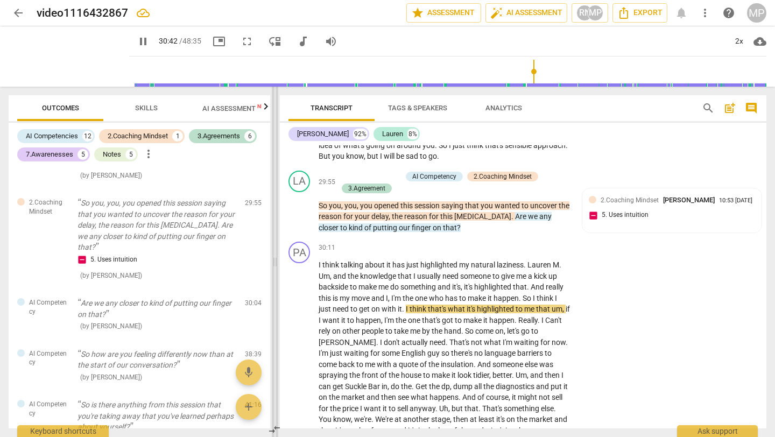
scroll to position [4542, 0]
click at [302, 316] on div "play_arrow pause" at bounding box center [304, 415] width 27 height 302
click at [303, 409] on span "pause" at bounding box center [299, 415] width 13 height 13
click at [137, 43] on span "play_arrow" at bounding box center [143, 41] width 13 height 13
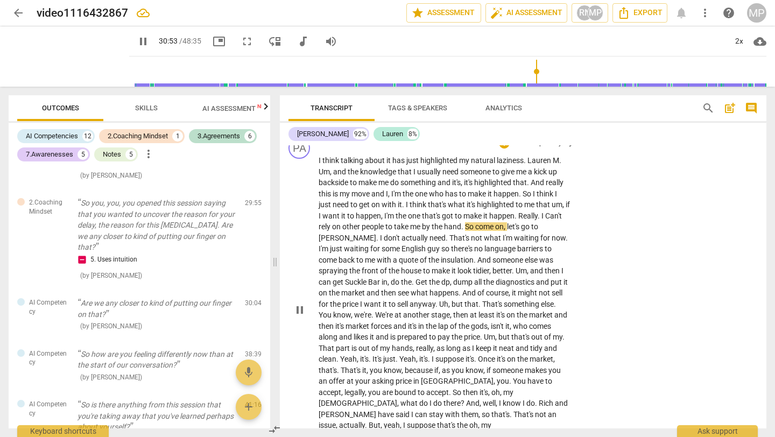
scroll to position [4644, 0]
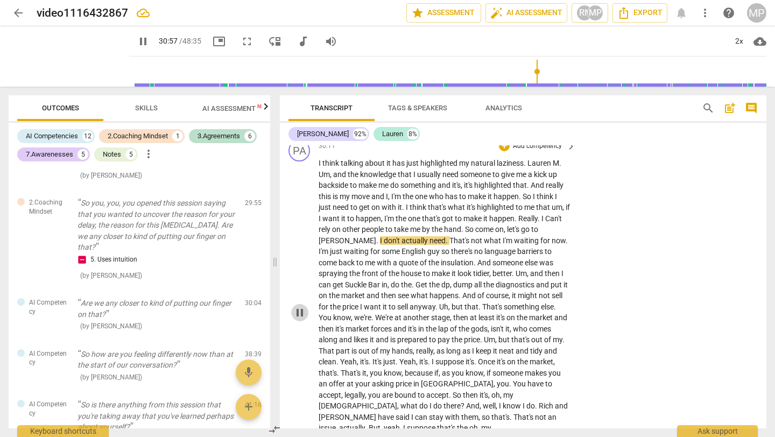
click at [294, 306] on span "pause" at bounding box center [299, 312] width 13 height 13
click at [298, 306] on span "play_arrow" at bounding box center [299, 312] width 13 height 13
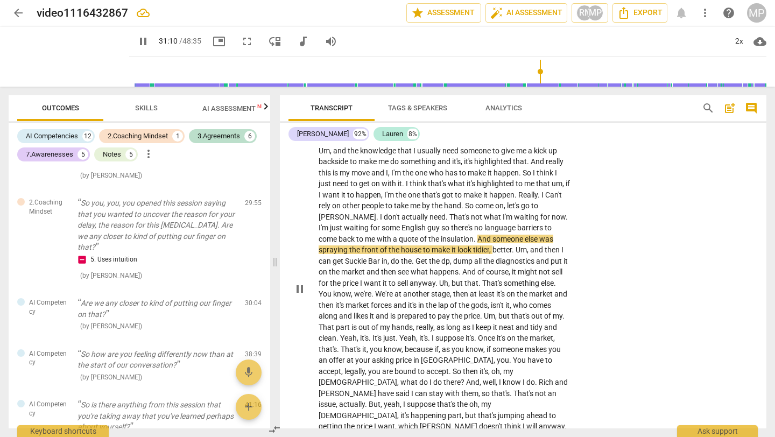
scroll to position [4675, 0]
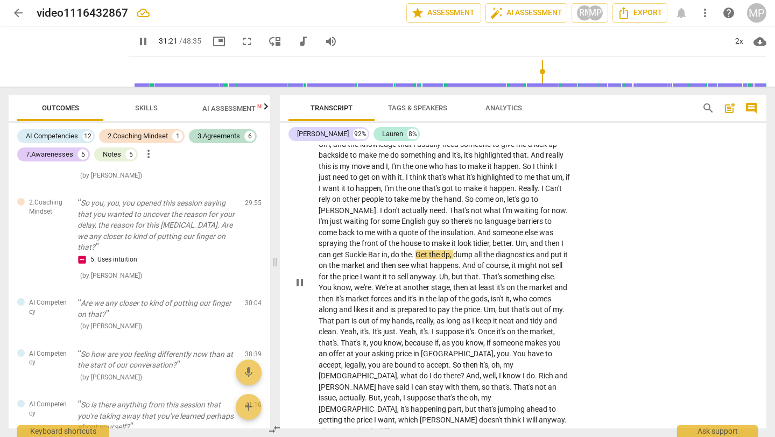
click at [301, 276] on span "pause" at bounding box center [299, 282] width 13 height 13
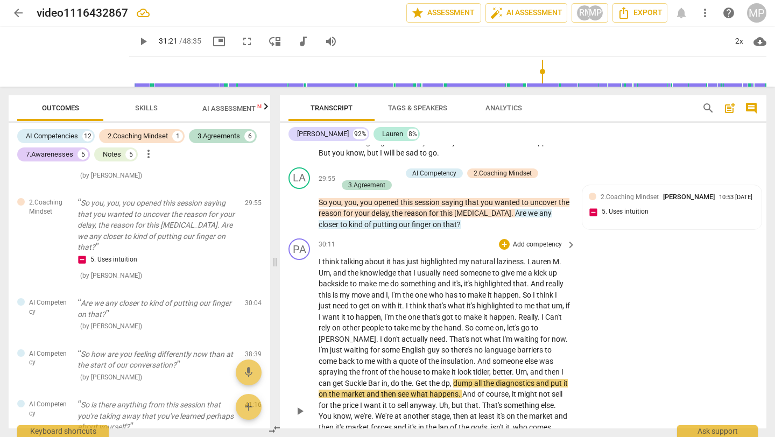
scroll to position [4545, 0]
click at [501, 240] on div "+" at bounding box center [504, 245] width 11 height 11
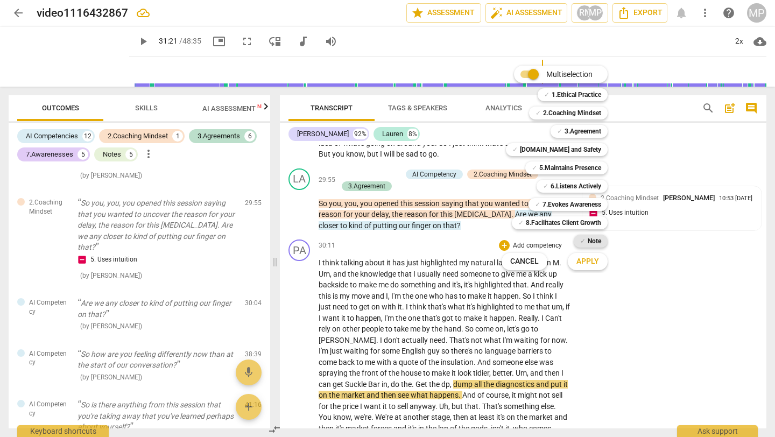
click at [593, 238] on b "Note" at bounding box center [594, 241] width 13 height 13
click at [590, 263] on span "Apply" at bounding box center [587, 261] width 23 height 11
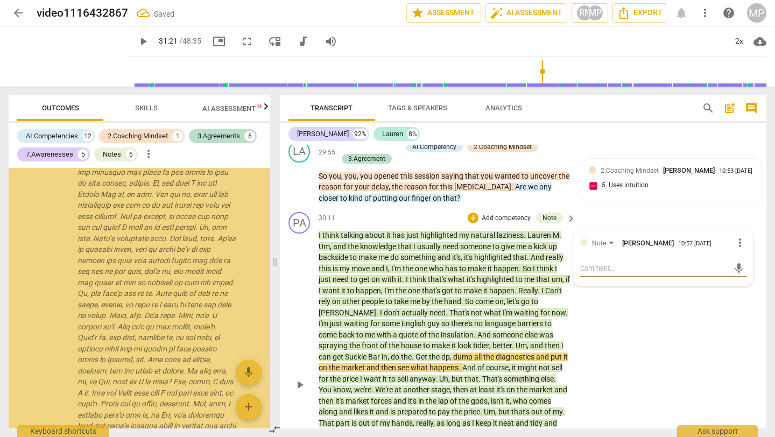
scroll to position [3787, 0]
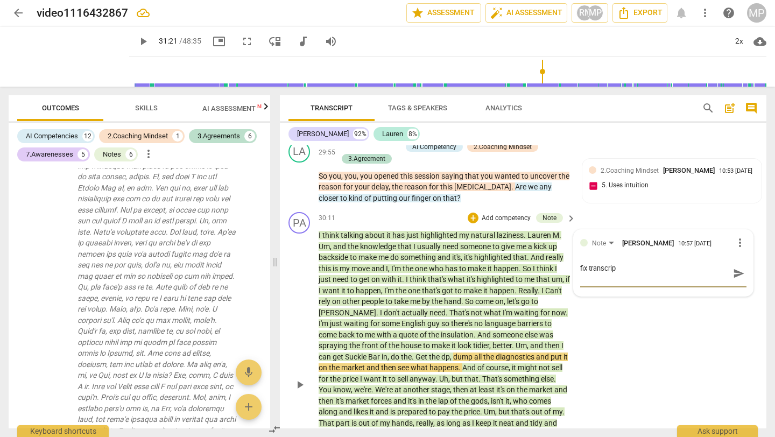
click at [733, 268] on span "send" at bounding box center [739, 274] width 12 height 12
drag, startPoint x: 298, startPoint y: 297, endPoint x: 216, endPoint y: 143, distance: 174.5
click at [220, 141] on div "Outcomes Skills AI Assessment New Scores AI Competencies 12 2.Coaching Mindset …" at bounding box center [387, 262] width 775 height 350
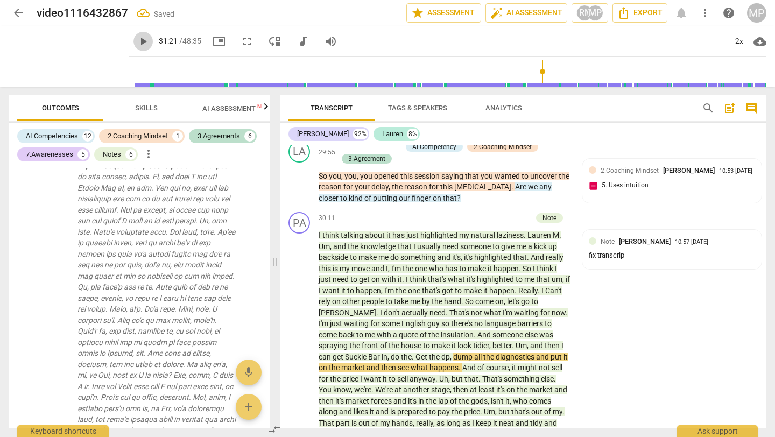
click at [137, 37] on span "play_arrow" at bounding box center [143, 41] width 13 height 13
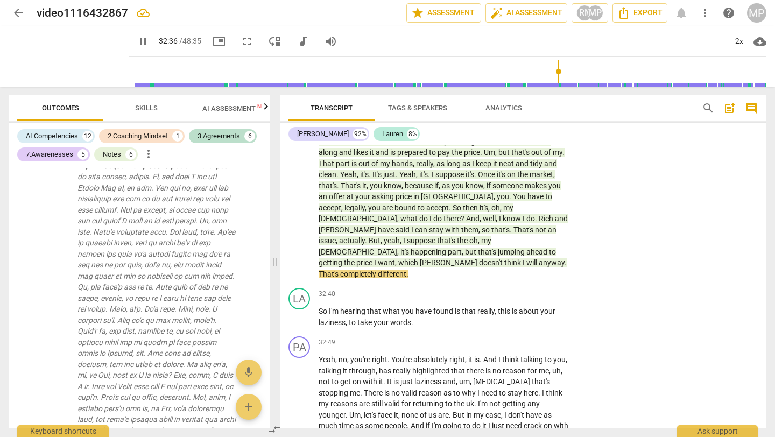
scroll to position [4832, 0]
click at [301, 310] on span "pause" at bounding box center [299, 316] width 13 height 13
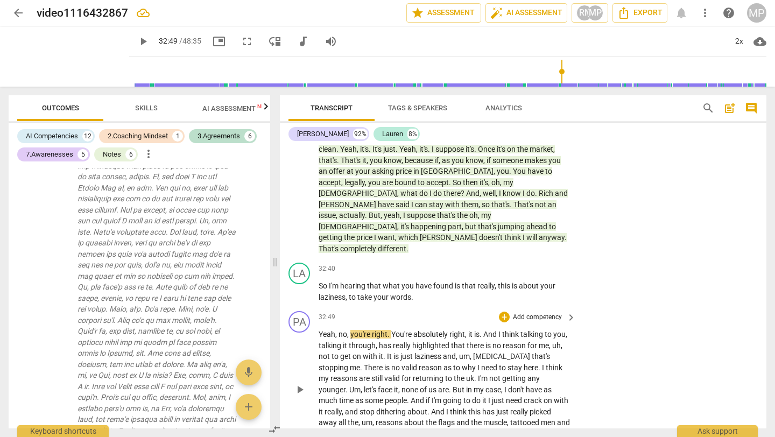
scroll to position [4856, 0]
click at [301, 286] on span "play_arrow" at bounding box center [299, 292] width 13 height 13
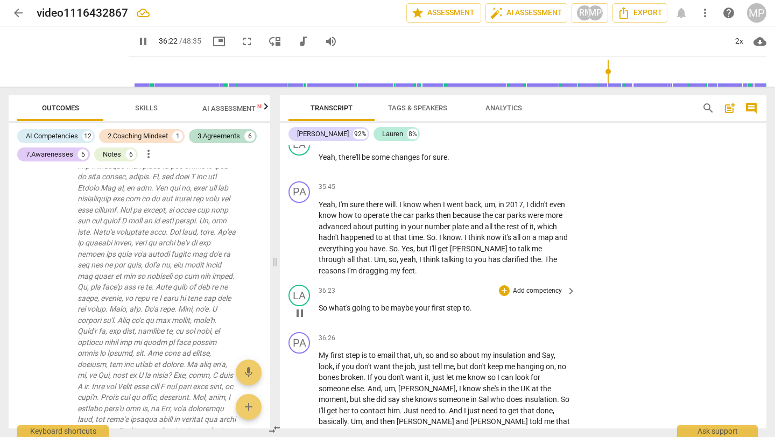
scroll to position [5458, 0]
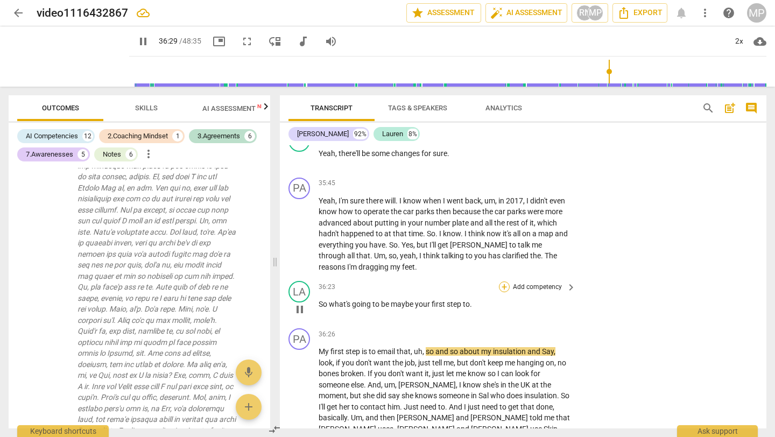
click at [505, 281] on div "+" at bounding box center [504, 286] width 11 height 11
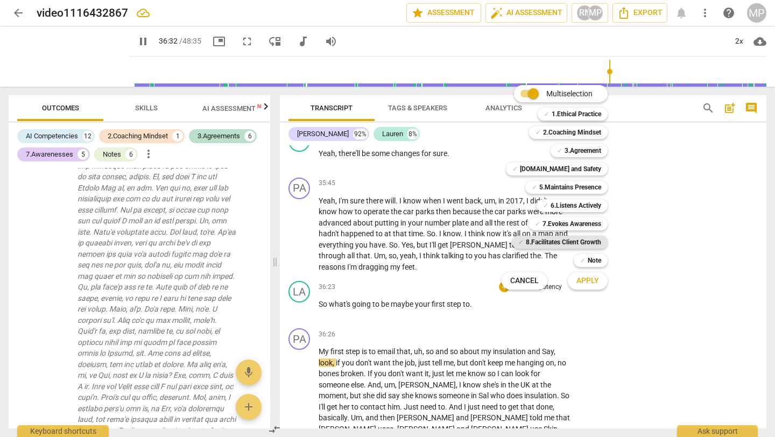
click at [560, 238] on b "8.Facilitates Client Growth" at bounding box center [563, 242] width 75 height 13
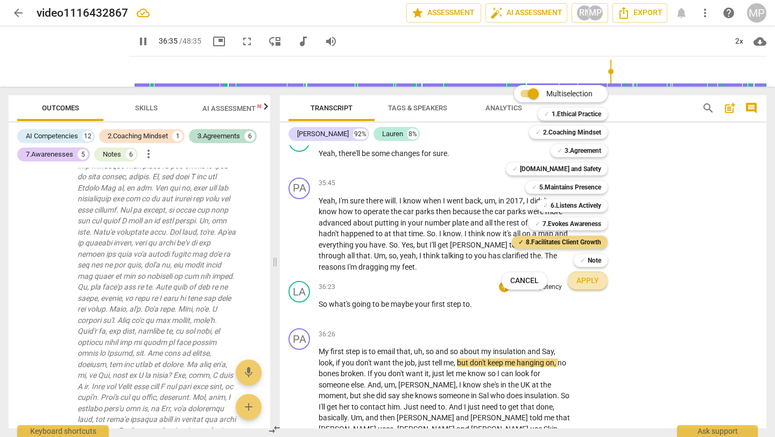
click at [583, 278] on span "Apply" at bounding box center [587, 281] width 23 height 11
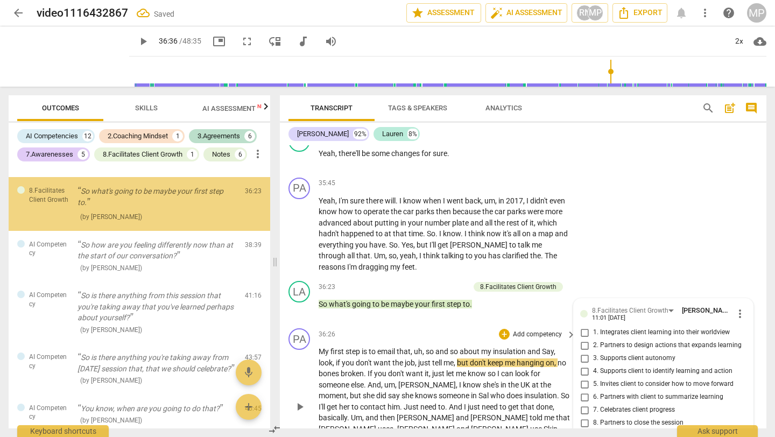
scroll to position [4080, 0]
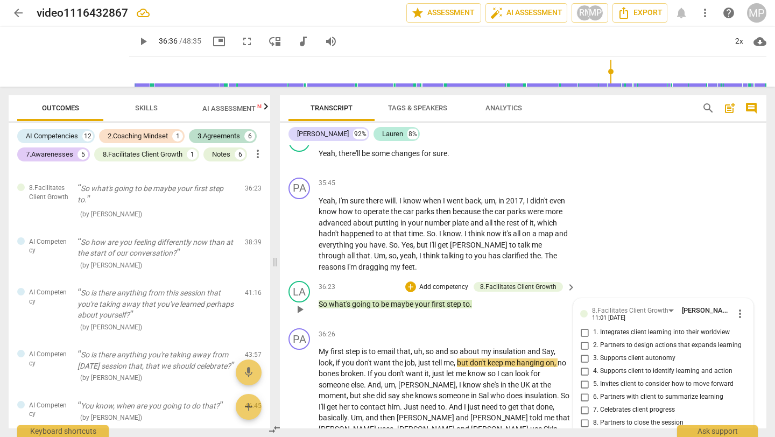
click at [583, 339] on input "2. Partners to design actions that expands learning" at bounding box center [584, 345] width 17 height 13
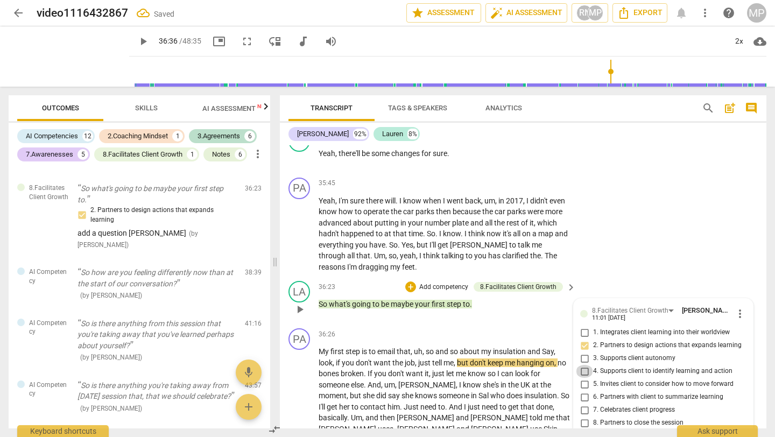
click at [580, 365] on input "4. Supports client to identify learning and action" at bounding box center [584, 371] width 17 height 13
click at [580, 378] on input "5. Invites client to consider how to move forward" at bounding box center [584, 384] width 17 height 13
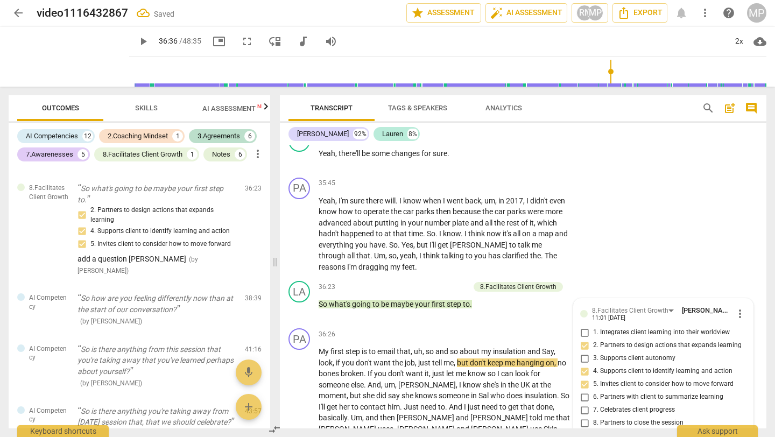
click at [137, 37] on span "play_arrow" at bounding box center [143, 41] width 13 height 13
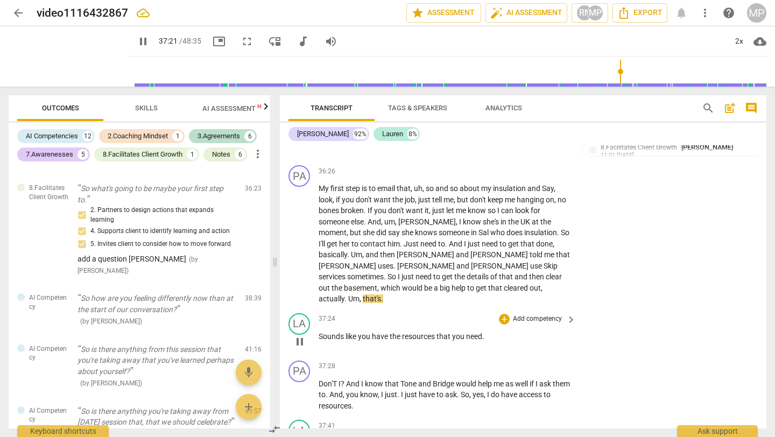
scroll to position [5618, 0]
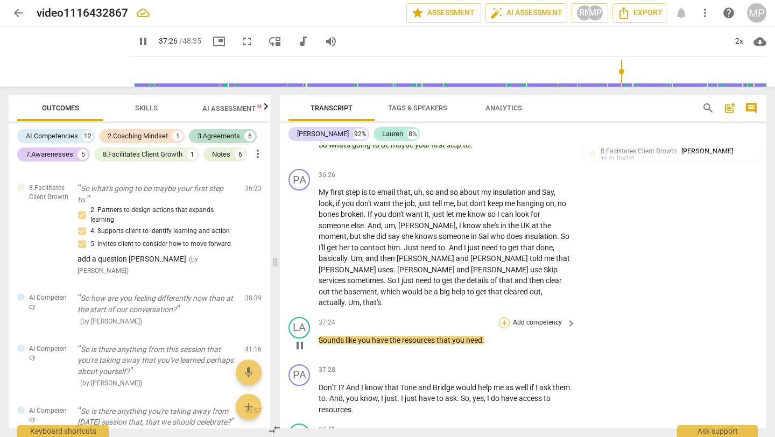
click at [503, 318] on div "+" at bounding box center [504, 323] width 11 height 11
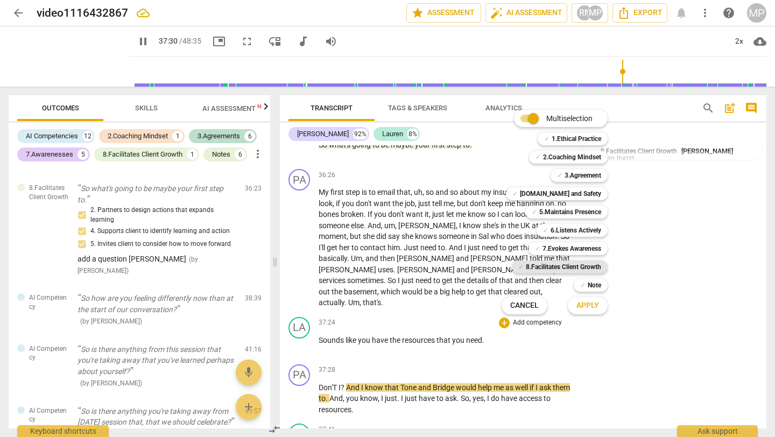
click at [553, 265] on b "8.Facilitates Client Growth" at bounding box center [563, 267] width 75 height 13
click at [590, 312] on button "Apply" at bounding box center [588, 305] width 40 height 19
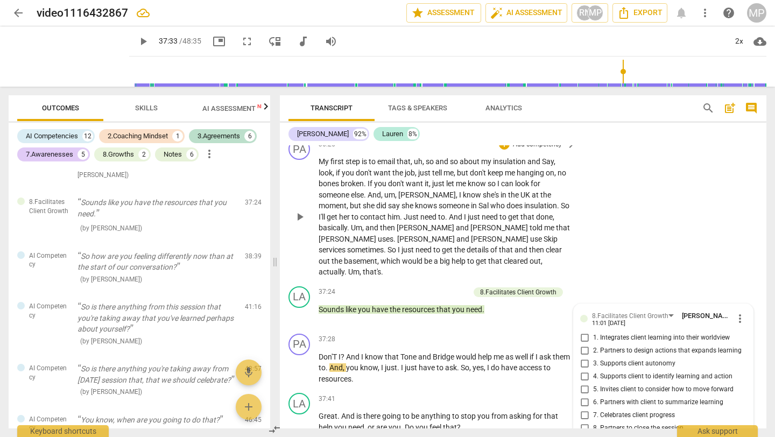
scroll to position [5656, 0]
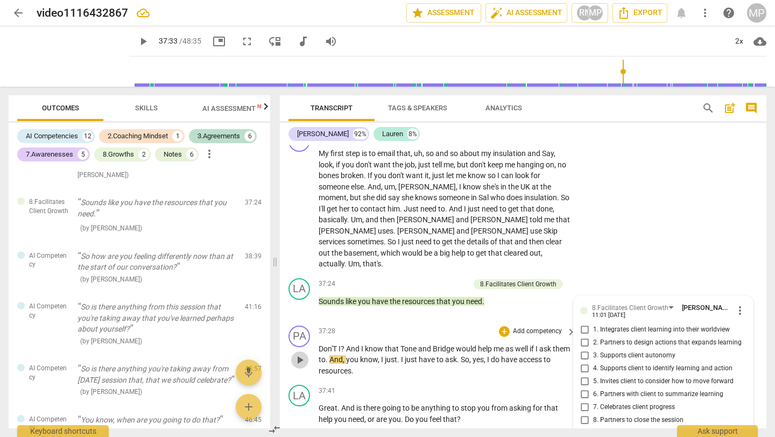
click at [302, 354] on span "play_arrow" at bounding box center [299, 360] width 13 height 13
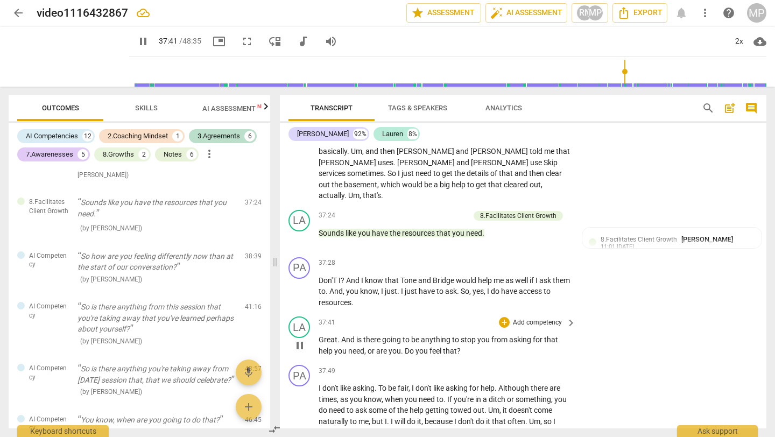
scroll to position [5726, 0]
click at [507, 316] on div "+" at bounding box center [504, 321] width 11 height 11
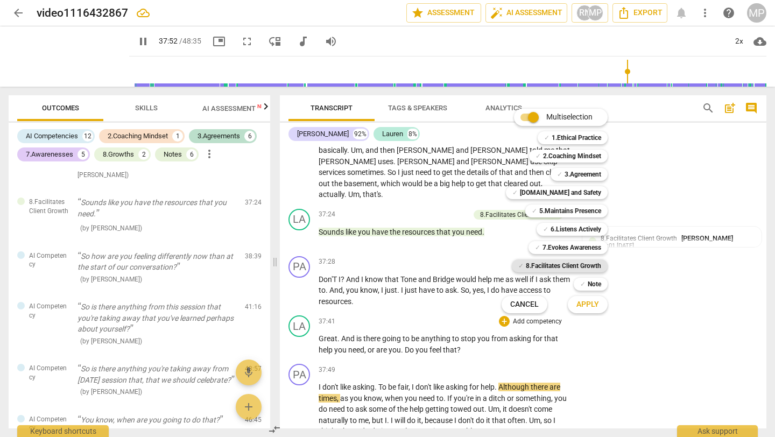
click at [560, 268] on b "8.Facilitates Client Growth" at bounding box center [563, 265] width 75 height 13
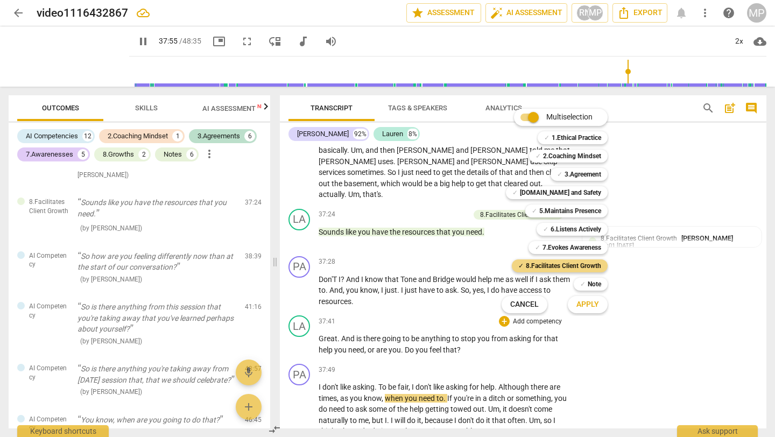
click at [590, 304] on span "Apply" at bounding box center [587, 304] width 23 height 11
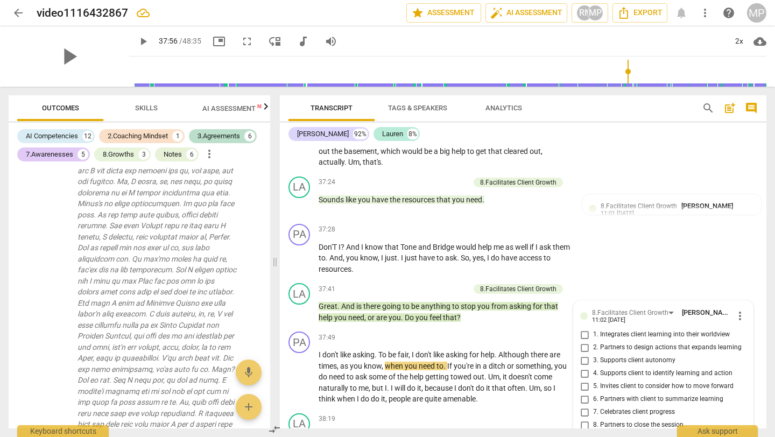
scroll to position [2591, 0]
click at [150, 107] on span "Skills" at bounding box center [146, 108] width 23 height 8
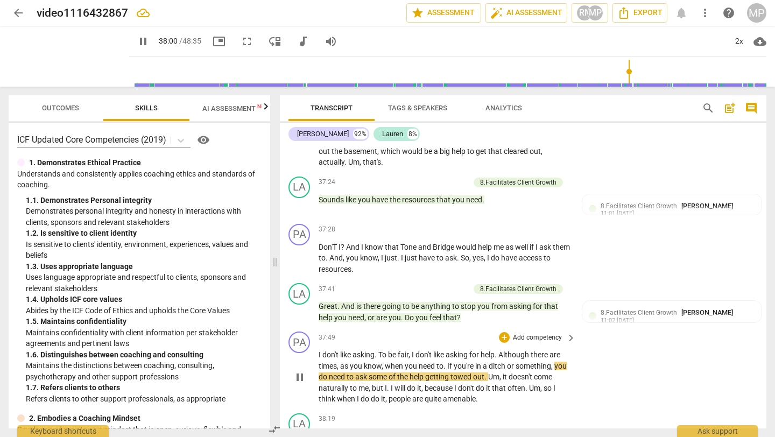
click at [300, 371] on span "pause" at bounding box center [299, 377] width 13 height 13
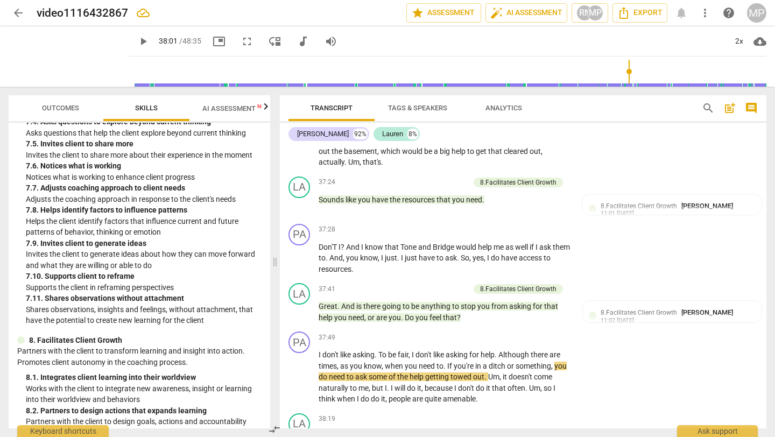
scroll to position [2005, 0]
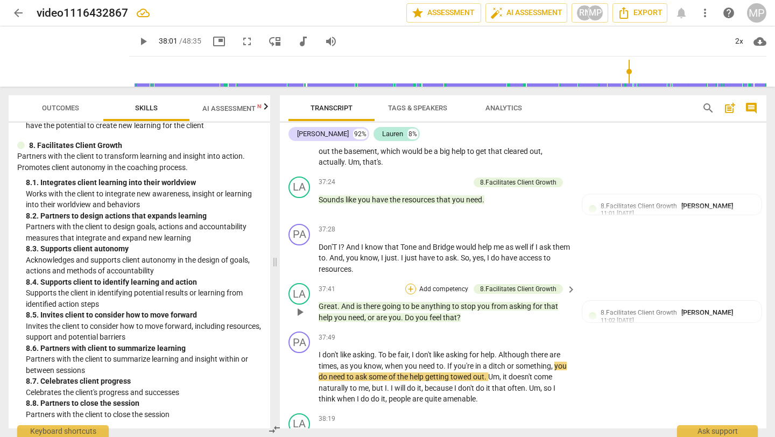
click at [413, 284] on div "+" at bounding box center [410, 289] width 11 height 11
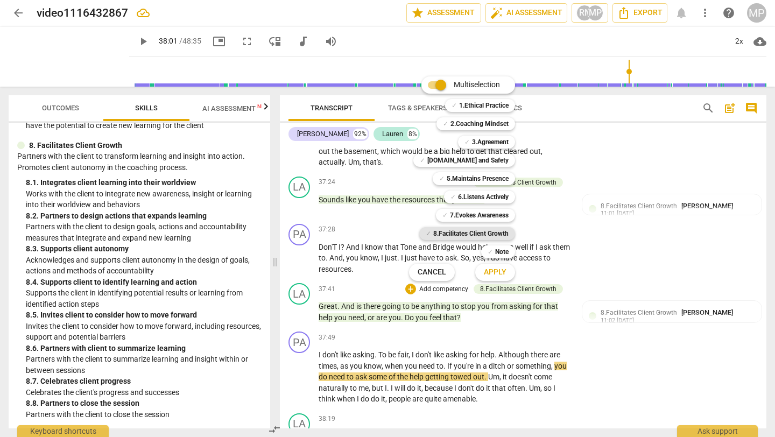
click at [482, 229] on b "8.Facilitates Client Growth" at bounding box center [470, 233] width 75 height 13
click at [510, 272] on button "Apply" at bounding box center [495, 272] width 40 height 19
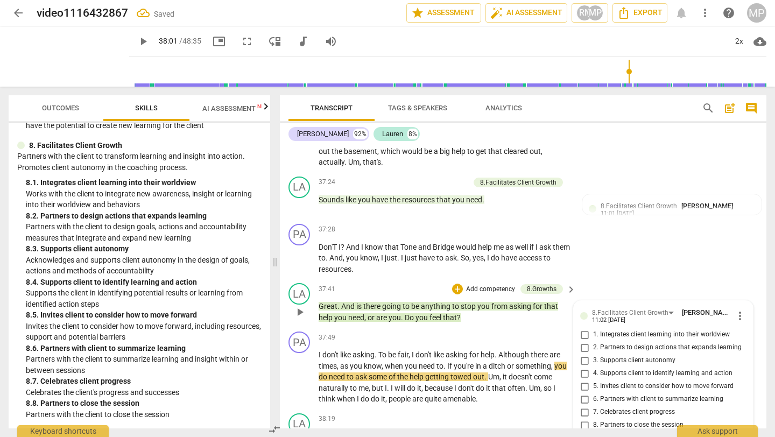
click at [582, 380] on input "5. Invites client to consider how to move forward" at bounding box center [584, 386] width 17 height 13
click at [137, 39] on span "play_arrow" at bounding box center [143, 41] width 13 height 13
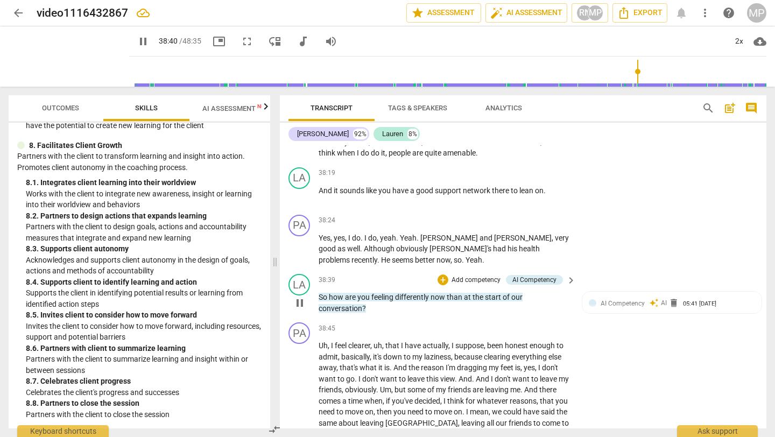
scroll to position [6005, 0]
click at [442, 274] on div "+" at bounding box center [443, 279] width 11 height 11
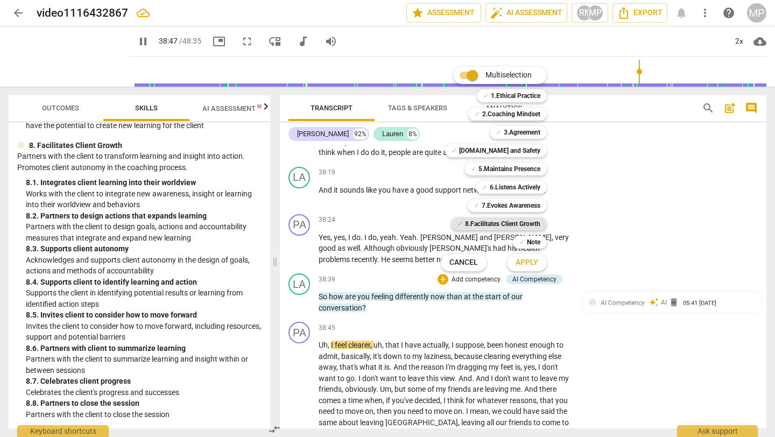
click at [514, 227] on b "8.Facilitates Client Growth" at bounding box center [502, 223] width 75 height 13
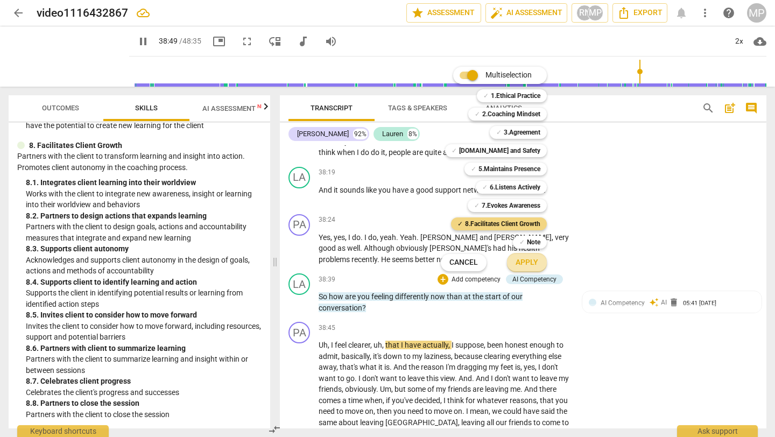
click at [532, 269] on button "Apply" at bounding box center [527, 262] width 40 height 19
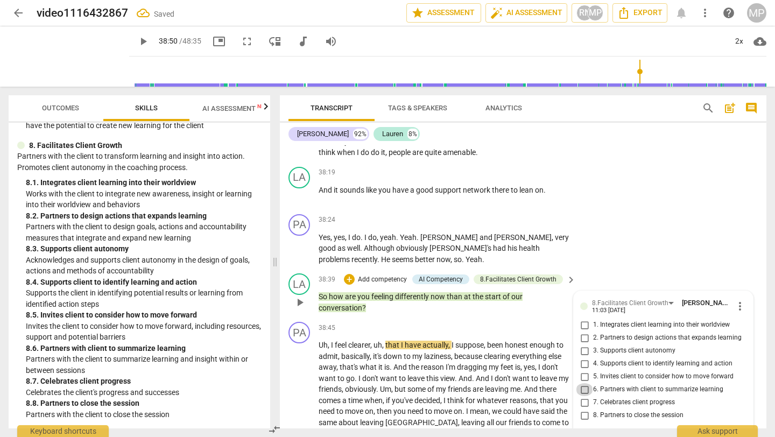
click at [583, 383] on input "6. Partners with client to summarize learning" at bounding box center [584, 389] width 17 height 13
click at [532, 269] on div "LA play_arrow pause 38:39 + Add competency AI Competency 8.Facilitates Client G…" at bounding box center [523, 293] width 487 height 48
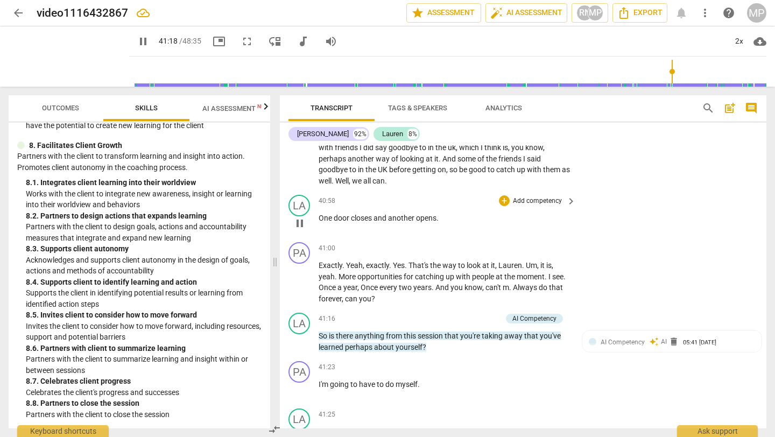
scroll to position [6405, 0]
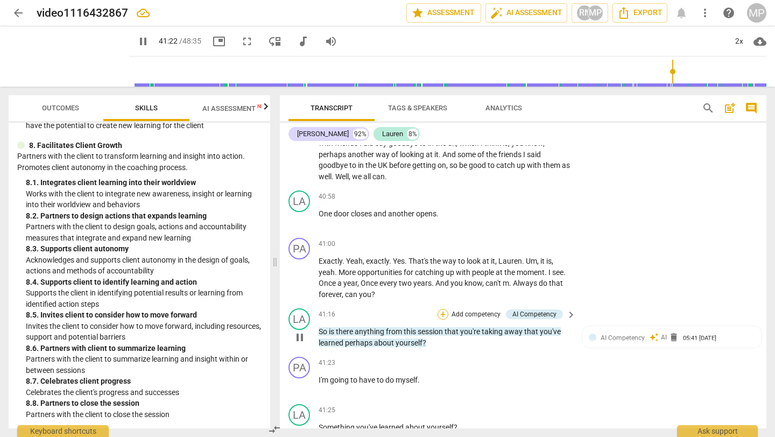
click at [443, 309] on div "+" at bounding box center [443, 314] width 11 height 11
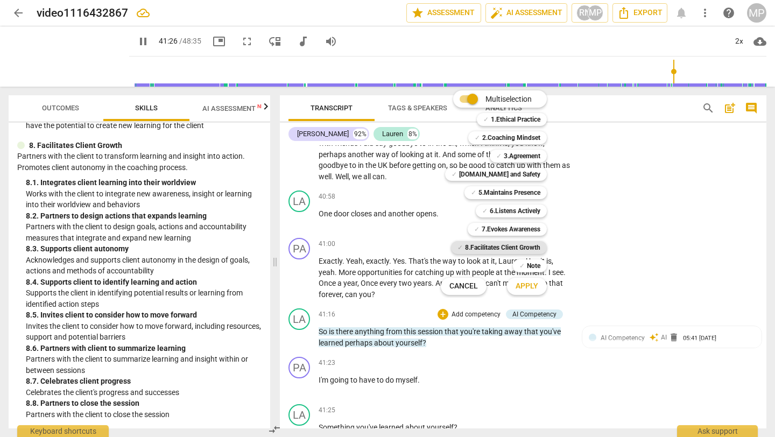
click at [485, 252] on b "8.Facilitates Client Growth" at bounding box center [502, 247] width 75 height 13
click at [526, 288] on span "Apply" at bounding box center [527, 286] width 23 height 11
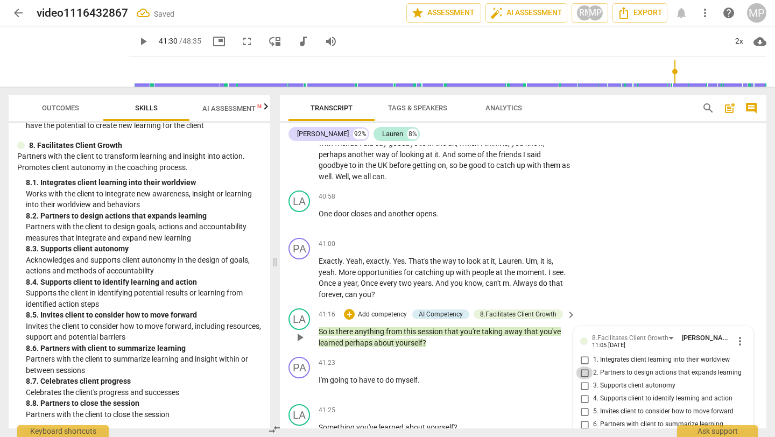
click at [579, 367] on input "2. Partners to design actions that expands learning" at bounding box center [584, 373] width 17 height 13
click at [587, 354] on input "1. Integrates client learning into their worldview" at bounding box center [584, 360] width 17 height 13
click at [609, 234] on div "PA play_arrow pause 41:00 + Add competency keyboard_arrow_right Exactly . Yeah …" at bounding box center [523, 269] width 487 height 71
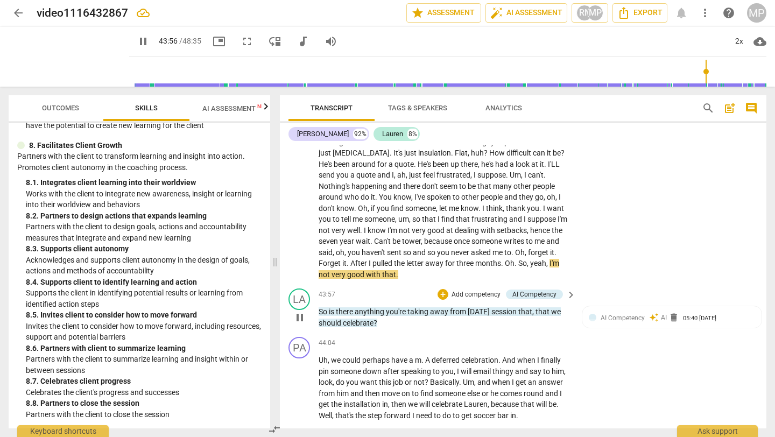
scroll to position [6912, 0]
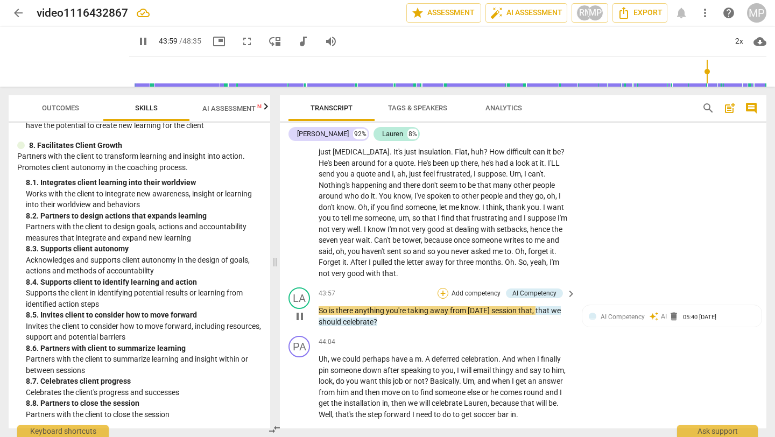
click at [441, 288] on div "+" at bounding box center [443, 293] width 11 height 11
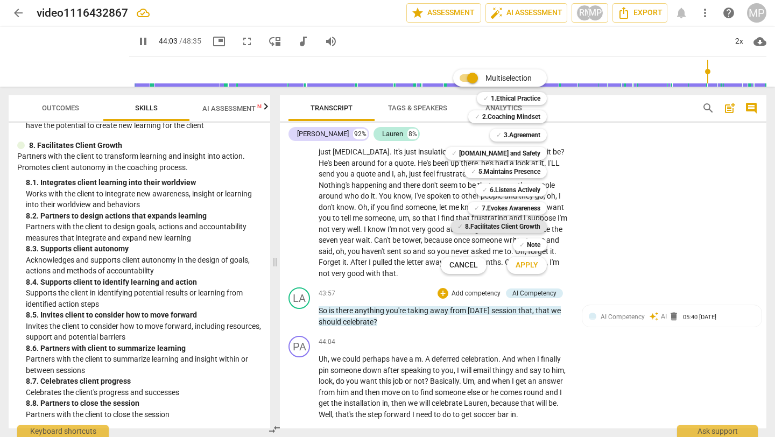
click at [496, 228] on b "8.Facilitates Client Growth" at bounding box center [502, 226] width 75 height 13
click at [529, 270] on span "Apply" at bounding box center [527, 265] width 23 height 11
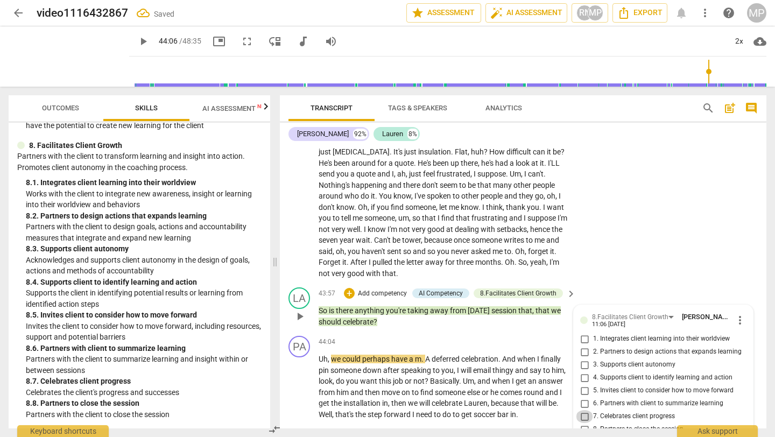
click at [582, 410] on input "7. Celebrates client progress" at bounding box center [584, 416] width 17 height 13
click at [614, 156] on div "PA play_arrow pause 42:37 + Add competency keyboard_arrow_right It does sound a…" at bounding box center [523, 188] width 487 height 192
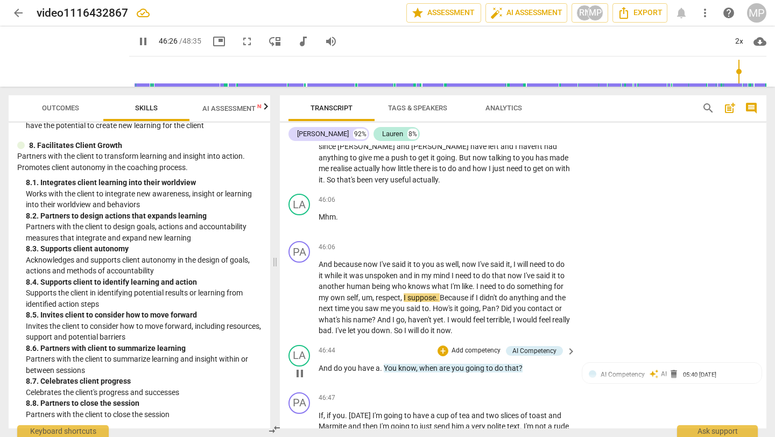
scroll to position [7619, 0]
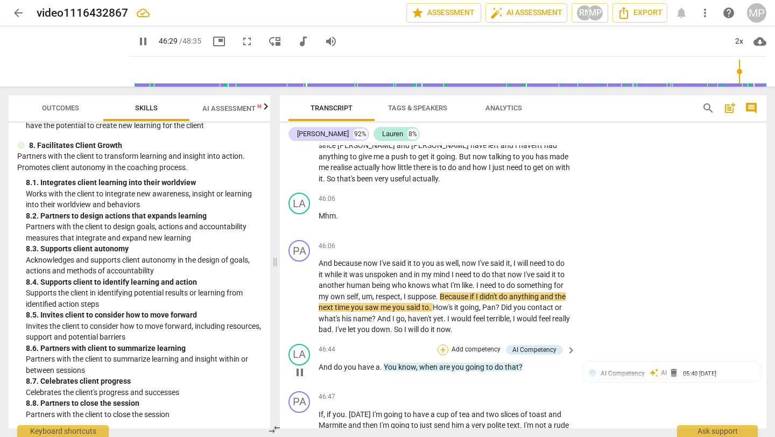
click at [441, 344] on div "+" at bounding box center [443, 349] width 11 height 11
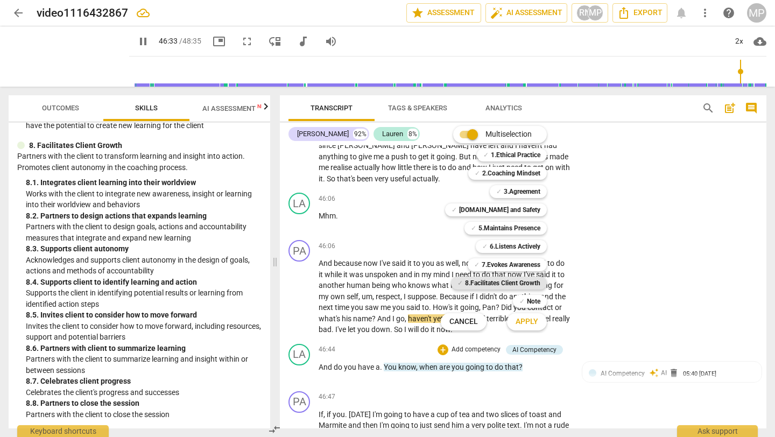
click at [509, 279] on b "8.Facilitates Client Growth" at bounding box center [502, 283] width 75 height 13
click at [514, 321] on button "Apply" at bounding box center [527, 321] width 40 height 19
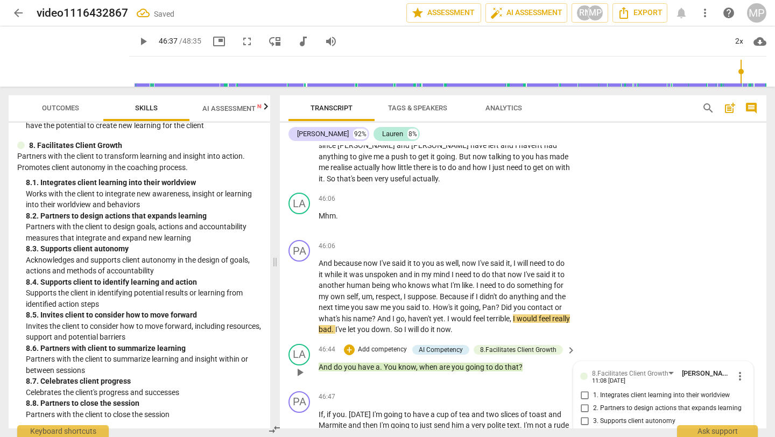
click at [586, 428] on input "4. Supports client to identify learning and action" at bounding box center [584, 434] width 17 height 13
click at [661, 236] on div "PA play_arrow pause 46:06 + Add competency keyboard_arrow_right And because now…" at bounding box center [523, 288] width 487 height 104
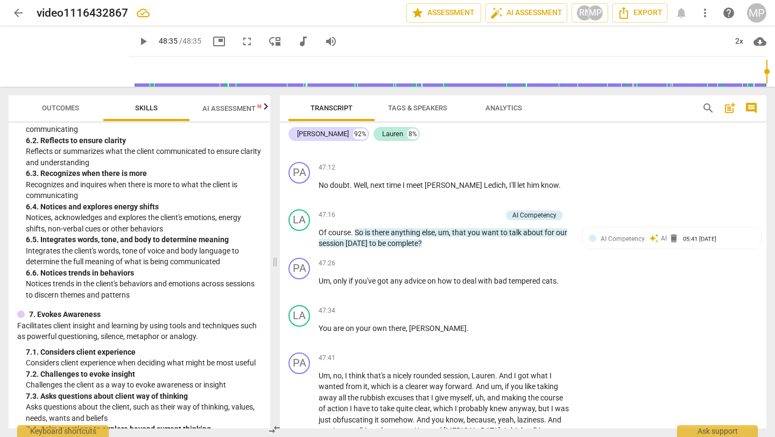
scroll to position [1412, 0]
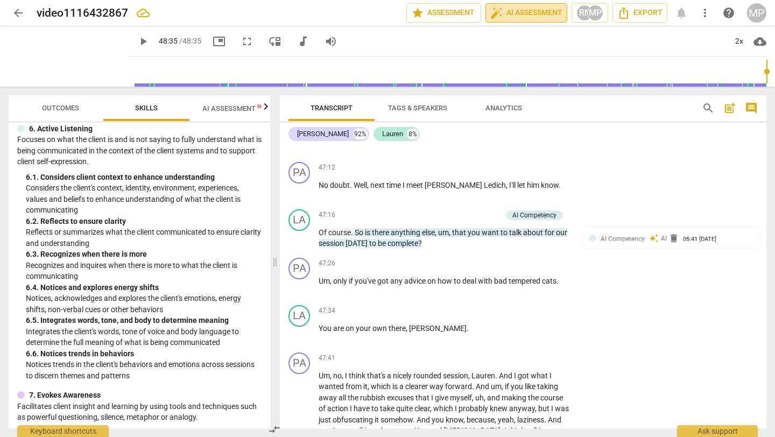
click at [516, 16] on span "auto_fix_high AI Assessment" at bounding box center [526, 12] width 72 height 13
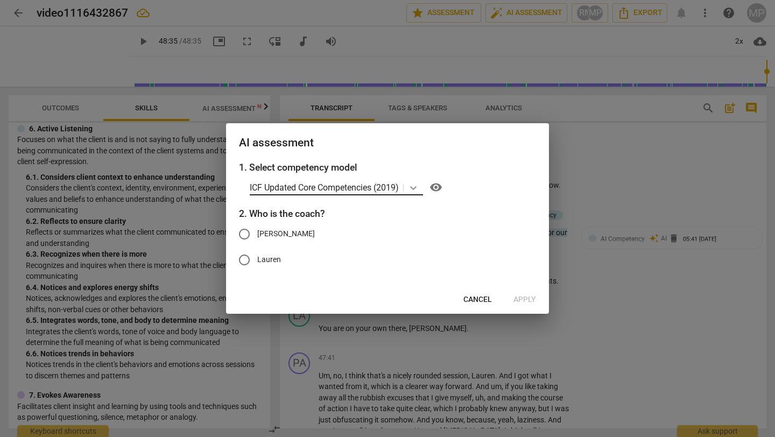
click at [413, 187] on icon at bounding box center [413, 187] width 11 height 11
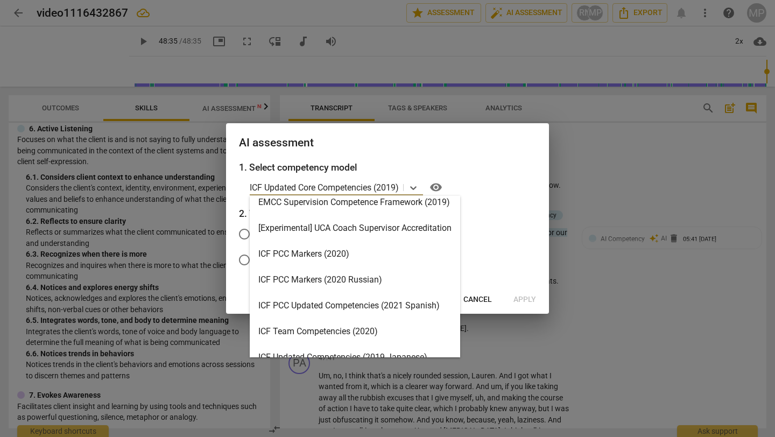
scroll to position [0, 0]
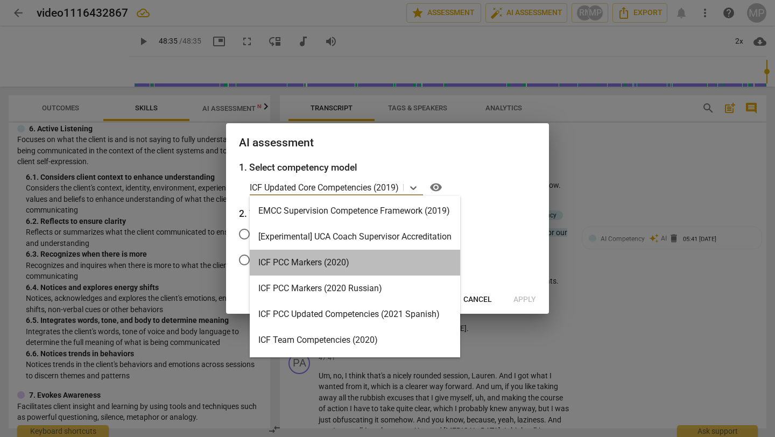
click at [348, 266] on div "ICF PCC Markers (2020)" at bounding box center [355, 263] width 210 height 26
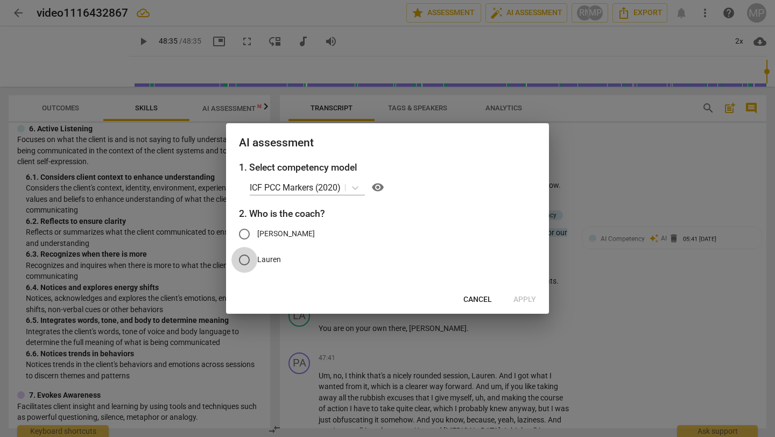
click at [248, 257] on input "Lauren" at bounding box center [244, 260] width 26 height 26
click at [522, 302] on span "Apply" at bounding box center [524, 299] width 23 height 11
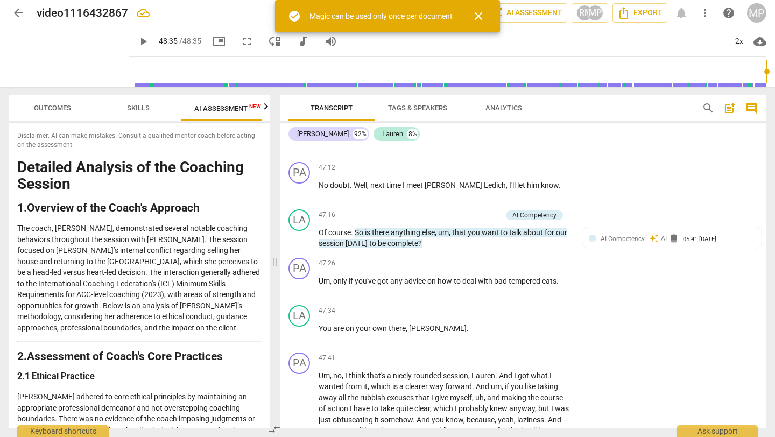
scroll to position [0, 20]
click at [485, 16] on span "close" at bounding box center [478, 16] width 13 height 13
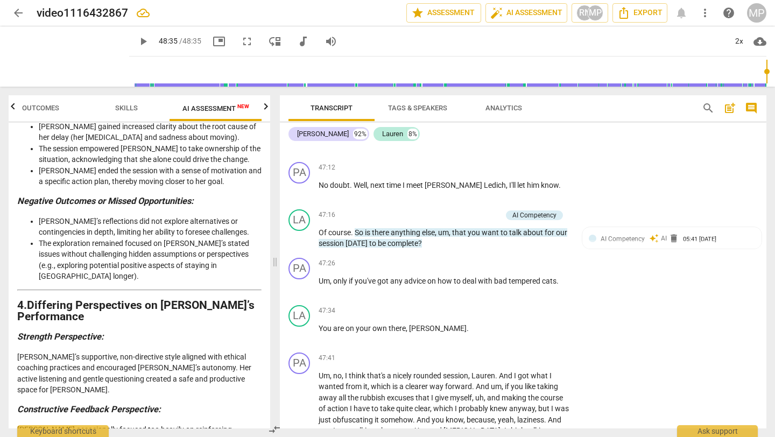
scroll to position [2474, 0]
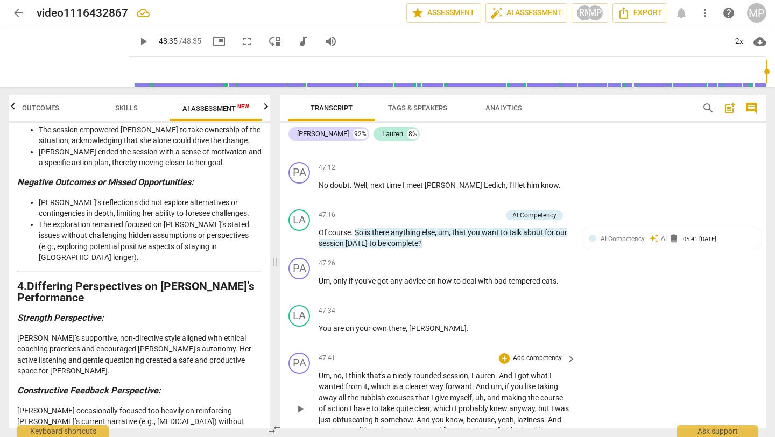
drag, startPoint x: 575, startPoint y: 368, endPoint x: 381, endPoint y: 276, distance: 214.5
click at [381, 275] on div "PA play_arrow pause 00:04 + Add competency keyboard_arrow_right I press okay on…" at bounding box center [523, 286] width 487 height 283
click at [441, 371] on span "rounded" at bounding box center [428, 375] width 30 height 9
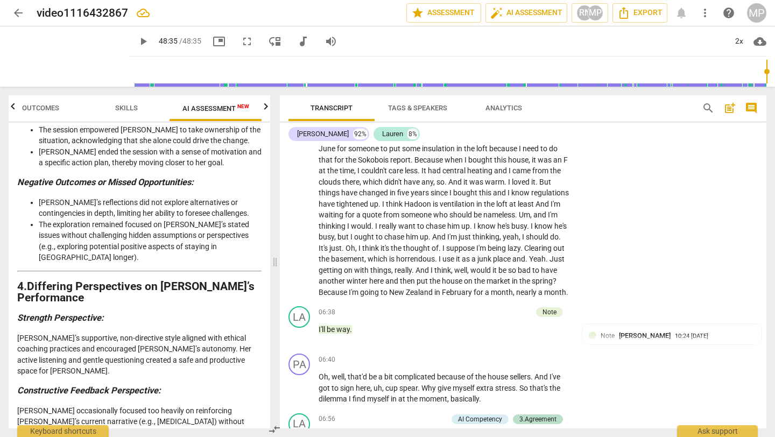
scroll to position [0, 0]
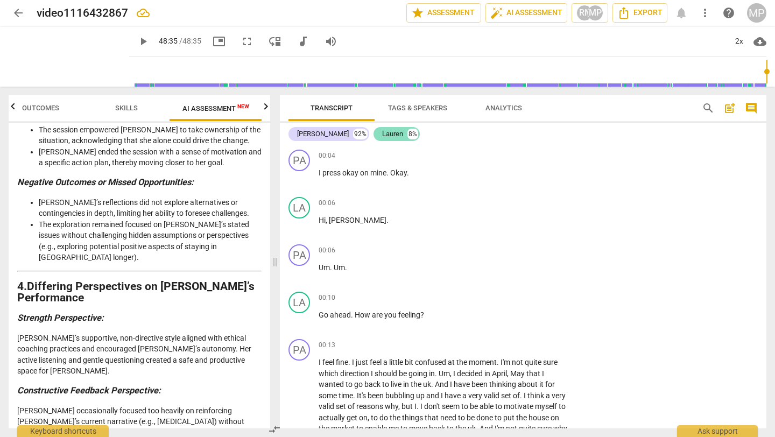
drag, startPoint x: 559, startPoint y: 369, endPoint x: 361, endPoint y: 140, distance: 303.0
click at [360, 140] on div "[PERSON_NAME] 92% [PERSON_NAME] 8% PA play_arrow pause 00:04 + Add competency k…" at bounding box center [523, 276] width 487 height 306
click at [650, 15] on span "Export" at bounding box center [636, 12] width 45 height 13
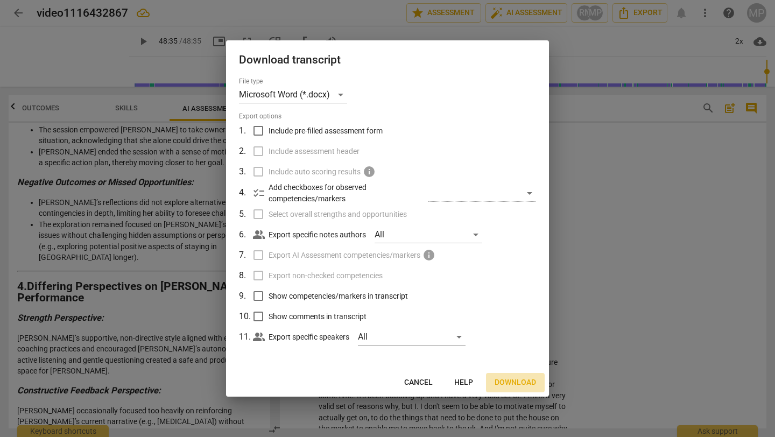
click at [506, 379] on span "Download" at bounding box center [515, 382] width 41 height 11
